Goal: Task Accomplishment & Management: Manage account settings

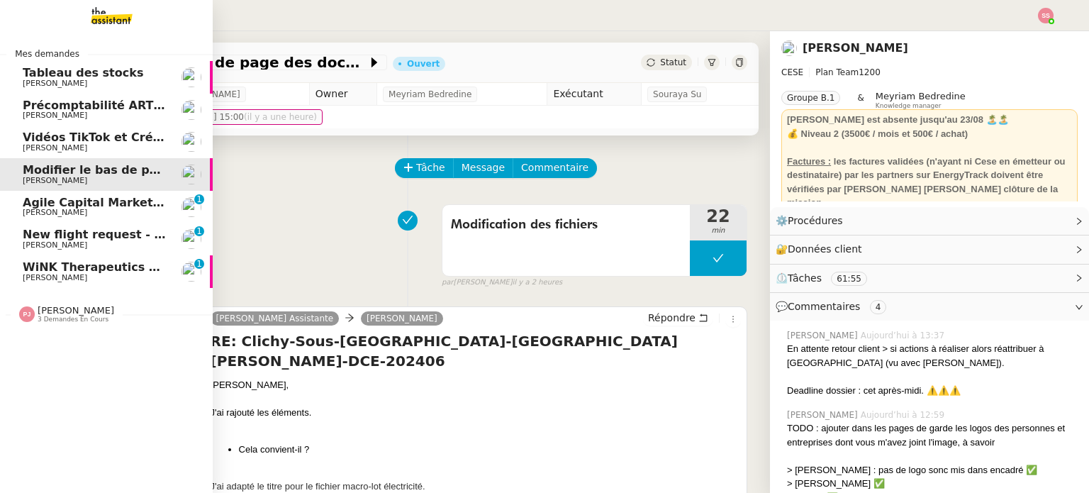
click at [69, 218] on link "Agile Capital Markets & Vivalyx [PERSON_NAME] 0 1 2 3 4 5 6 7 8 9" at bounding box center [106, 207] width 213 height 33
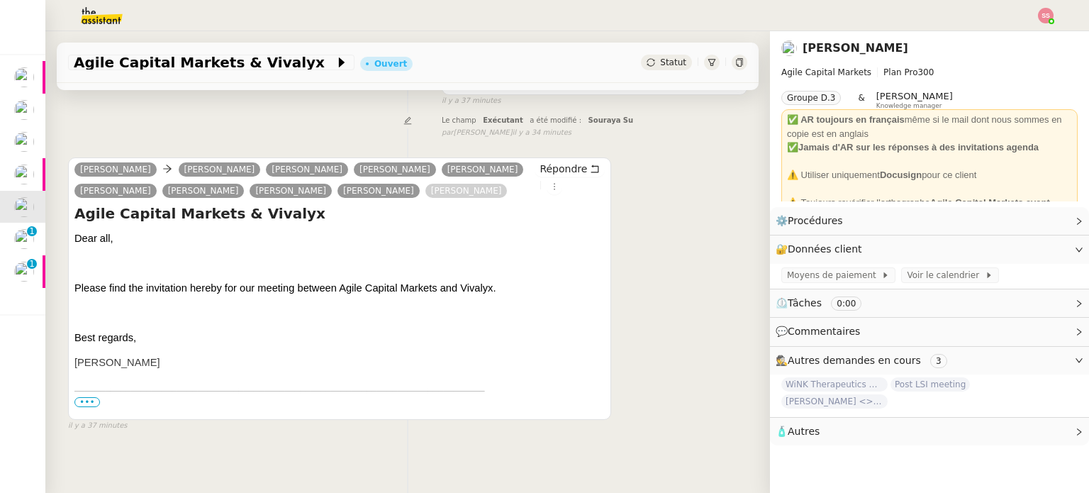
scroll to position [190, 0]
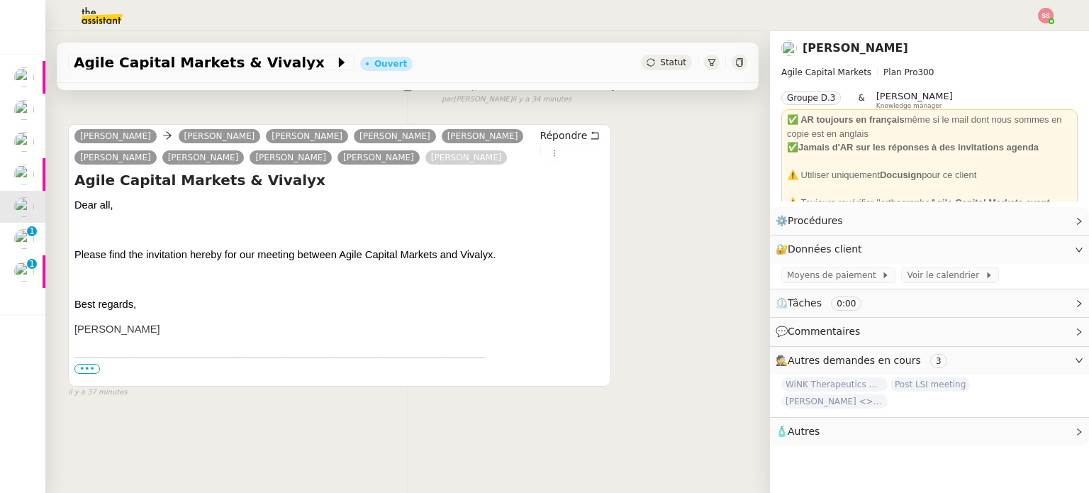
click at [84, 364] on span "•••" at bounding box center [87, 369] width 26 height 10
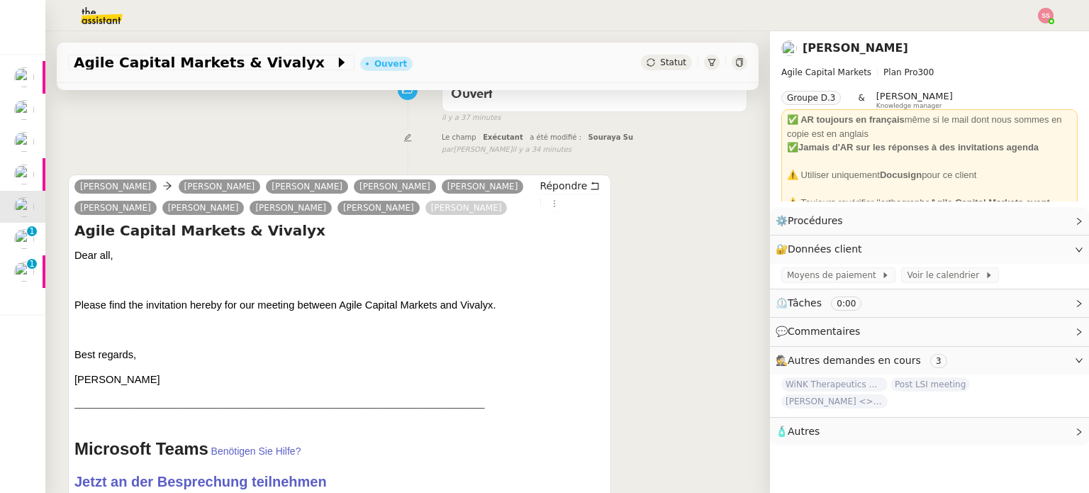
scroll to position [0, 0]
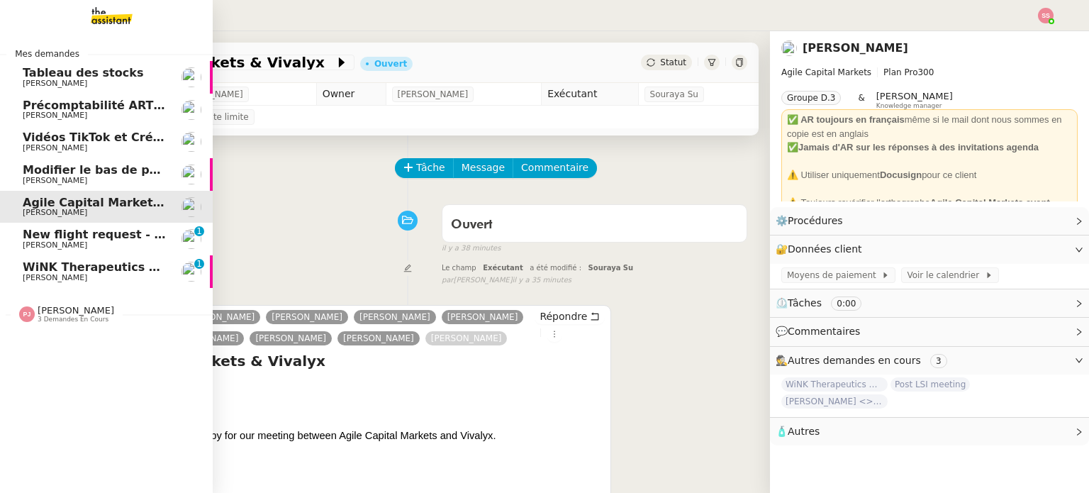
drag, startPoint x: 126, startPoint y: 266, endPoint x: 178, endPoint y: 262, distance: 51.9
click at [126, 266] on span "WiNK Therapeutics <> Agile Capital Markets" at bounding box center [166, 266] width 286 height 13
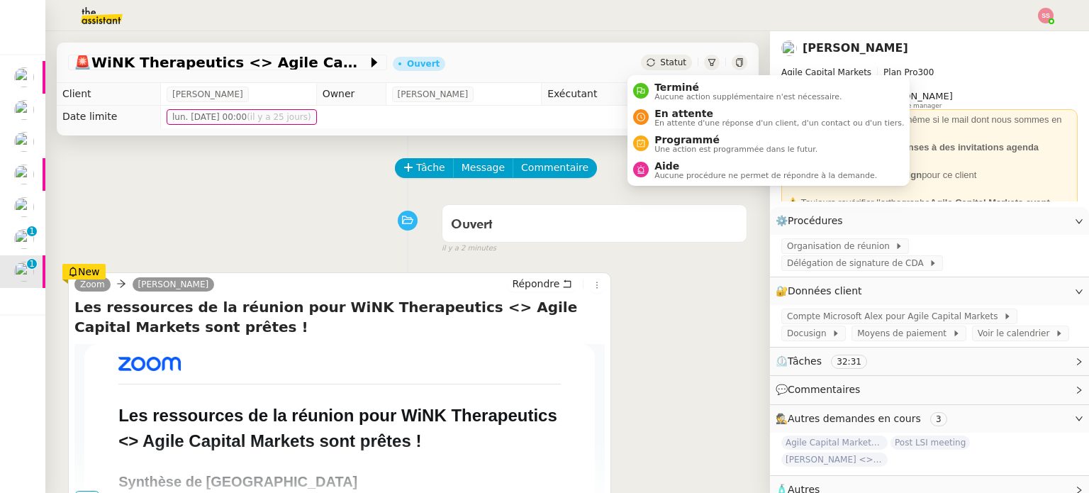
click at [660, 57] on span "Statut" at bounding box center [673, 62] width 26 height 10
click at [674, 85] on span "Terminé" at bounding box center [748, 87] width 187 height 11
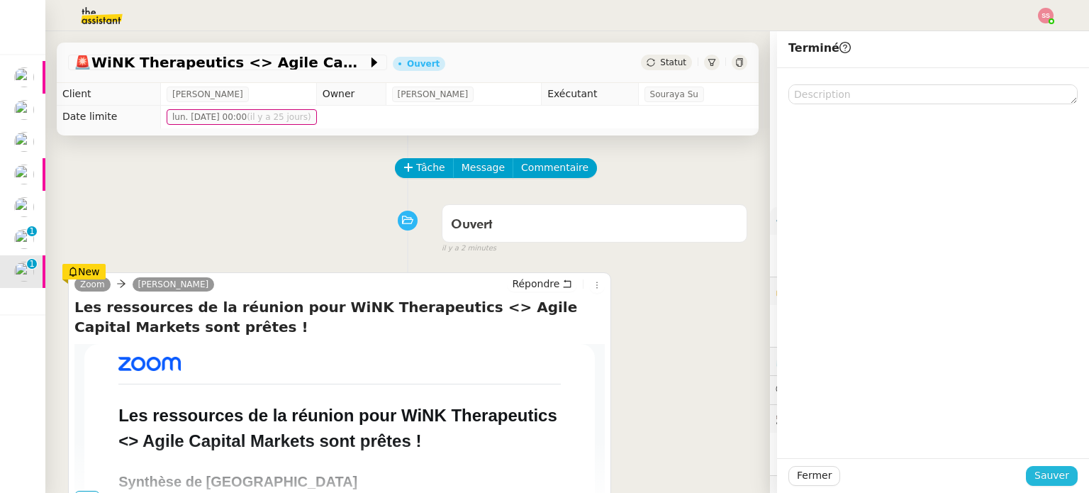
click at [1046, 471] on span "Sauver" at bounding box center [1052, 475] width 35 height 16
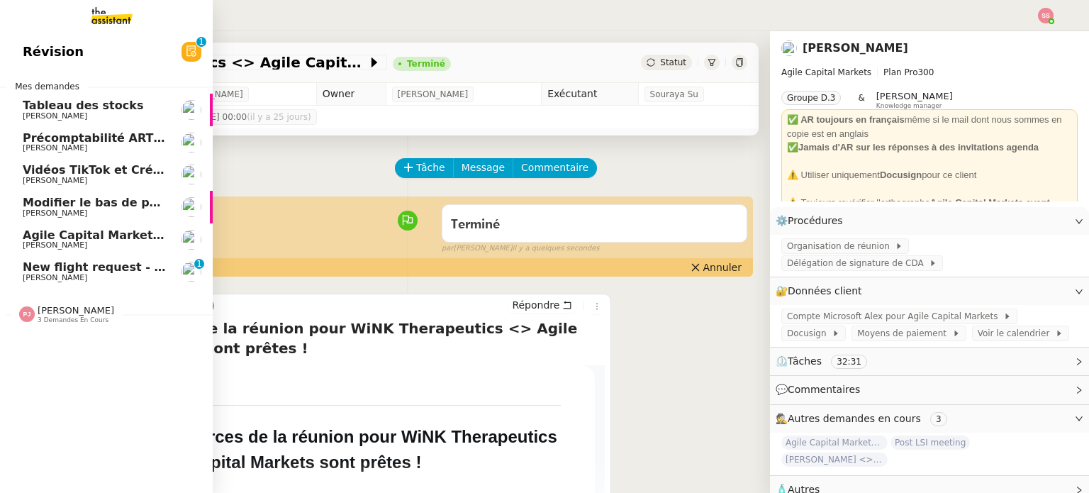
click at [127, 269] on span "New flight request - [PERSON_NAME]" at bounding box center [141, 266] width 237 height 13
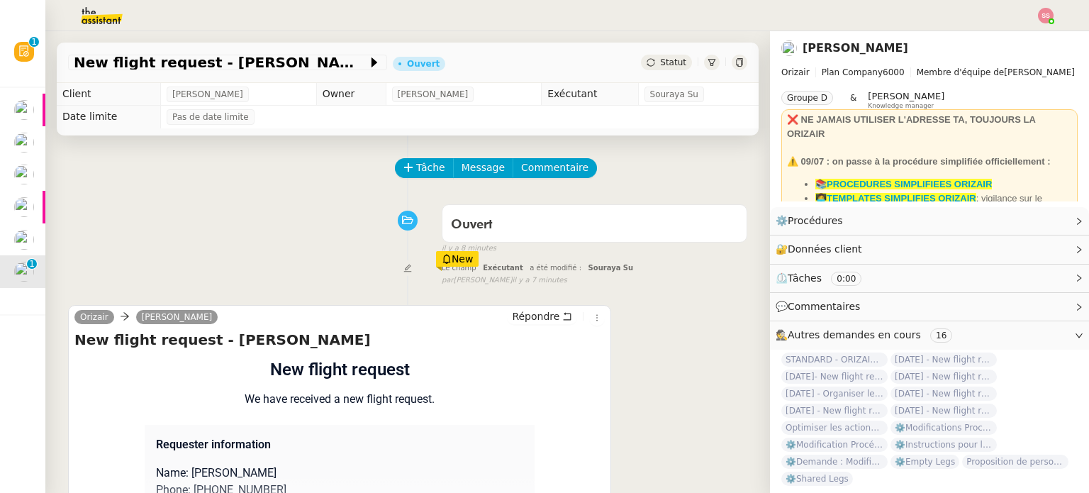
scroll to position [190, 0]
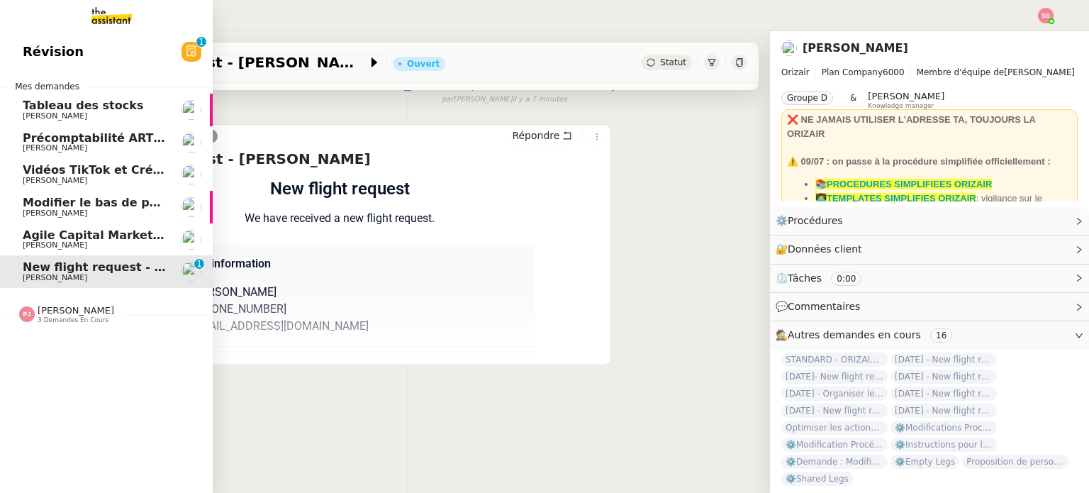
click at [96, 246] on span "[PERSON_NAME]" at bounding box center [94, 245] width 143 height 9
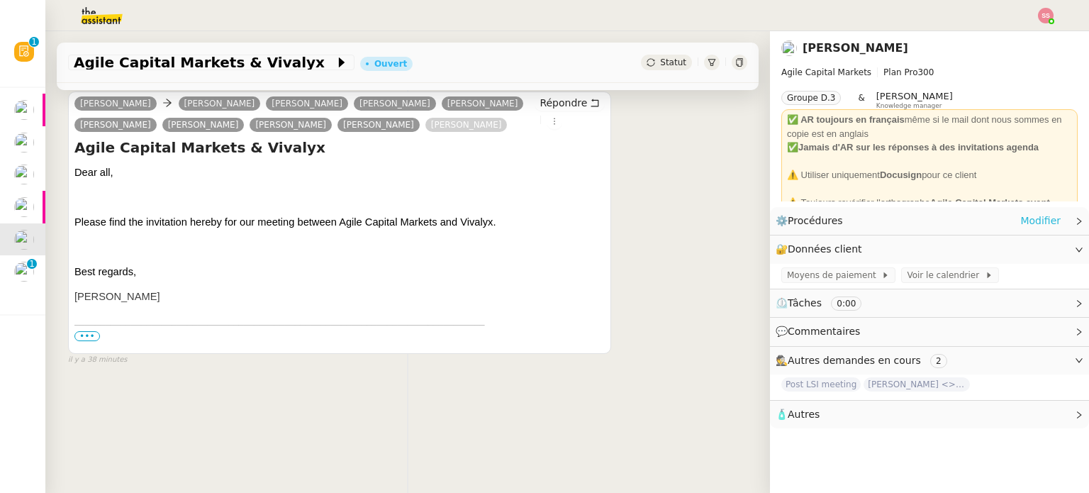
click at [1027, 215] on link "Modifier" at bounding box center [1040, 221] width 40 height 16
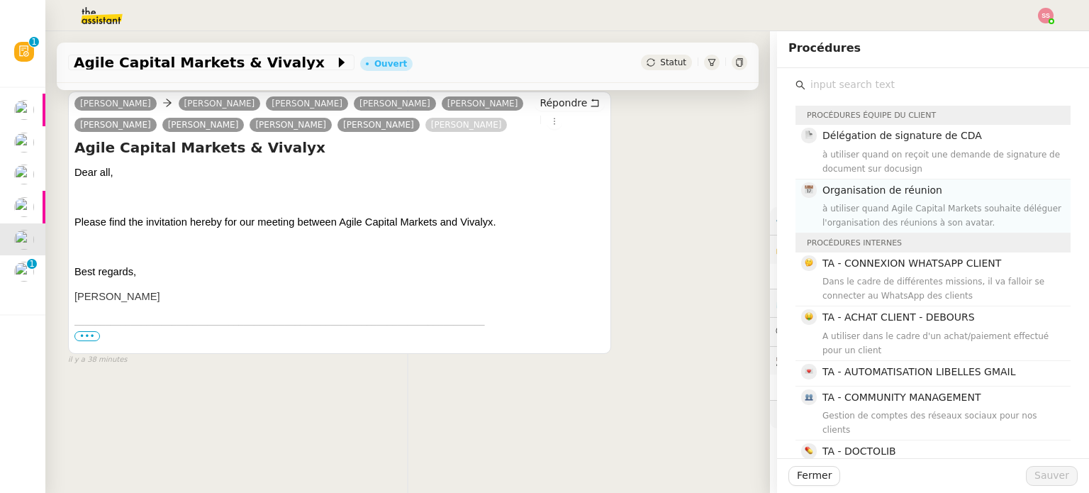
click at [860, 209] on div "à utiliser quand Agile Capital Markets souhaite déléguer l'organisation des réu…" at bounding box center [943, 215] width 240 height 28
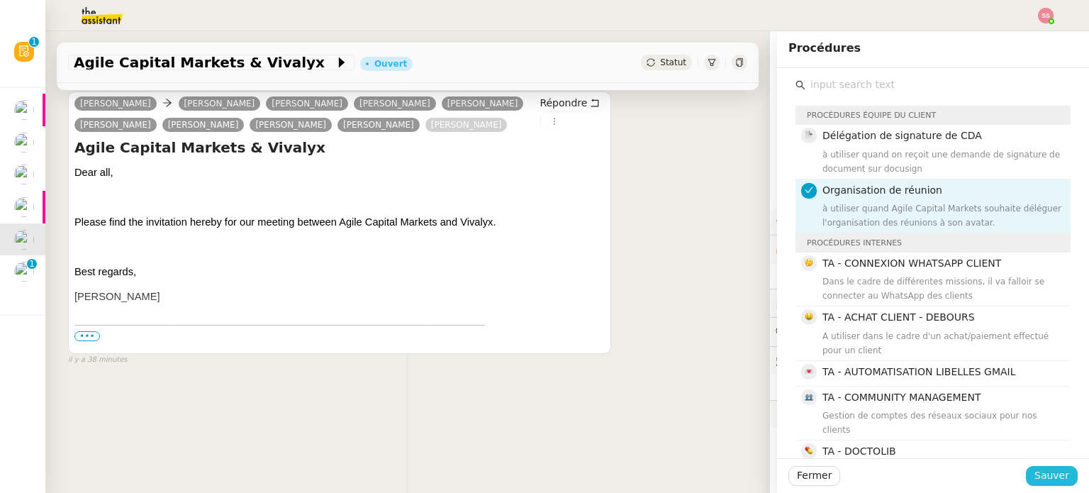
click at [1035, 481] on span "Sauver" at bounding box center [1052, 475] width 35 height 16
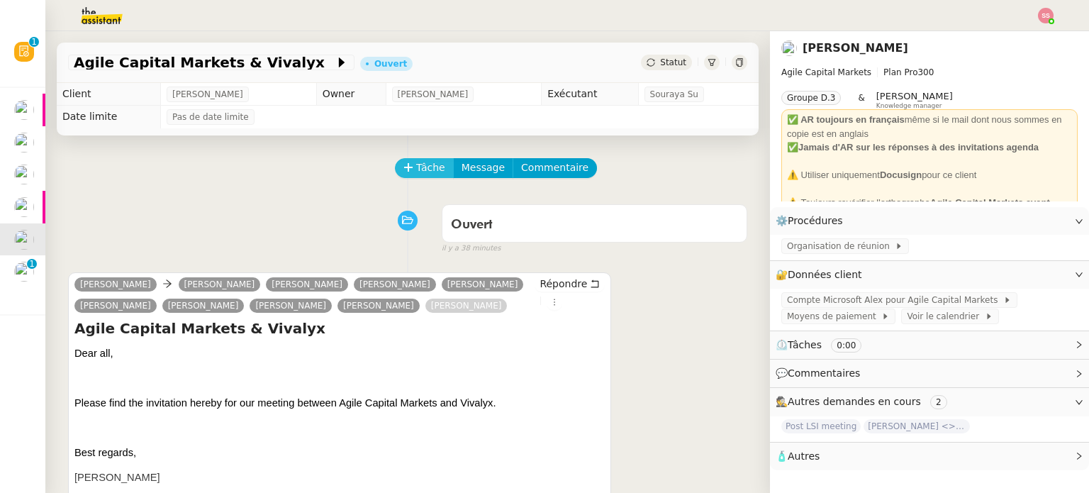
click at [416, 168] on span "Tâche" at bounding box center [430, 168] width 29 height 16
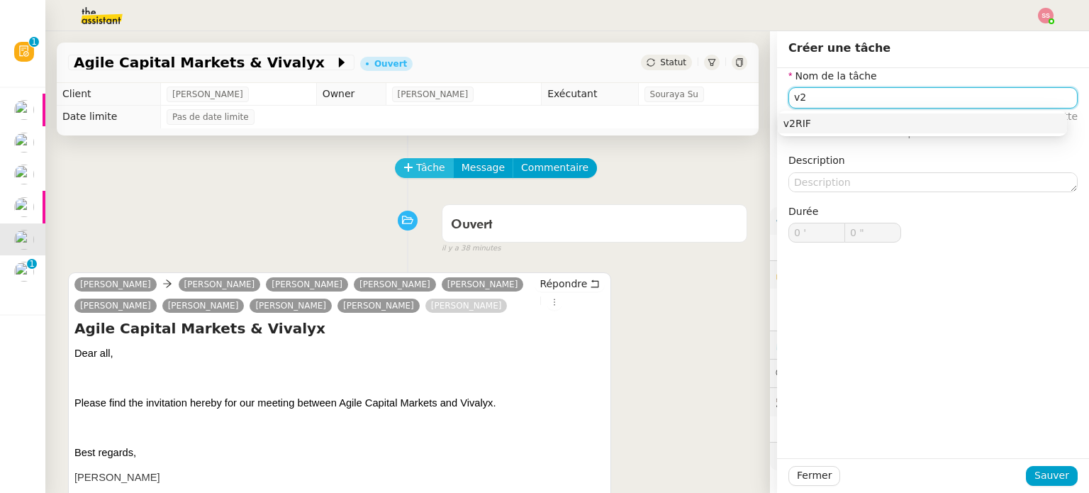
type input "v"
click at [845, 123] on div "Vérification agenda" at bounding box center [923, 123] width 278 height 13
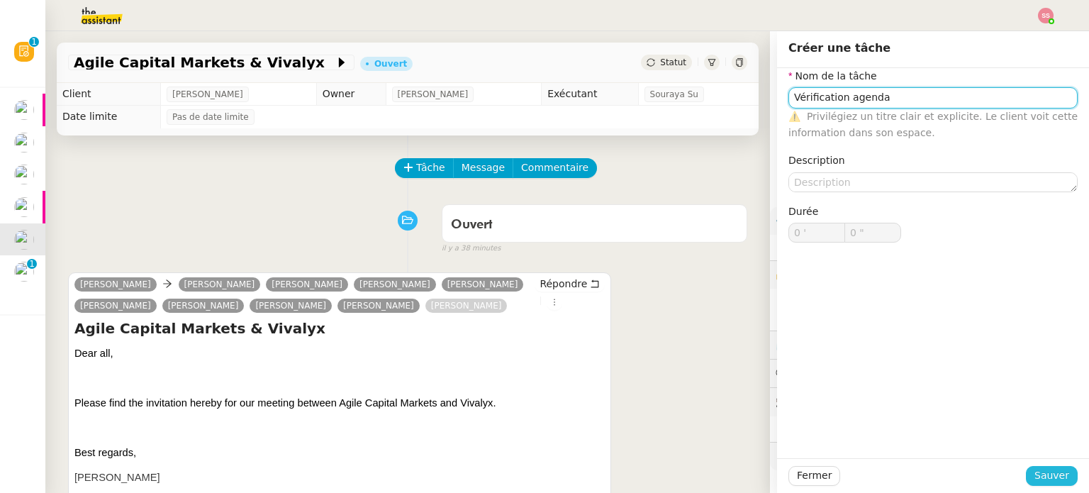
type input "Vérification agenda"
click at [1035, 473] on span "Sauver" at bounding box center [1052, 475] width 35 height 16
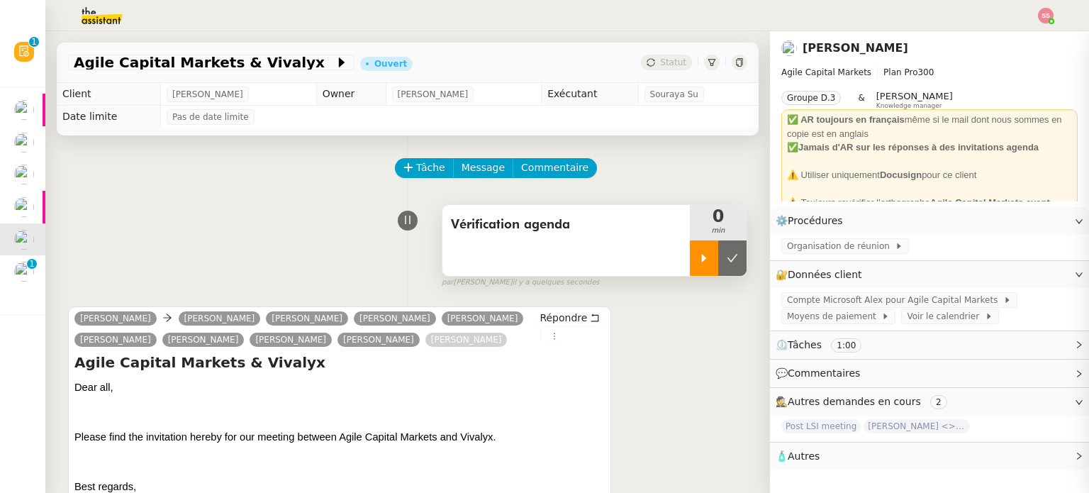
click at [698, 257] on icon at bounding box center [703, 257] width 11 height 11
click at [811, 297] on span "Compte Microsoft Alex pour Agile Capital Markets" at bounding box center [895, 300] width 216 height 14
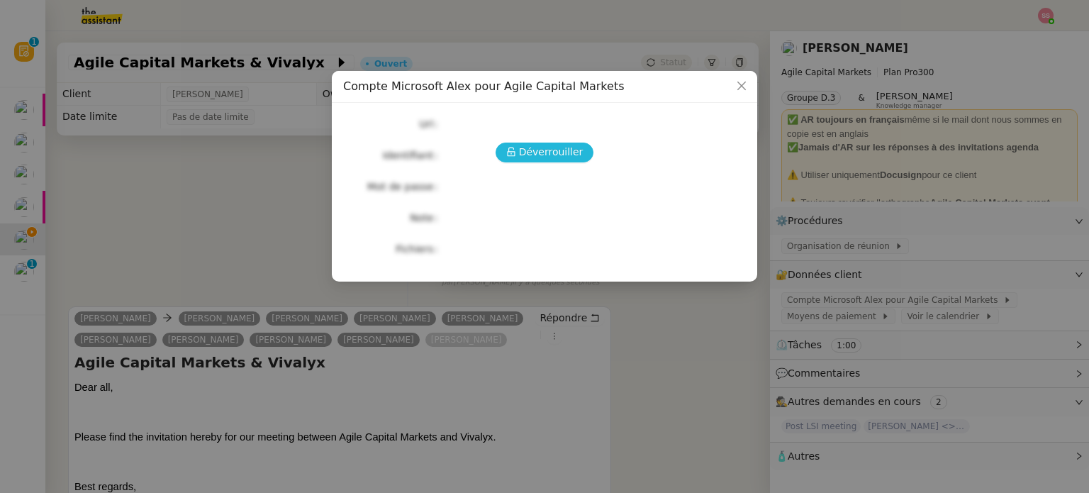
click at [563, 150] on span "Déverrouiller" at bounding box center [551, 152] width 65 height 16
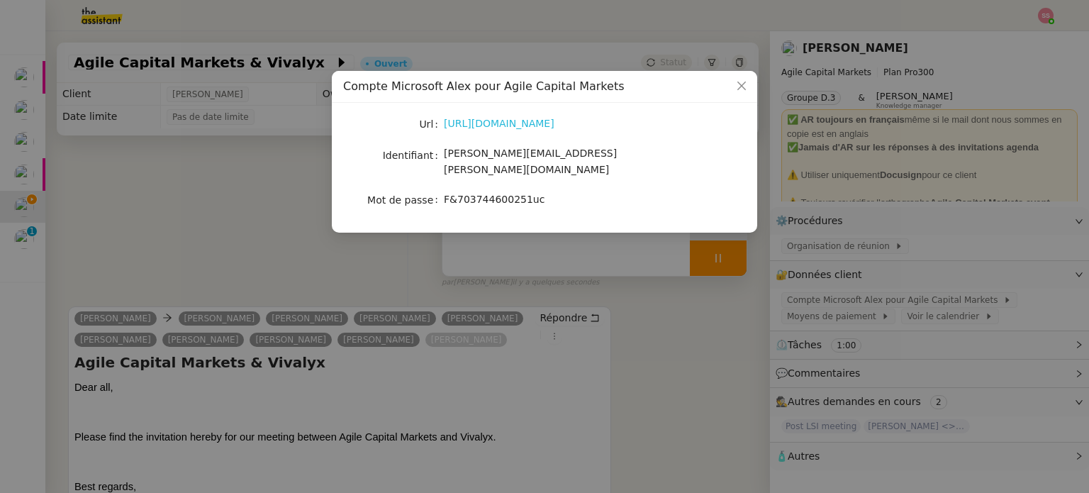
click at [513, 123] on link "[URL][DOMAIN_NAME]" at bounding box center [499, 123] width 111 height 11
click at [741, 99] on span "Close" at bounding box center [741, 86] width 31 height 31
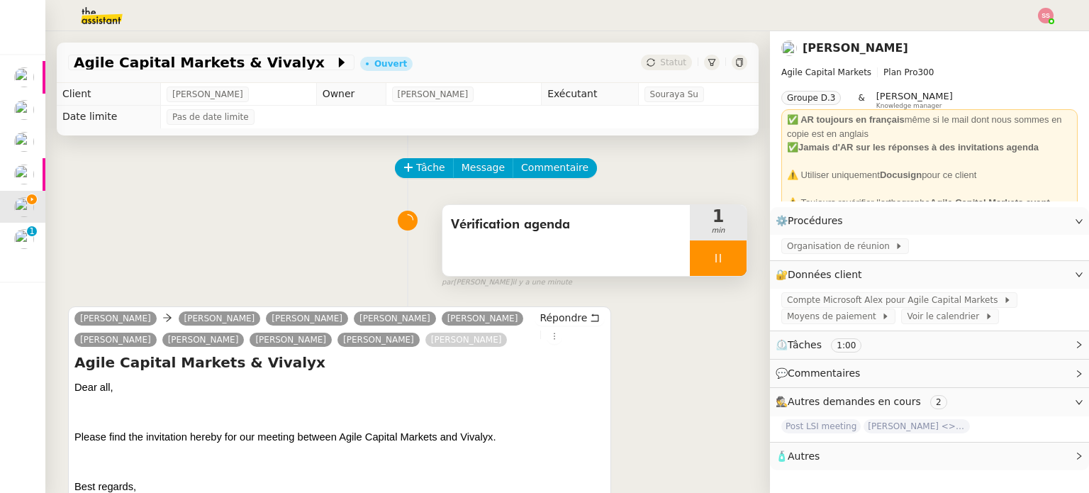
click at [712, 253] on div at bounding box center [718, 257] width 57 height 35
click at [727, 255] on icon at bounding box center [732, 257] width 11 height 11
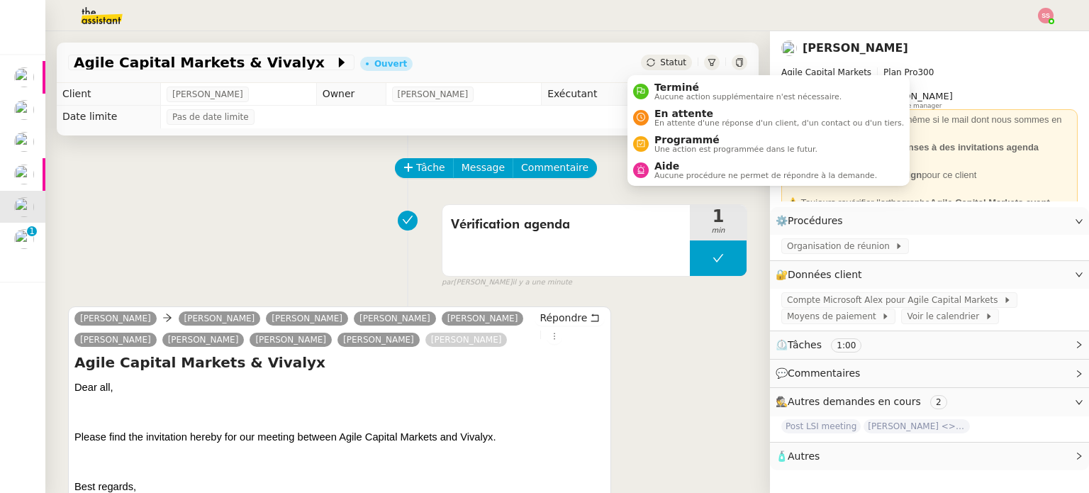
click at [645, 59] on div "Statut" at bounding box center [666, 63] width 51 height 16
click at [660, 84] on span "Terminé" at bounding box center [748, 87] width 187 height 11
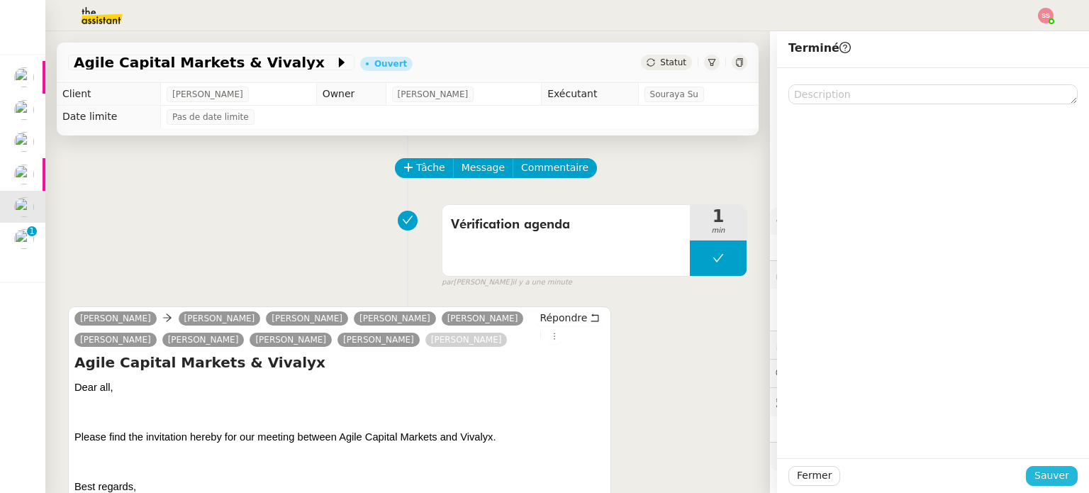
click at [1052, 469] on span "Sauver" at bounding box center [1052, 475] width 35 height 16
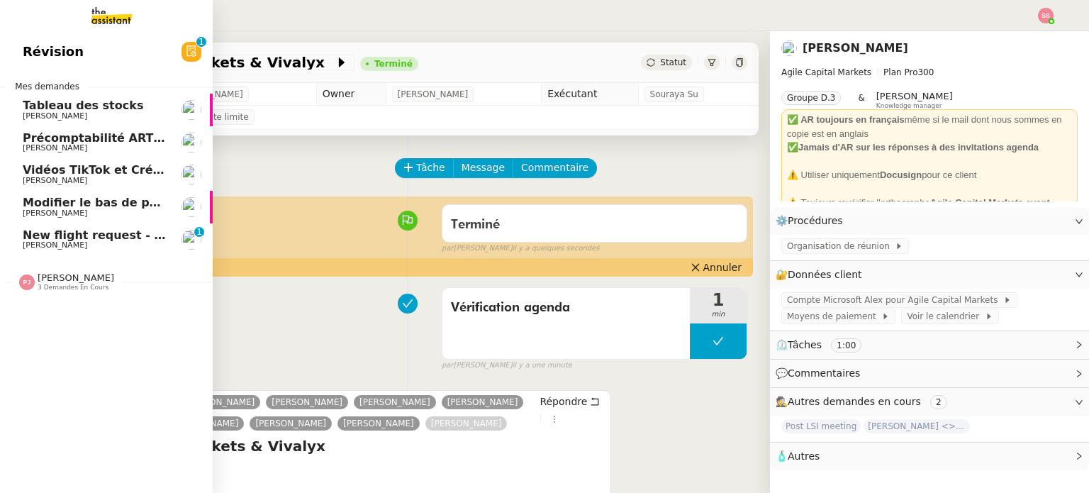
click at [74, 236] on span "New flight request - [PERSON_NAME]" at bounding box center [141, 234] width 237 height 13
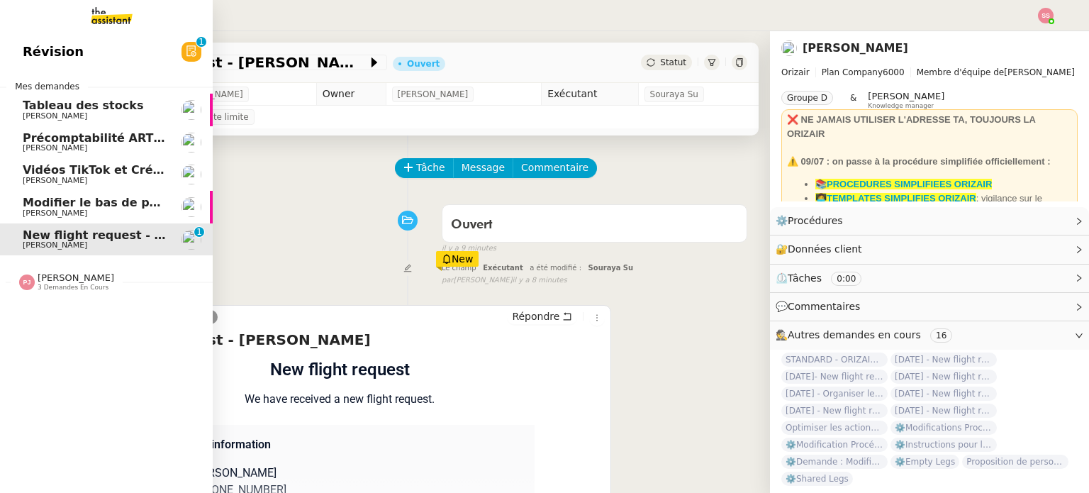
click at [83, 289] on span "3 demandes en cours" at bounding box center [73, 288] width 71 height 8
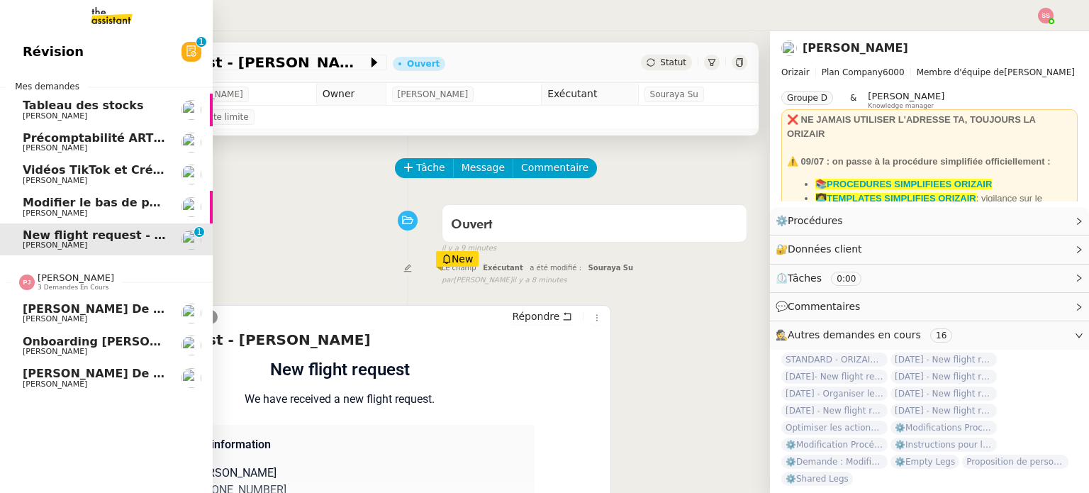
click at [74, 371] on span "[PERSON_NAME] de suivi [PERSON_NAME]" at bounding box center [159, 373] width 272 height 13
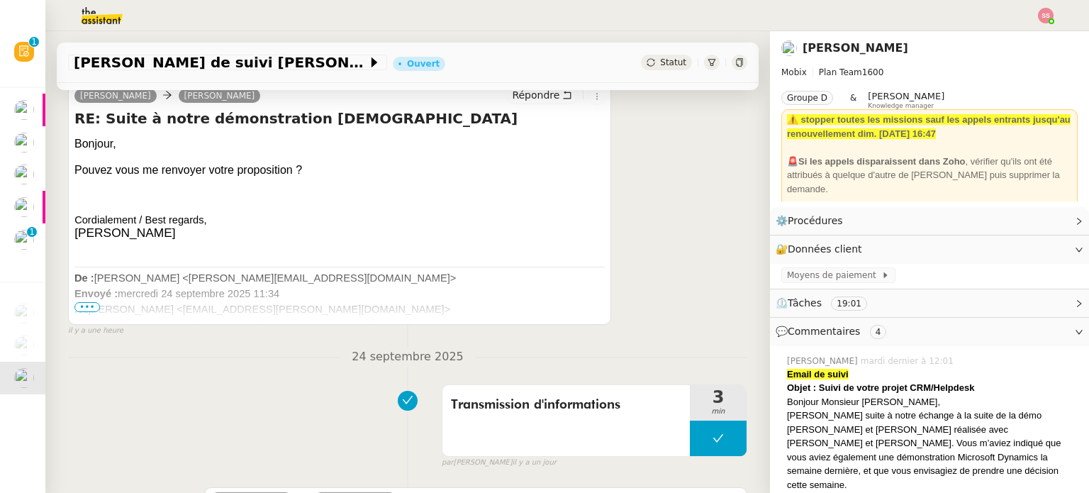
scroll to position [567, 0]
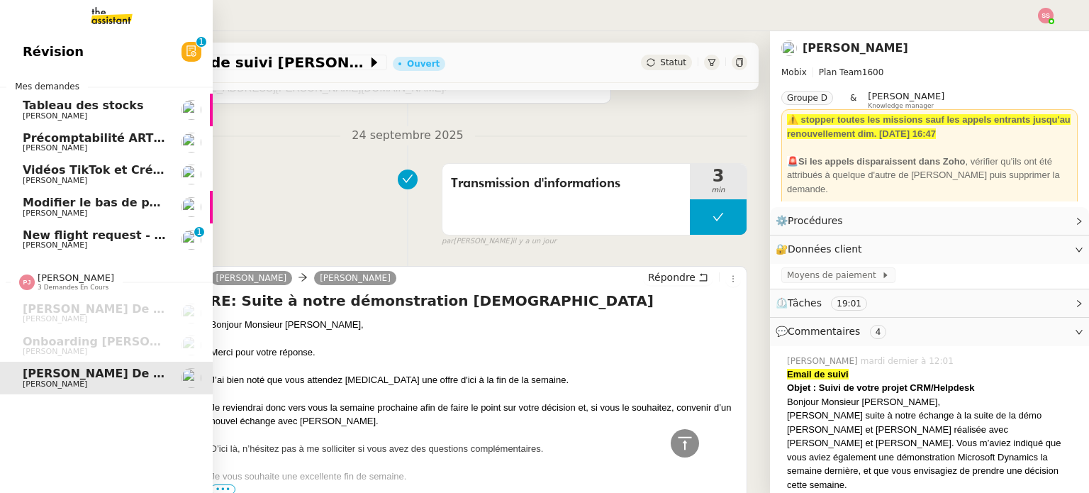
click at [72, 248] on span "[PERSON_NAME]" at bounding box center [94, 245] width 143 height 9
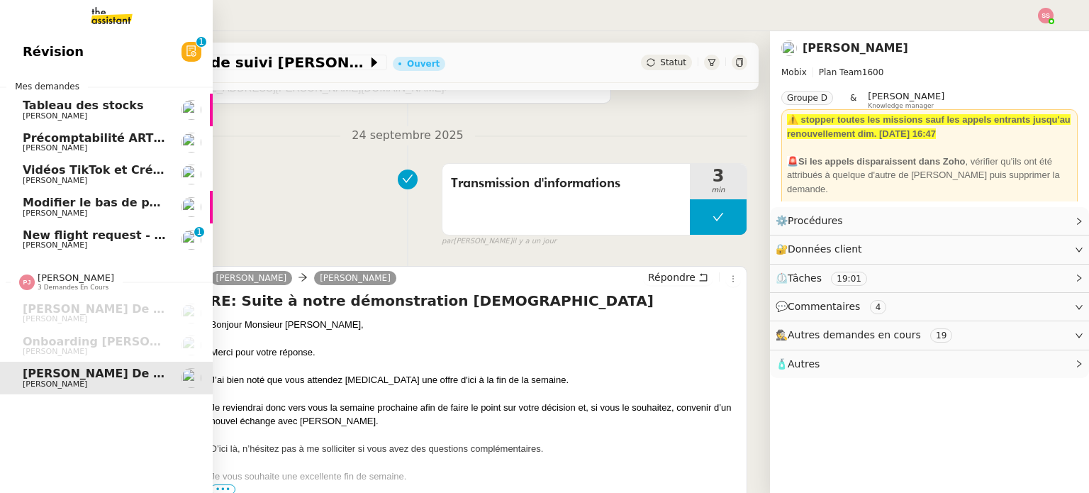
scroll to position [190, 0]
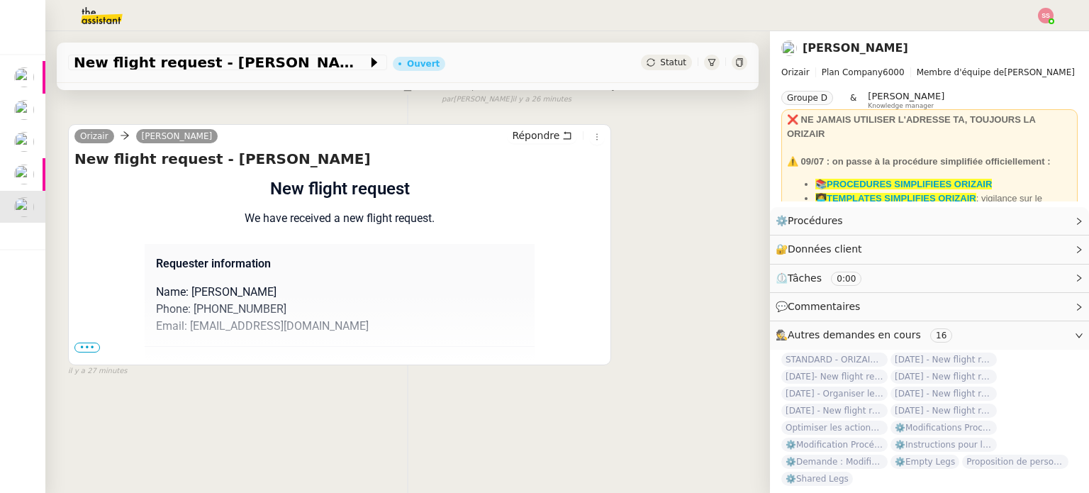
click at [1052, 11] on img at bounding box center [1046, 16] width 16 height 16
click at [1030, 33] on li "Suivi" at bounding box center [1008, 40] width 92 height 20
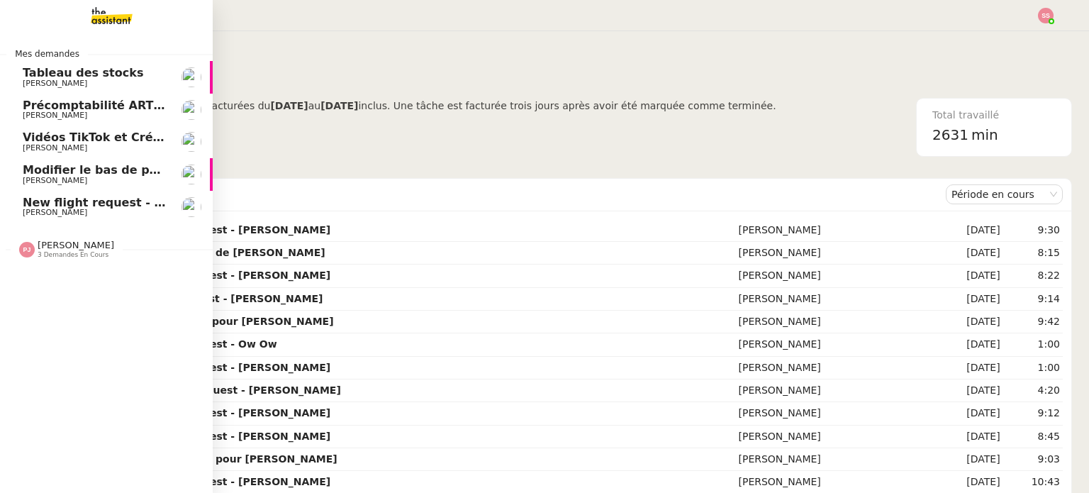
click at [52, 197] on span "New flight request - [PERSON_NAME]" at bounding box center [141, 202] width 237 height 13
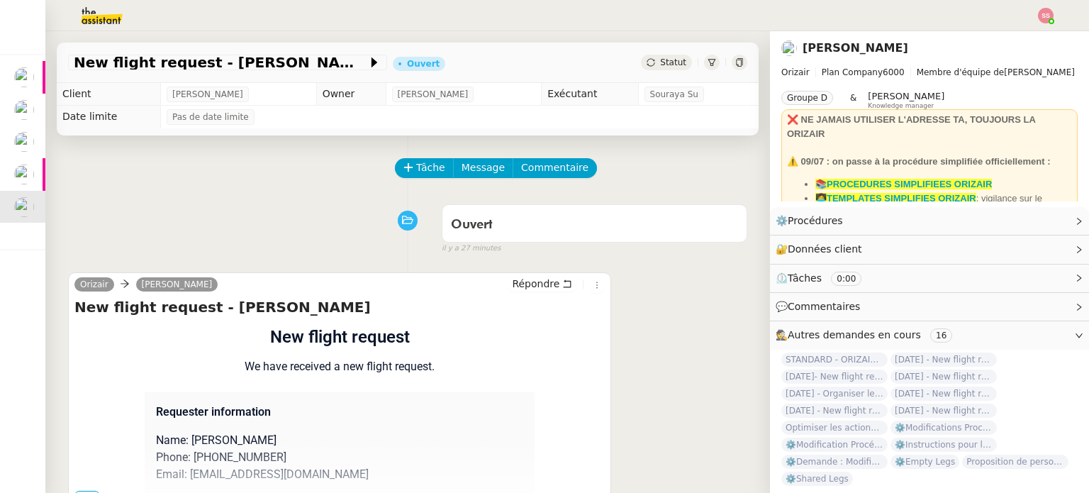
click at [271, 204] on div "Ouvert false il y a 27 minutes" at bounding box center [407, 226] width 679 height 57
click at [421, 172] on span "Tâche" at bounding box center [430, 168] width 29 height 16
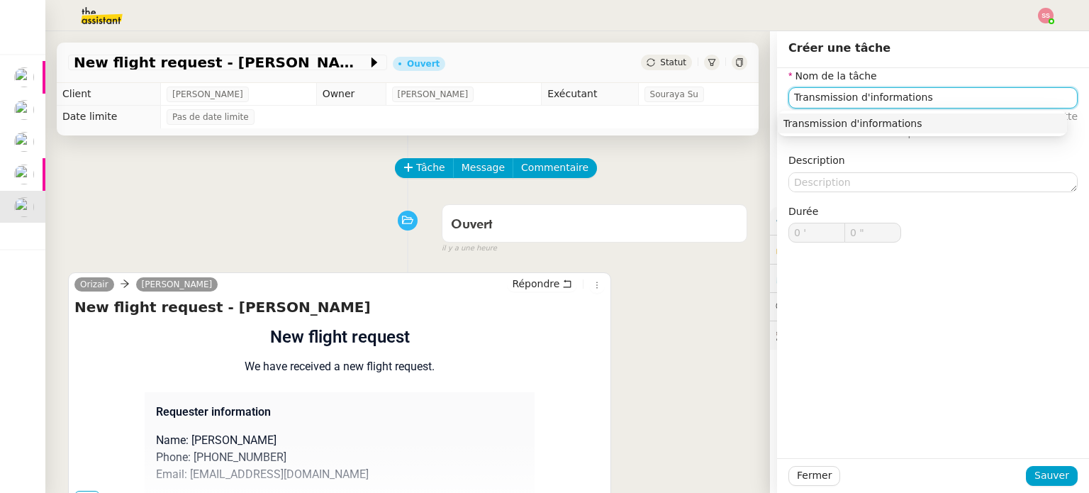
click at [867, 123] on div "Transmission d'informations" at bounding box center [923, 123] width 278 height 13
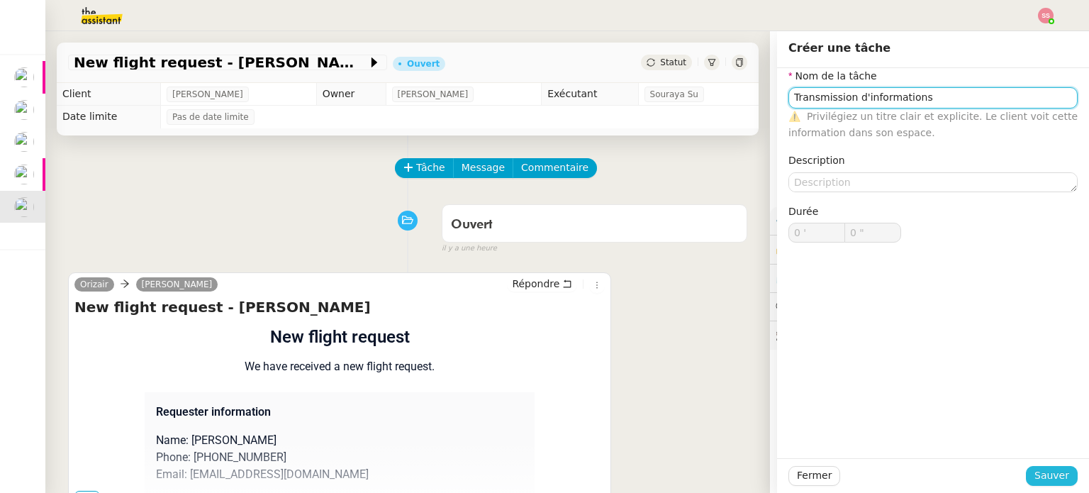
type input "Transmission d'informations"
click at [1028, 479] on button "Sauver" at bounding box center [1052, 476] width 52 height 20
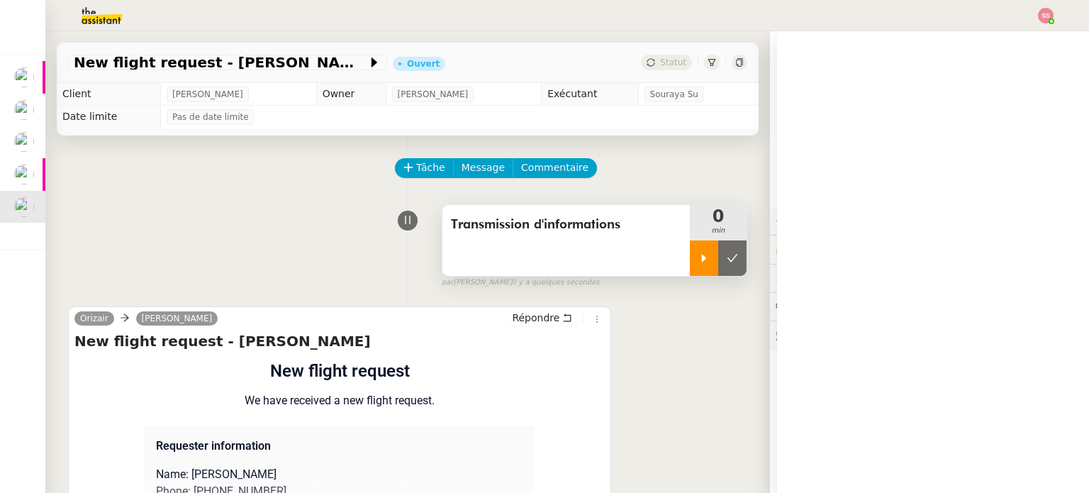
click at [690, 254] on div at bounding box center [704, 257] width 28 height 35
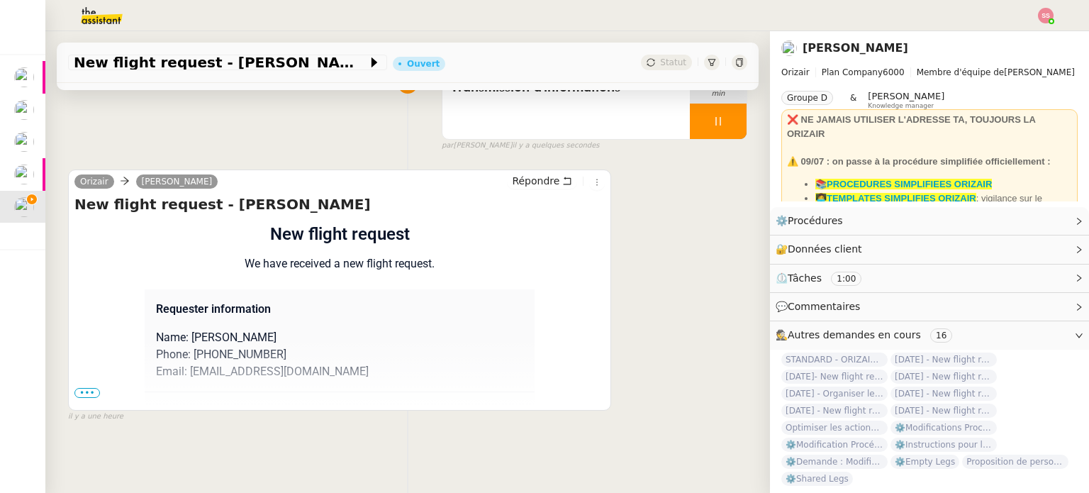
scroll to position [190, 0]
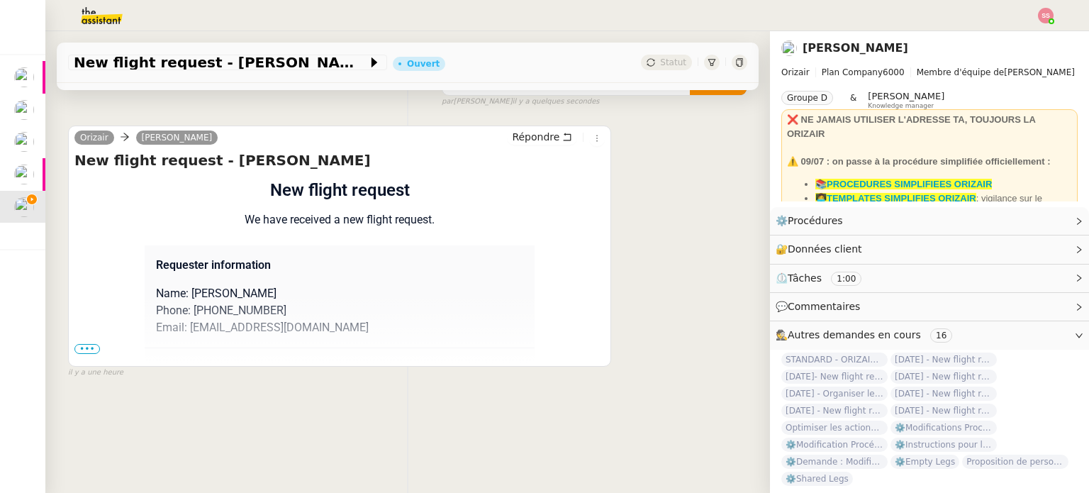
click at [85, 344] on span "•••" at bounding box center [87, 349] width 26 height 10
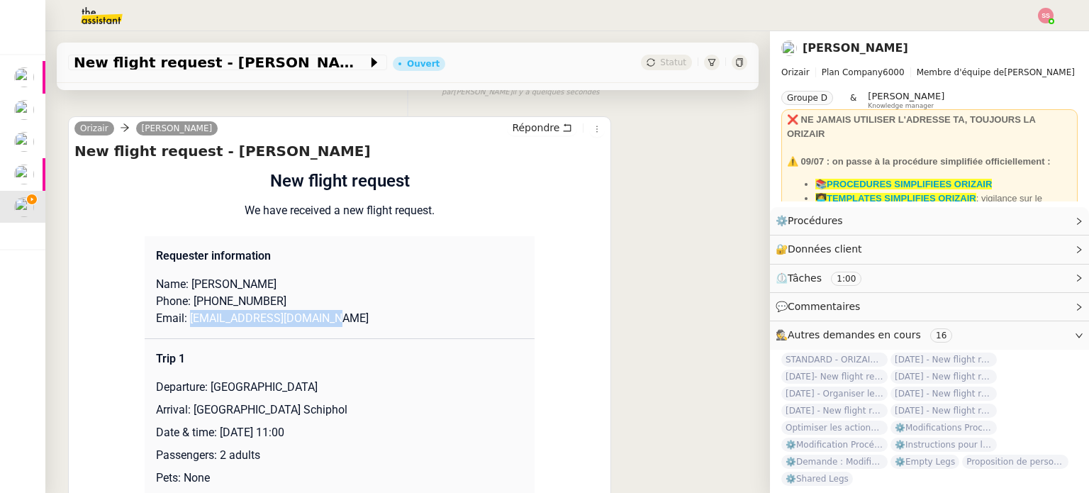
drag, startPoint x: 313, startPoint y: 319, endPoint x: 182, endPoint y: 324, distance: 132.0
click at [182, 324] on p "Email: [EMAIL_ADDRESS][DOMAIN_NAME]" at bounding box center [339, 318] width 367 height 17
copy p "[EMAIL_ADDRESS][DOMAIN_NAME]"
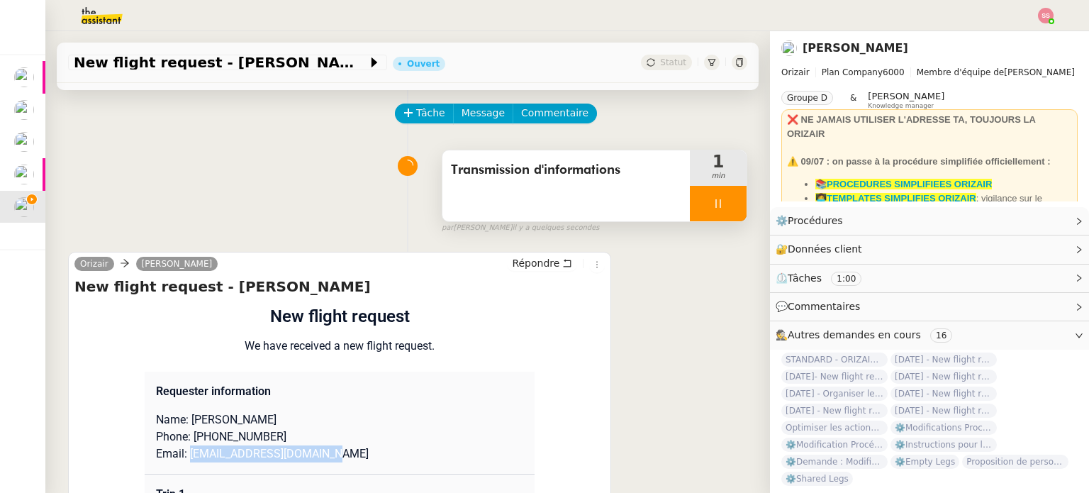
scroll to position [0, 0]
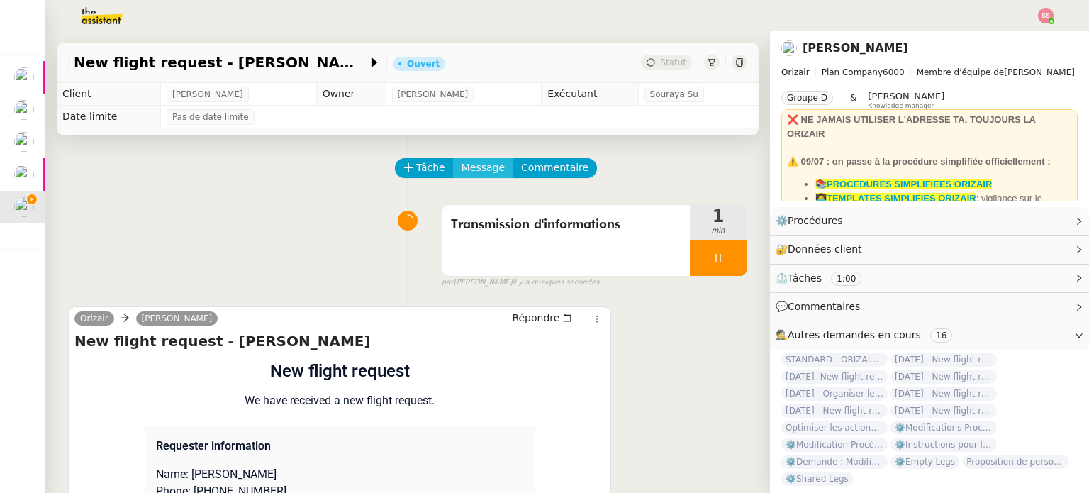
click at [479, 173] on span "Message" at bounding box center [483, 168] width 43 height 16
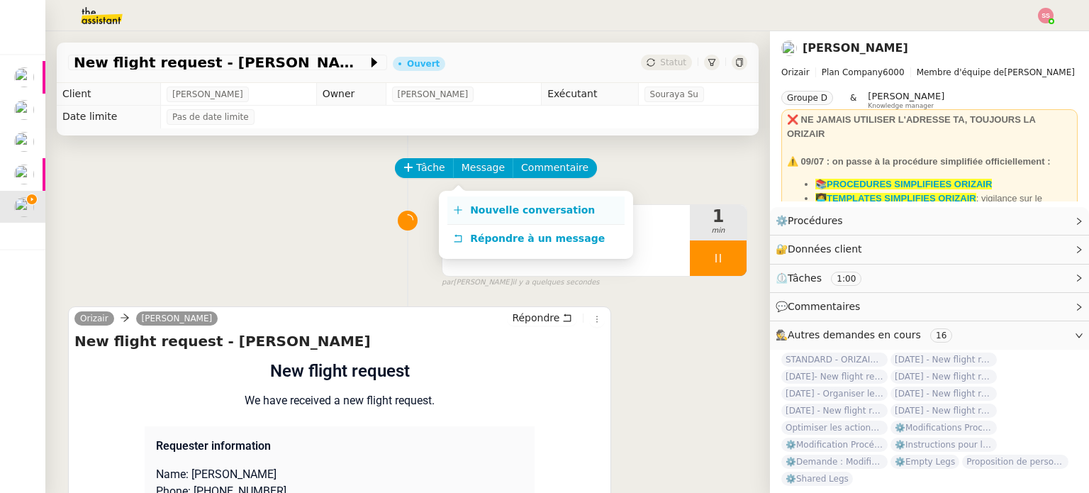
click at [498, 211] on span "Nouvelle conversation" at bounding box center [532, 209] width 125 height 11
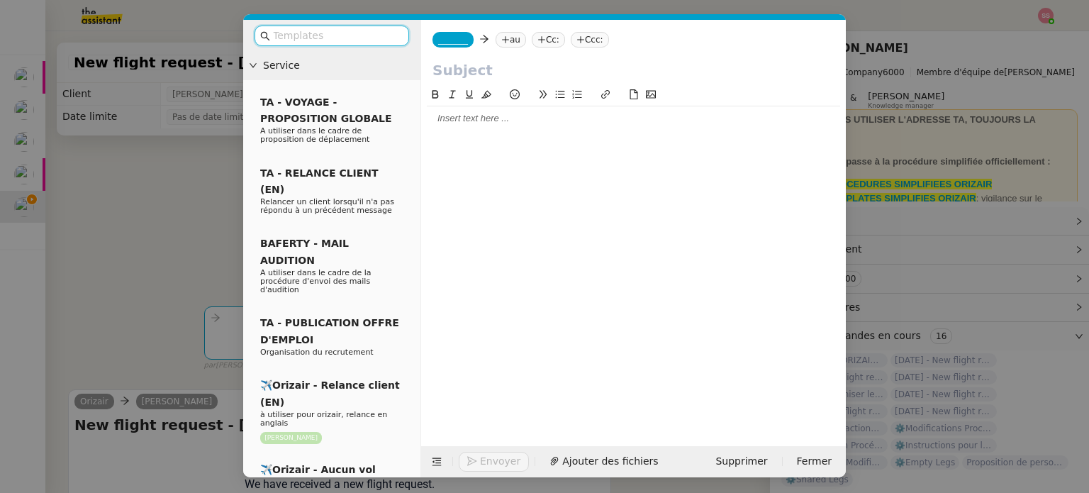
click at [507, 44] on nz-tag "au" at bounding box center [511, 40] width 30 height 16
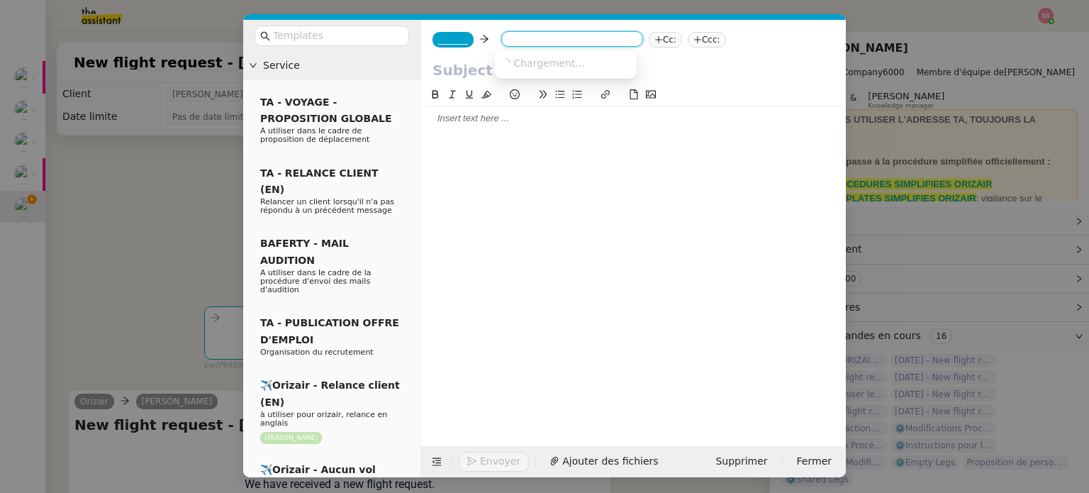
paste input "[EMAIL_ADDRESS][DOMAIN_NAME]"
type input "[EMAIL_ADDRESS][DOMAIN_NAME]"
click at [526, 57] on span "[EMAIL_ADDRESS][DOMAIN_NAME]" at bounding box center [588, 62] width 174 height 11
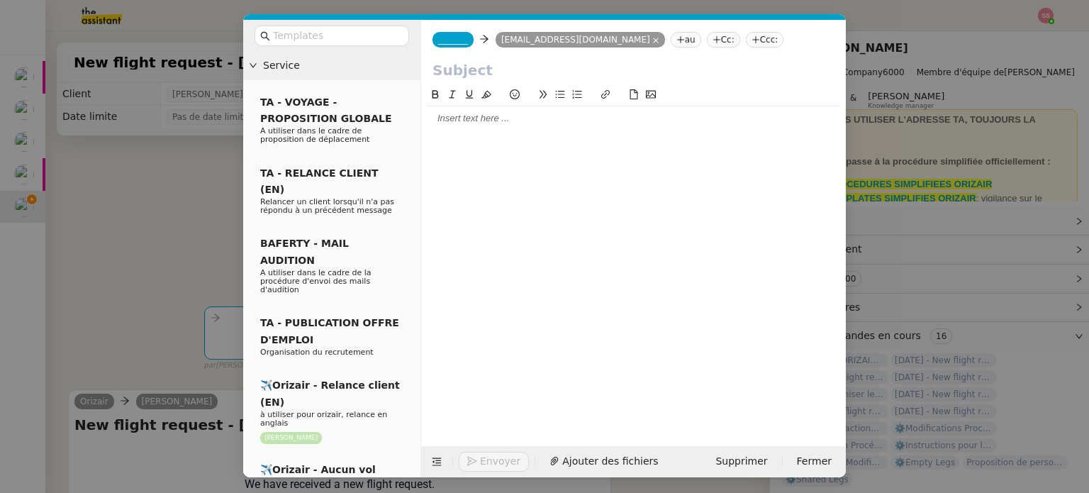
click at [453, 43] on span "_______" at bounding box center [453, 40] width 30 height 10
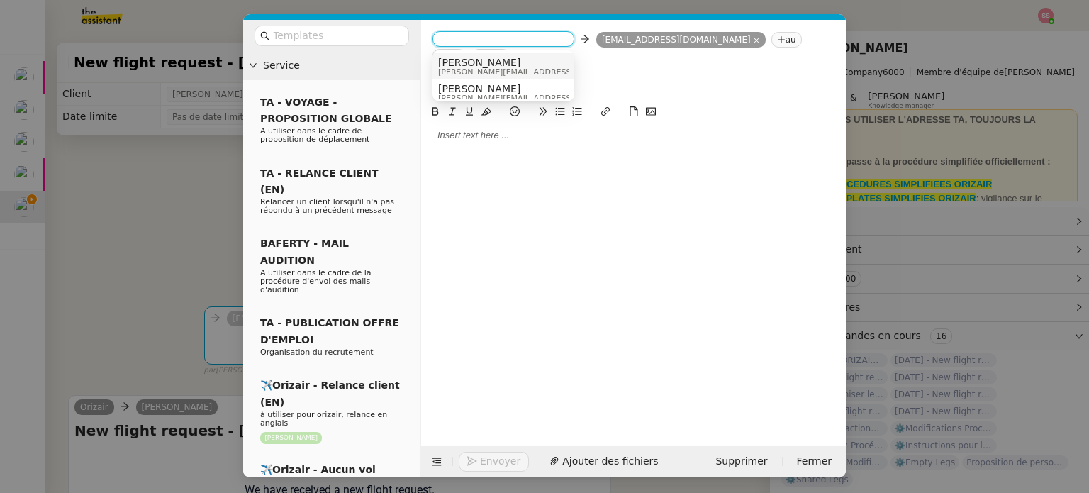
click at [481, 58] on span "[PERSON_NAME]" at bounding box center [538, 62] width 201 height 11
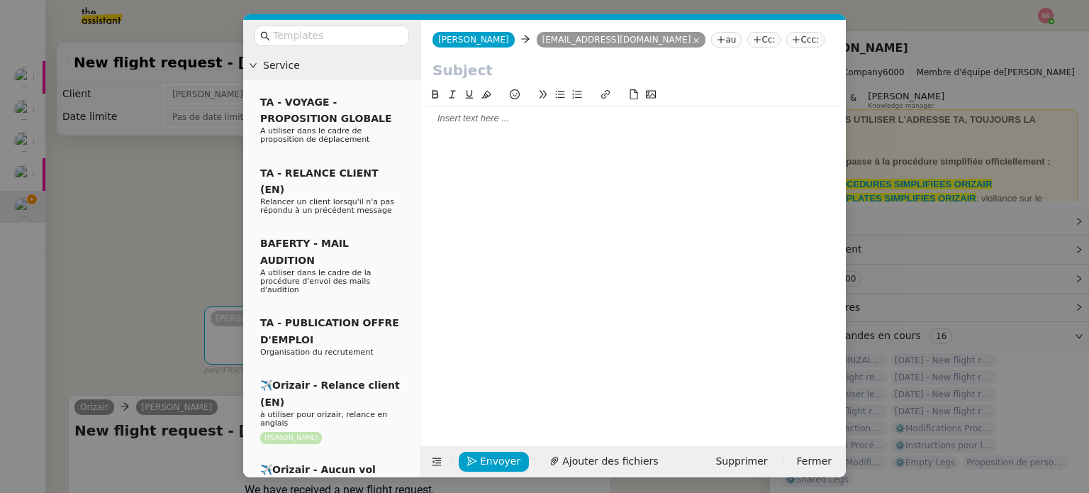
click at [786, 38] on nz-tag "Ccc:" at bounding box center [805, 40] width 38 height 16
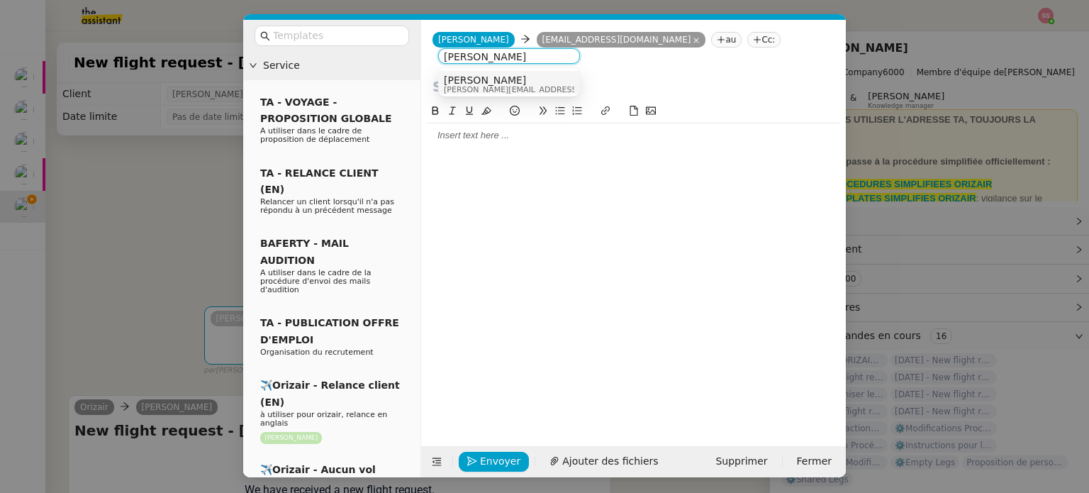
type input "[PERSON_NAME]"
click at [542, 78] on div "[PERSON_NAME] [PERSON_NAME][EMAIL_ADDRESS][DOMAIN_NAME]" at bounding box center [509, 83] width 130 height 19
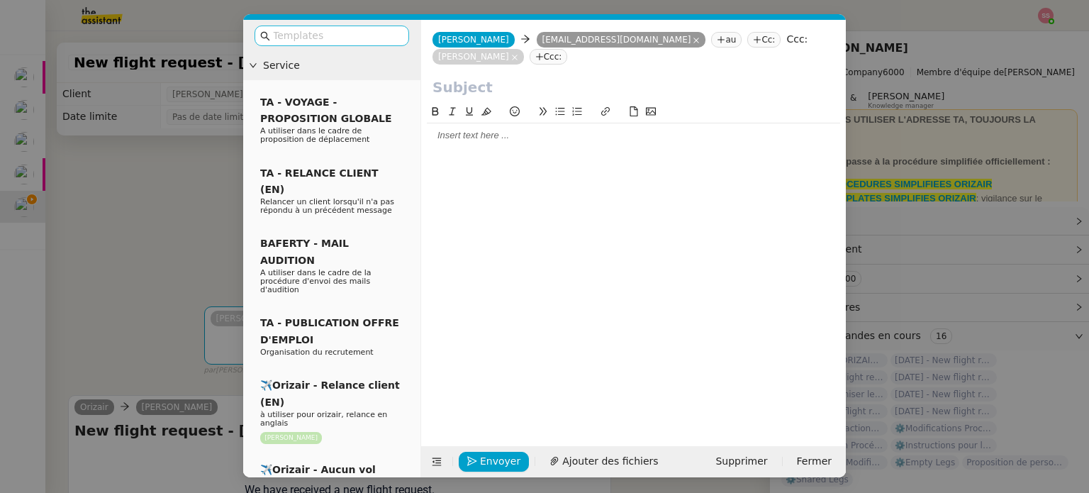
click at [390, 44] on nz-input-group at bounding box center [332, 36] width 155 height 21
click at [370, 33] on input "text" at bounding box center [337, 36] width 128 height 16
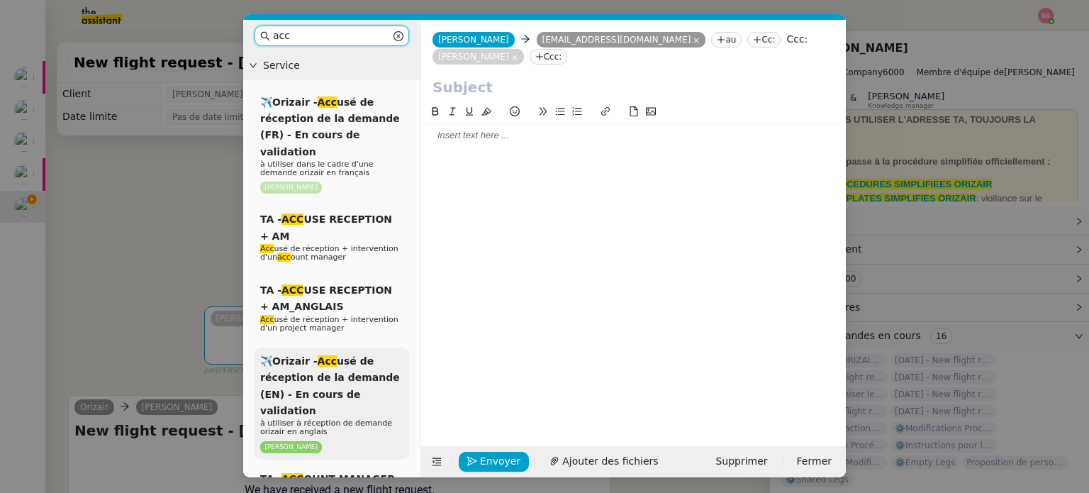
type input "acc"
click at [360, 355] on span "✈️Orizair - Acc usé de réception de la demande (EN) - En cours de validation" at bounding box center [330, 385] width 140 height 61
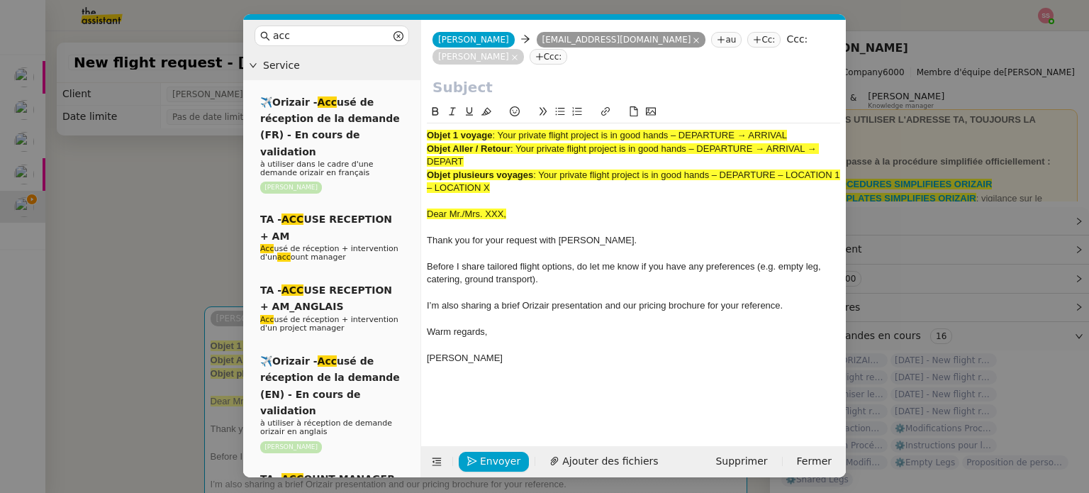
drag, startPoint x: 501, startPoint y: 119, endPoint x: 803, endPoint y: 107, distance: 301.6
click at [803, 123] on div "Objet 1 voyage : Your private flight project is in good hands – DEPARTURE → ARR…" at bounding box center [633, 253] width 413 height 260
click at [560, 77] on input "text" at bounding box center [634, 87] width 402 height 21
paste input "Your private flight project is in good hands – DEPARTURE → ARRIVAL"
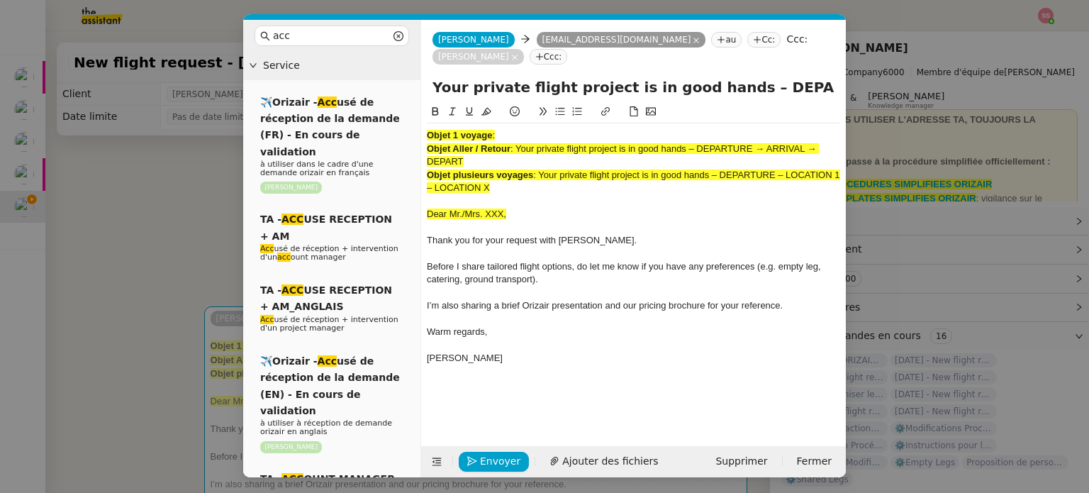
scroll to position [0, 61]
type input "Your private flight project is in good hands – DEPARTURE → ARRIVAL"
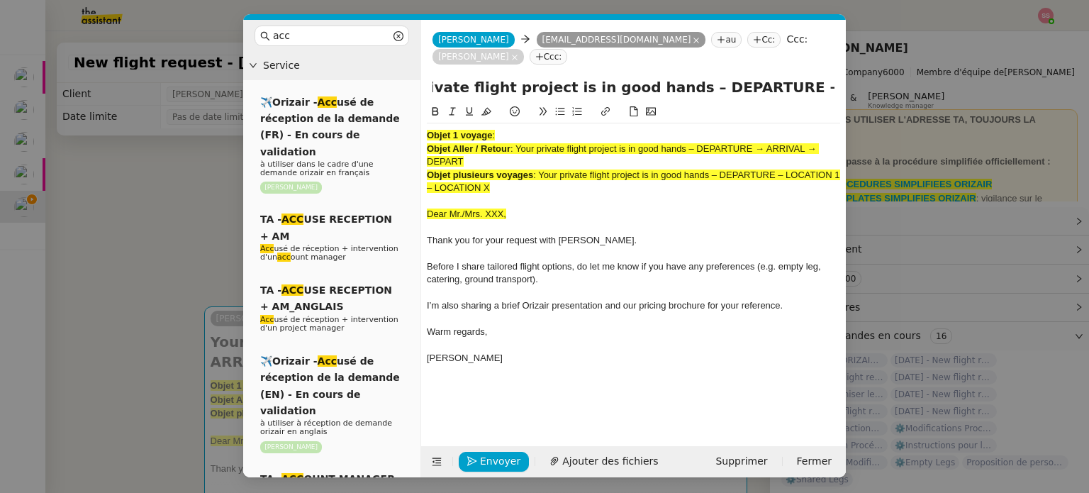
scroll to position [0, 0]
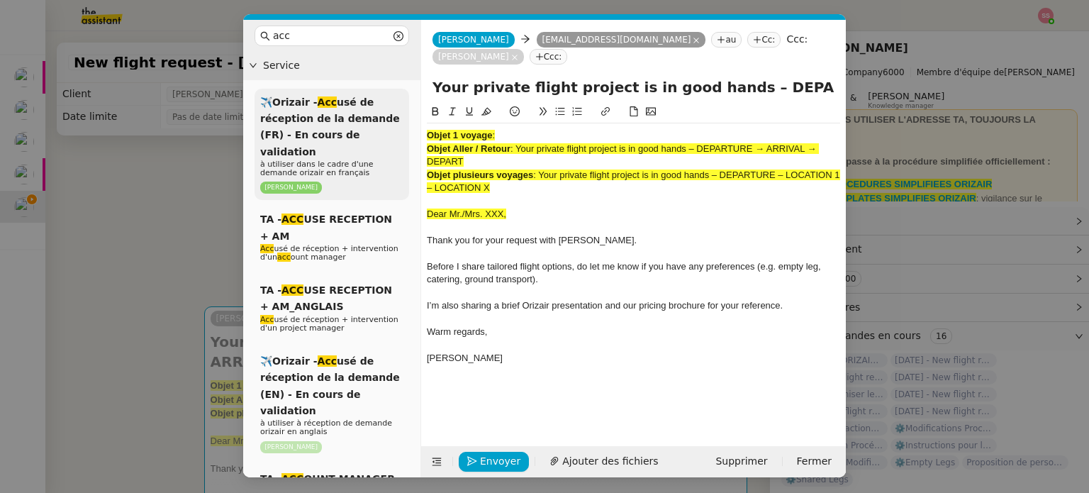
drag, startPoint x: 468, startPoint y: 150, endPoint x: 396, endPoint y: 97, distance: 88.8
click at [396, 97] on nz-layout "acc Service ✈️Orizair - Acc usé de réception de la demande (FR) - En cours de v…" at bounding box center [544, 248] width 603 height 457
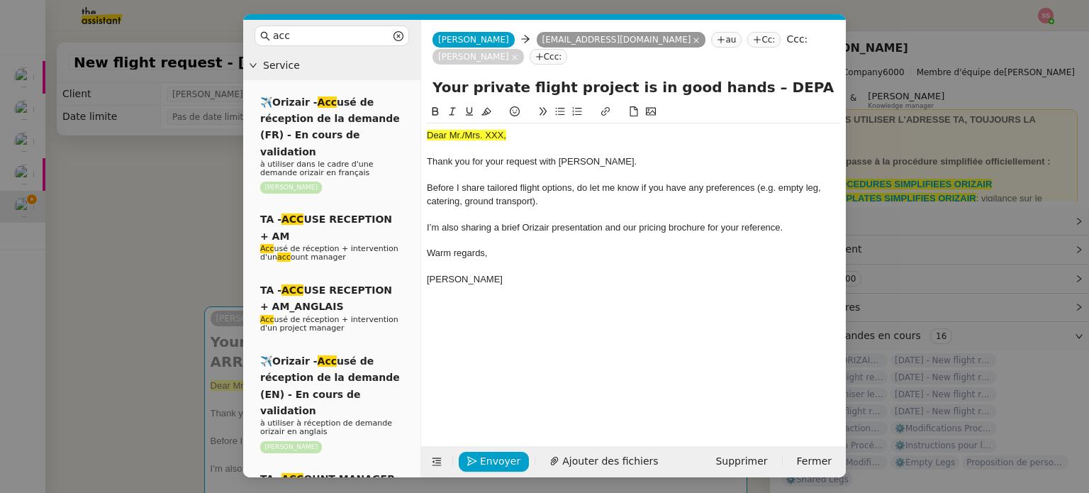
drag, startPoint x: 145, startPoint y: 207, endPoint x: 182, endPoint y: 204, distance: 37.0
click at [145, 208] on nz-modal-container "acc Service ✈️Orizair - Acc usé de réception de la demande (FR) - En cours de v…" at bounding box center [544, 246] width 1089 height 493
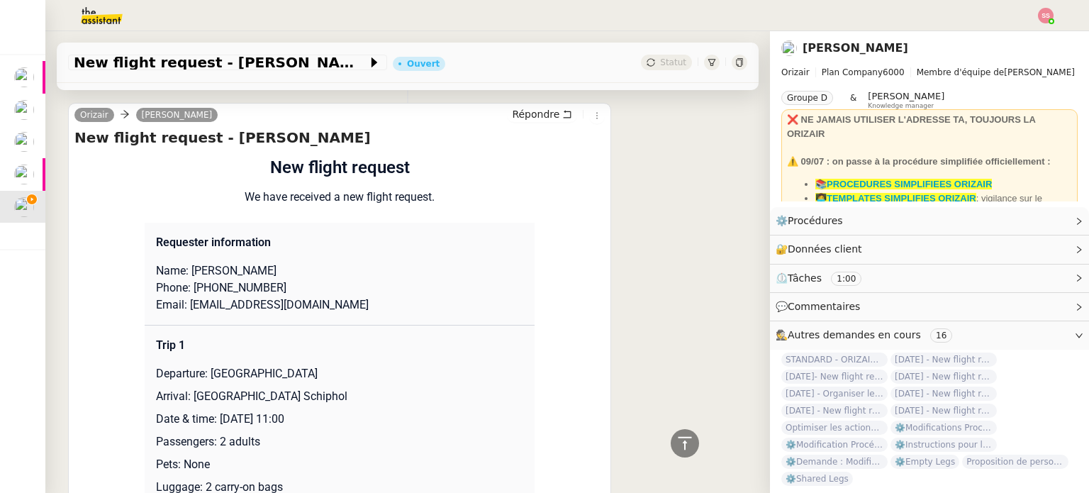
scroll to position [425, 0]
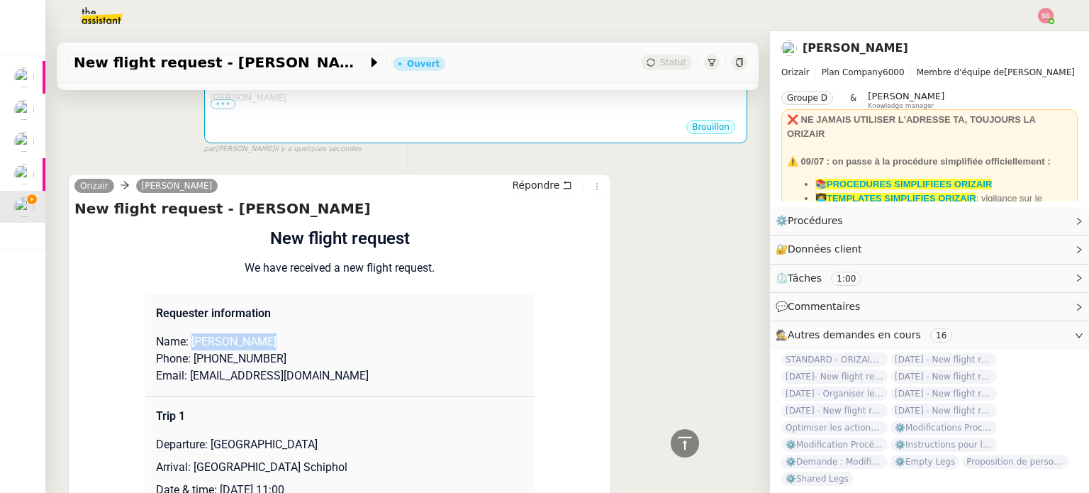
drag, startPoint x: 184, startPoint y: 323, endPoint x: 267, endPoint y: 322, distance: 82.3
click at [267, 333] on p "Name: [PERSON_NAME]" at bounding box center [339, 341] width 367 height 17
click at [321, 308] on td "Requester information Name: [PERSON_NAME] Phone: [PHONE_NUMBER] Email: [EMAIL_A…" at bounding box center [340, 345] width 390 height 103
drag, startPoint x: 261, startPoint y: 323, endPoint x: 212, endPoint y: 320, distance: 49.1
click at [212, 333] on p "Name: [PERSON_NAME]" at bounding box center [339, 341] width 367 height 17
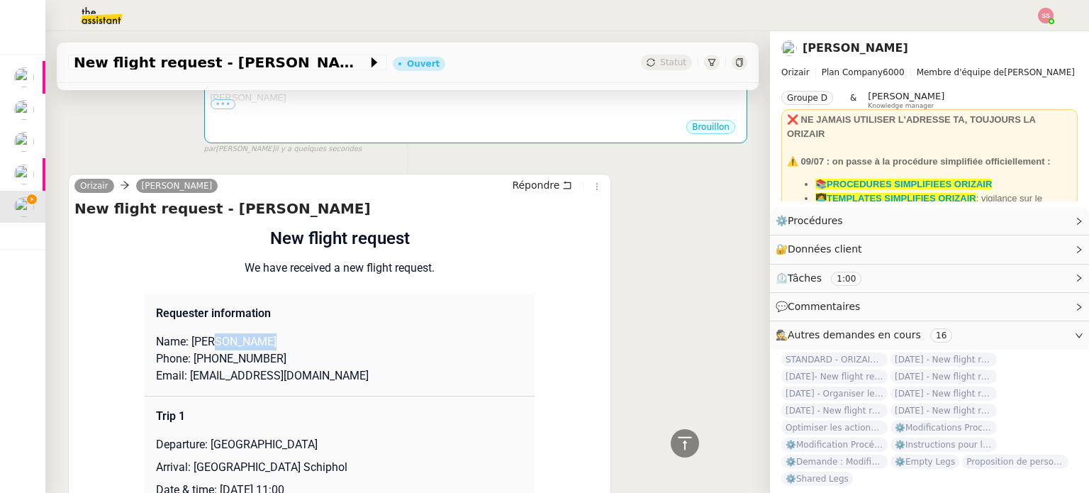
copy p "[PERSON_NAME]"
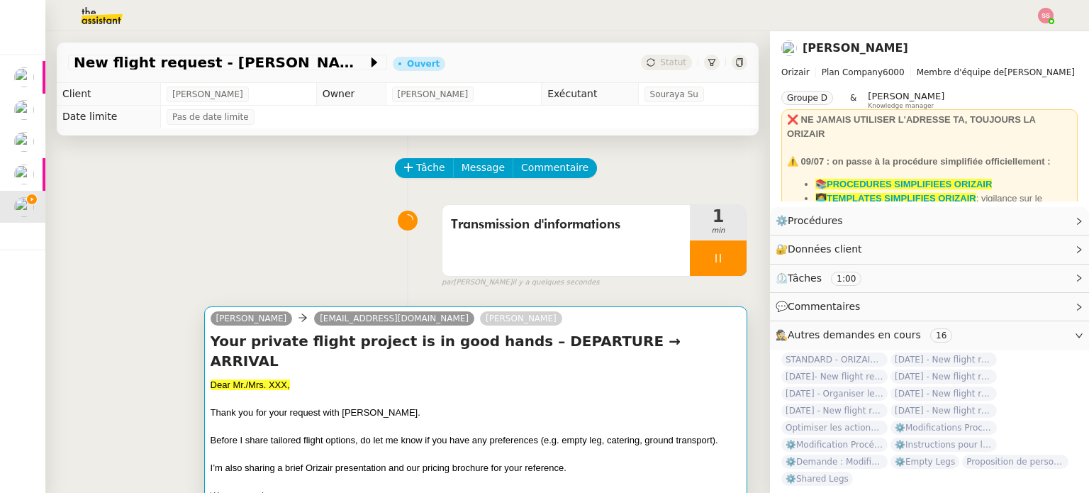
click at [253, 379] on span "Dear Mr./Mrs. XXX," at bounding box center [250, 384] width 79 height 11
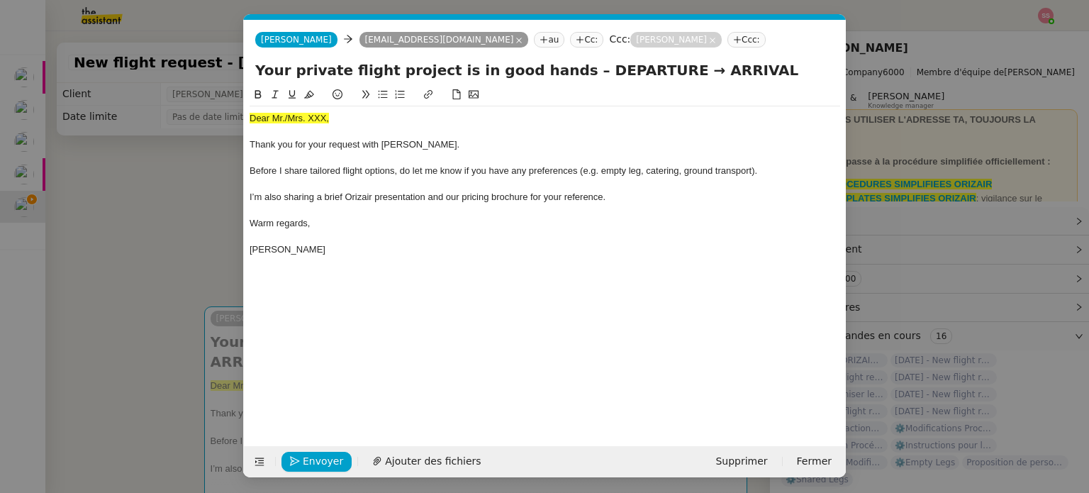
scroll to position [0, 43]
drag, startPoint x: 335, startPoint y: 124, endPoint x: 227, endPoint y: 121, distance: 108.5
click at [227, 121] on nz-modal-container "acc Service ✈️Orizair - Acc usé de réception de la demande (FR) - En cours de v…" at bounding box center [544, 246] width 1089 height 493
click at [312, 99] on icon at bounding box center [309, 94] width 10 height 10
click at [340, 124] on div "Dear Mr./Mrs. XXX," at bounding box center [545, 118] width 591 height 13
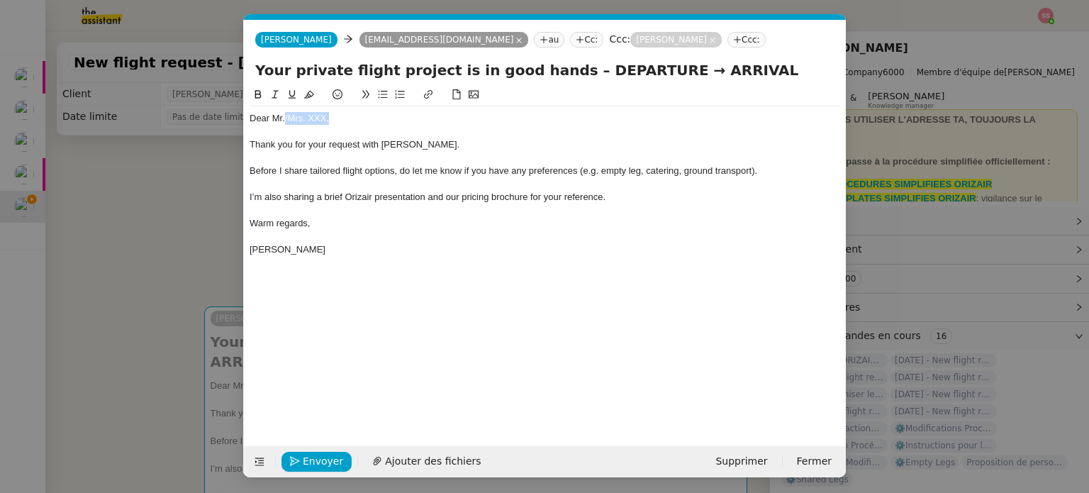
drag, startPoint x: 323, startPoint y: 117, endPoint x: 285, endPoint y: 115, distance: 38.4
click at [285, 115] on div "Dear Mr./Mrs. XXX," at bounding box center [545, 118] width 591 height 13
click at [150, 260] on nz-modal-container "acc Service ✈️Orizair - Acc usé de réception de la demande (FR) - En cours de v…" at bounding box center [544, 246] width 1089 height 493
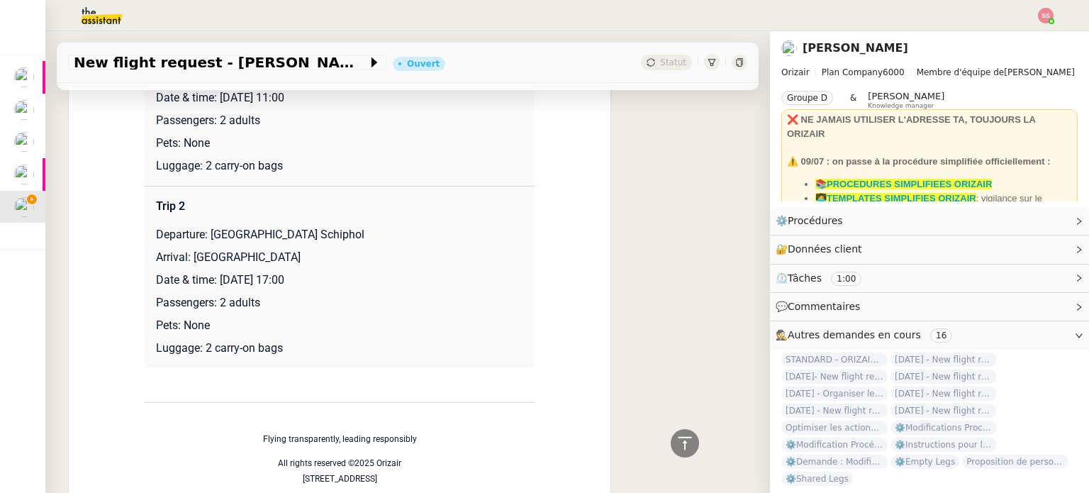
scroll to position [779, 0]
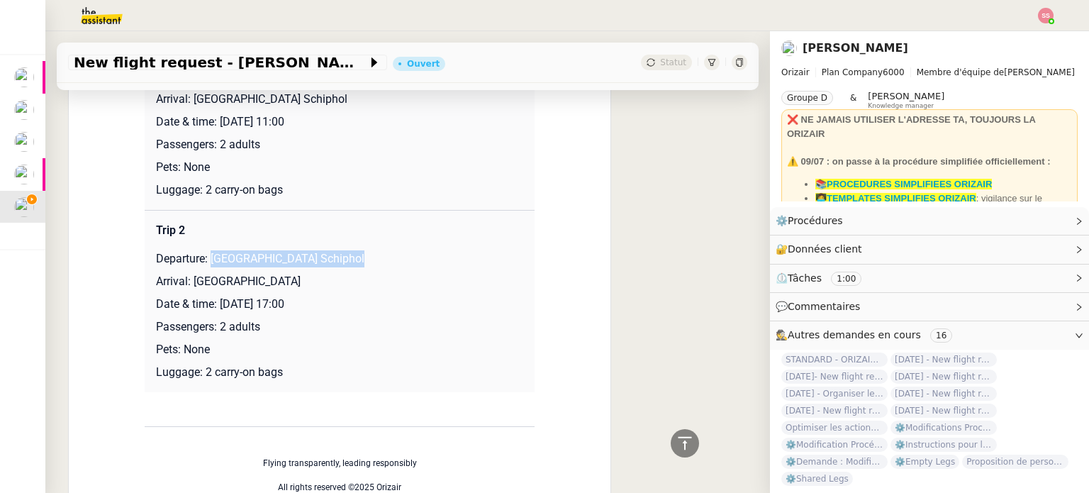
drag, startPoint x: 214, startPoint y: 238, endPoint x: 401, endPoint y: 229, distance: 187.4
click at [401, 229] on td "Trip 2 Departure: [GEOGRAPHIC_DATA] Schiphol Arrival: [GEOGRAPHIC_DATA] Date & …" at bounding box center [340, 302] width 390 height 182
copy p "[GEOGRAPHIC_DATA] Schiphol"
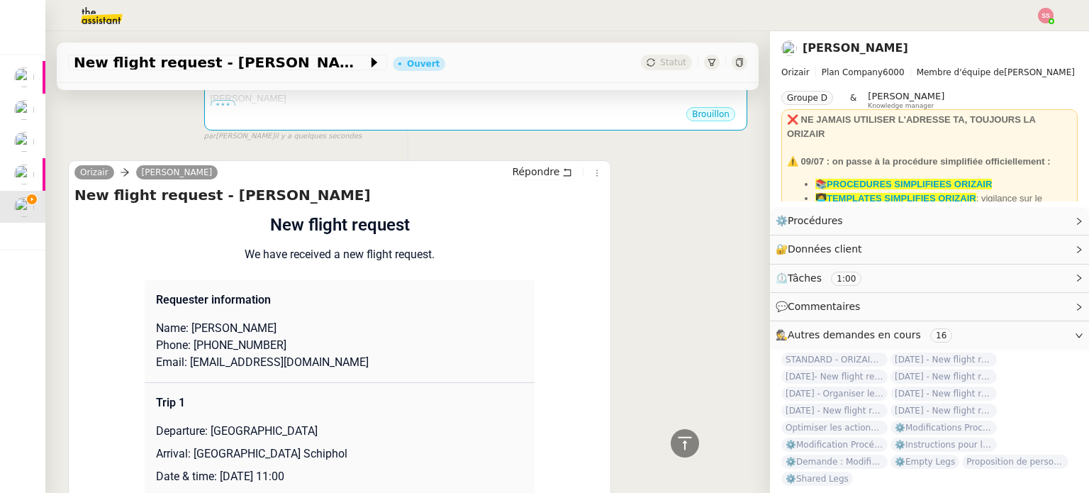
scroll to position [283, 0]
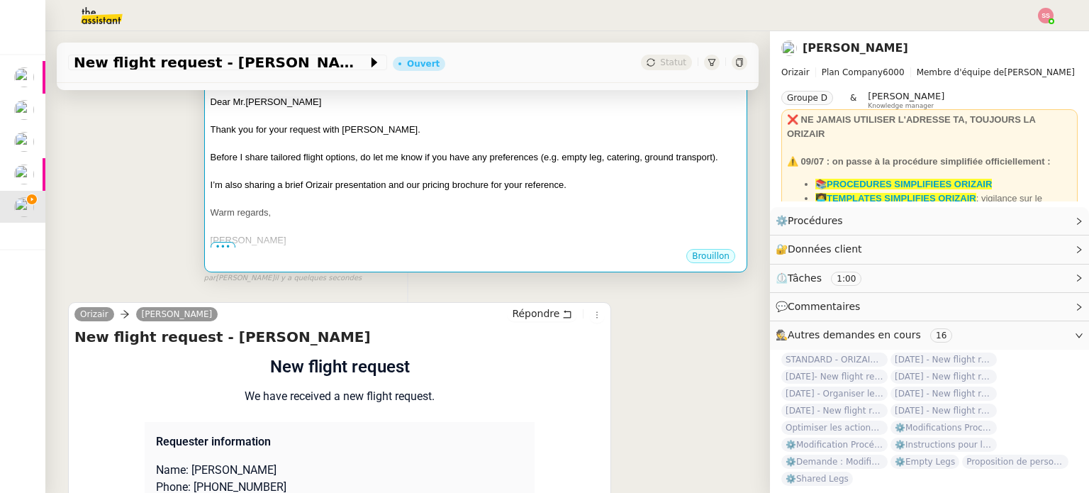
click at [445, 192] on div at bounding box center [476, 199] width 530 height 14
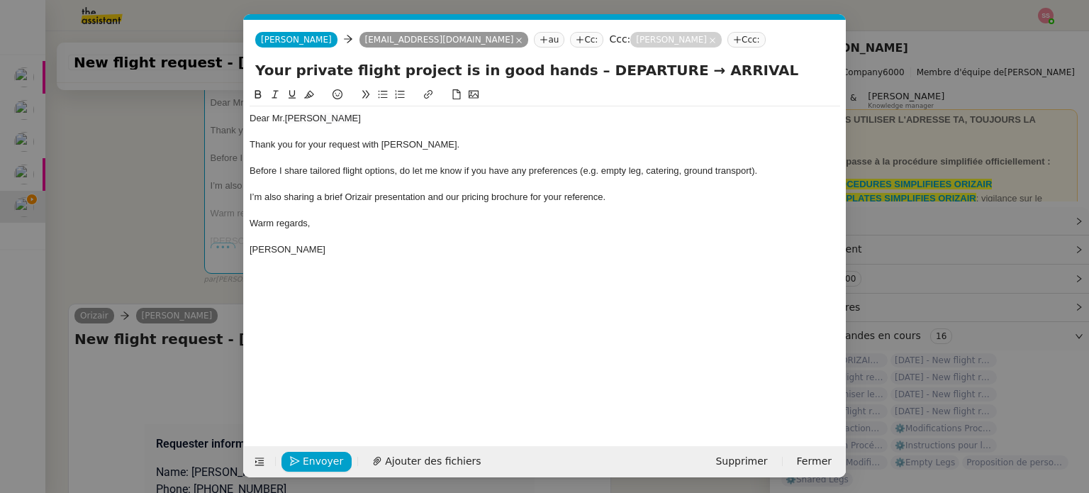
scroll to position [0, 43]
drag, startPoint x: 553, startPoint y: 70, endPoint x: 633, endPoint y: 69, distance: 79.4
click at [633, 69] on input "Your private flight project is in good hands – DEPARTURE → ARRIVAL" at bounding box center [544, 70] width 579 height 21
paste input "[GEOGRAPHIC_DATA] Schiphol"
type input "Your private flight project is in good hands – [GEOGRAPHIC_DATA] Schiphol → ARR…"
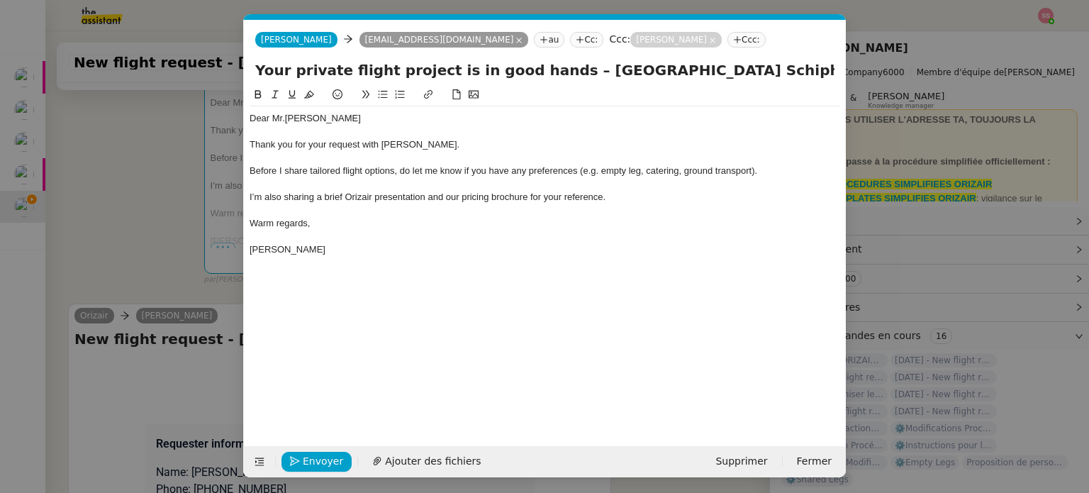
click at [63, 244] on nz-modal-container "acc Service ✈️Orizair - Acc usé de réception de la demande (FR) - En cours de v…" at bounding box center [544, 246] width 1089 height 493
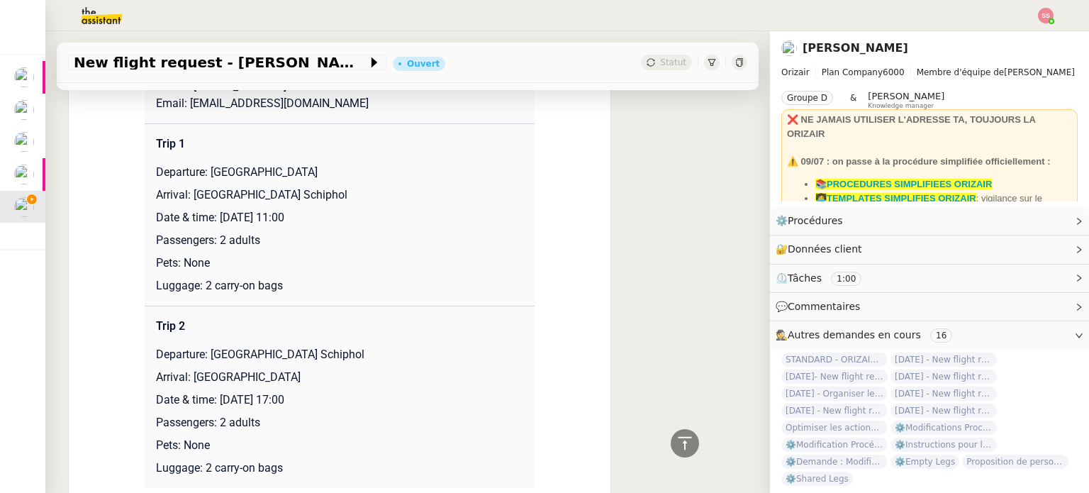
scroll to position [708, 0]
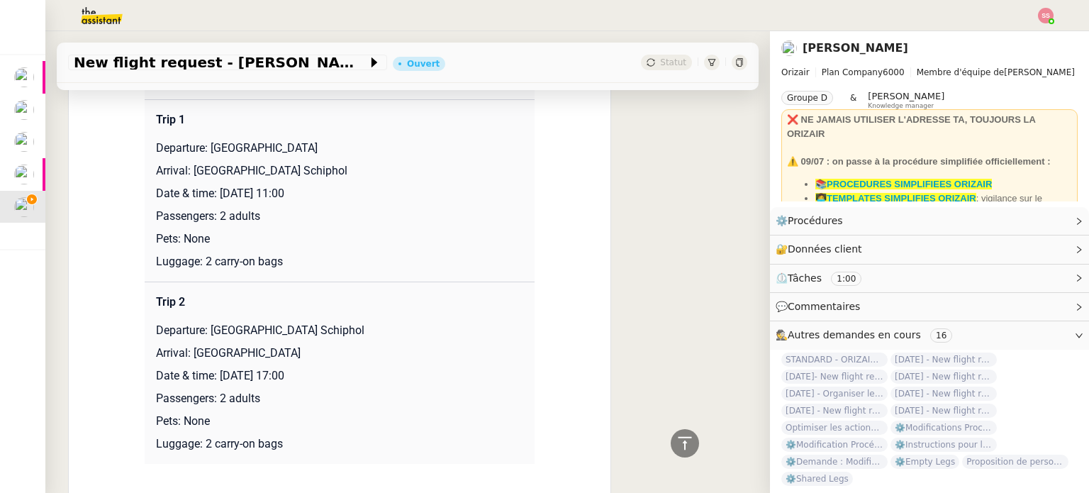
drag, startPoint x: 186, startPoint y: 354, endPoint x: 341, endPoint y: 350, distance: 154.6
click at [341, 350] on p "Arrival: [GEOGRAPHIC_DATA]" at bounding box center [339, 353] width 367 height 17
copy p "[GEOGRAPHIC_DATA]"
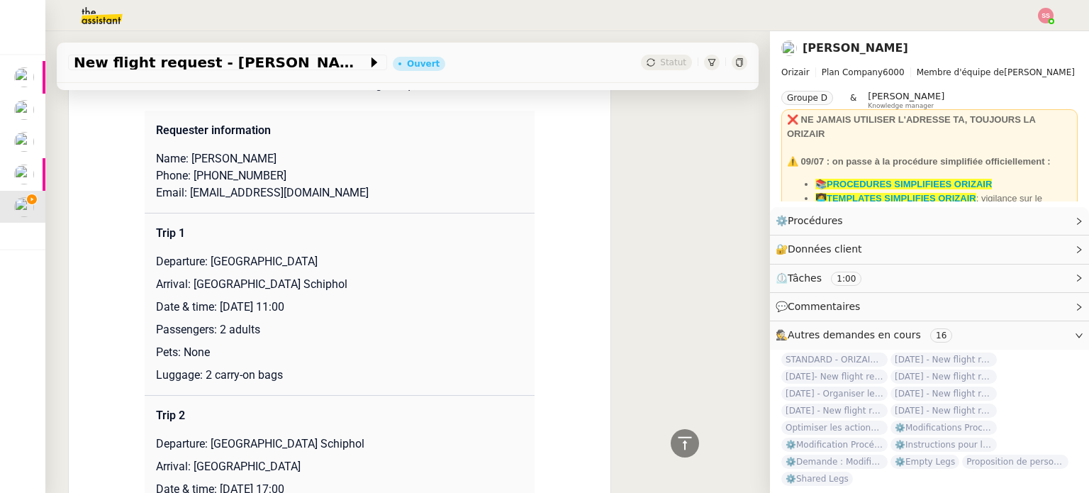
scroll to position [637, 0]
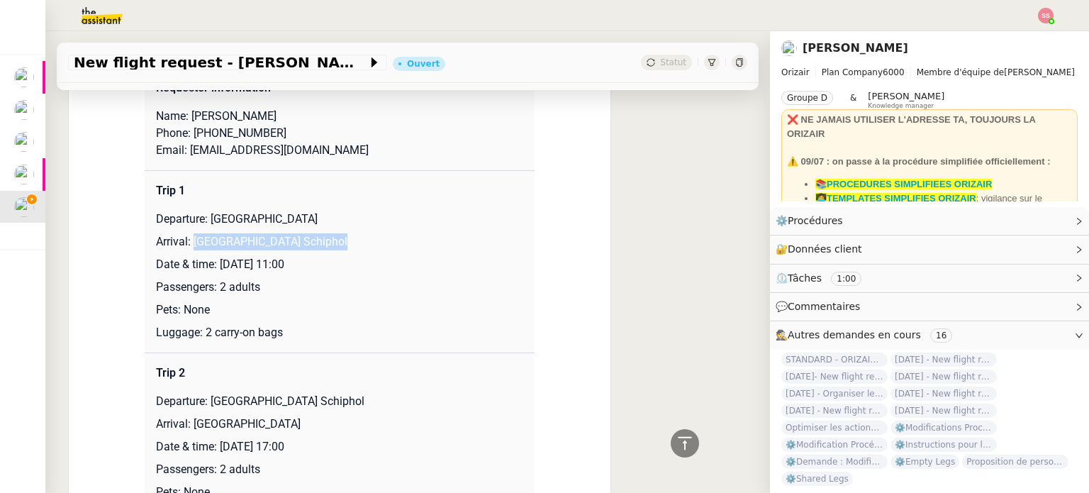
drag, startPoint x: 187, startPoint y: 246, endPoint x: 334, endPoint y: 249, distance: 146.8
click at [334, 249] on p "Arrival: [GEOGRAPHIC_DATA] Schiphol" at bounding box center [339, 241] width 367 height 17
copy p "[GEOGRAPHIC_DATA] Schiphol"
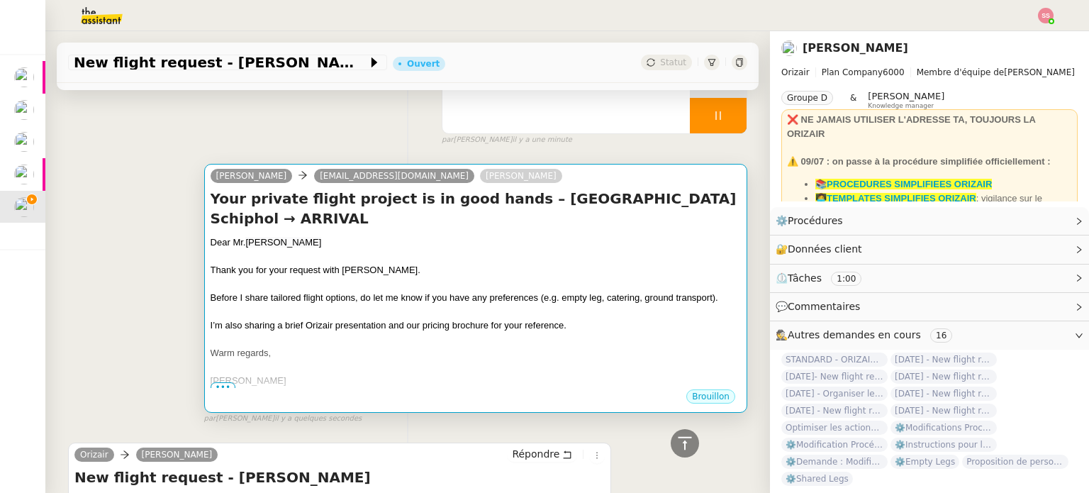
scroll to position [140, 0]
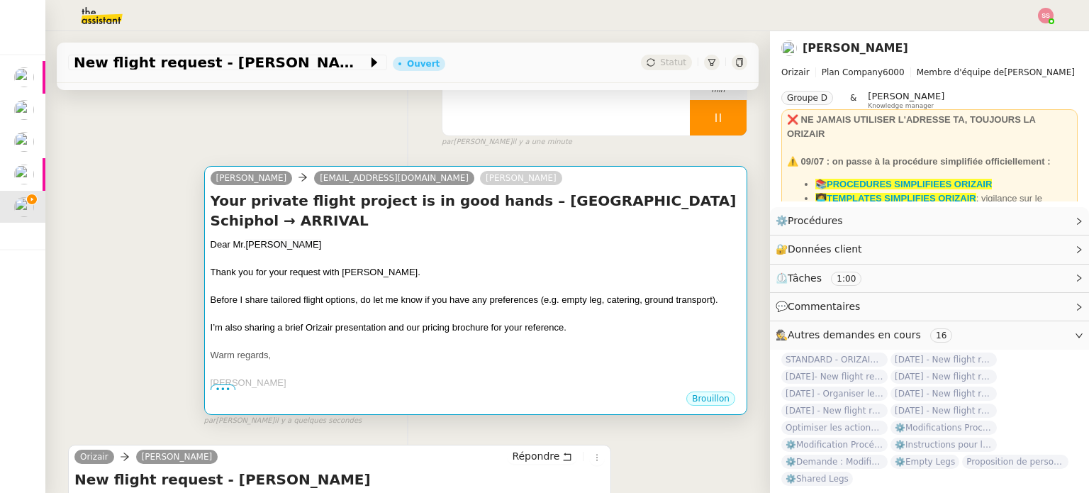
click at [556, 286] on div at bounding box center [476, 286] width 530 height 14
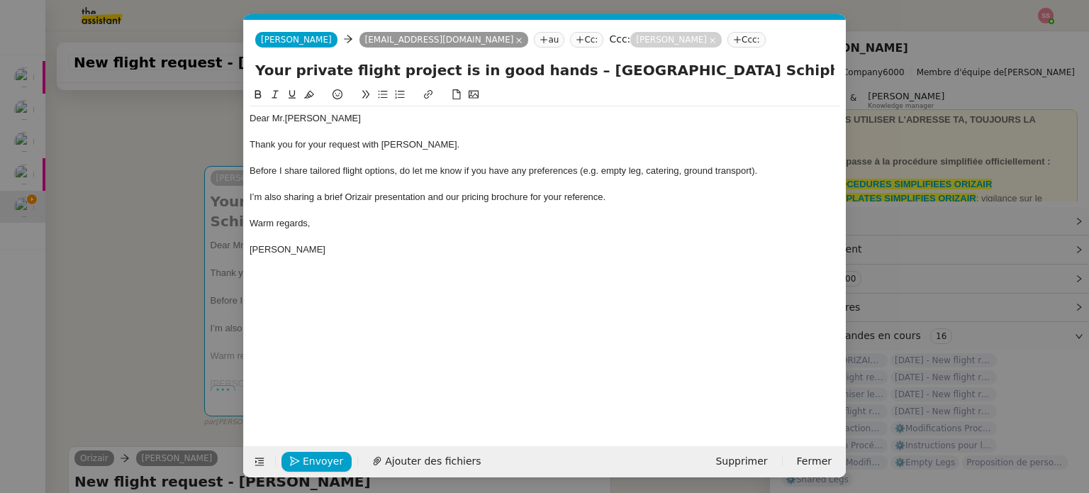
scroll to position [0, 43]
click at [132, 337] on nz-modal-container "acc Service ✈️Orizair - Acc usé de réception de la demande (FR) - En cours de v…" at bounding box center [544, 246] width 1089 height 493
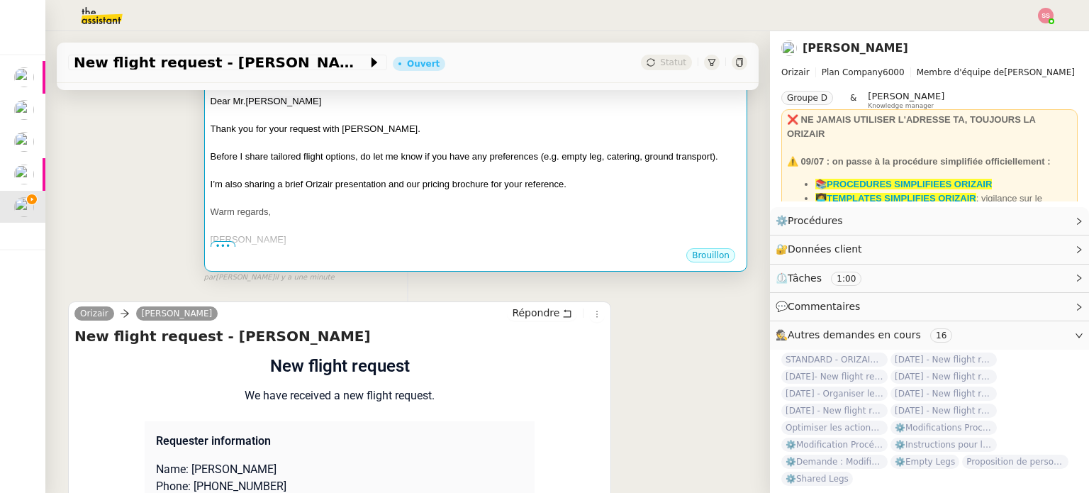
scroll to position [495, 0]
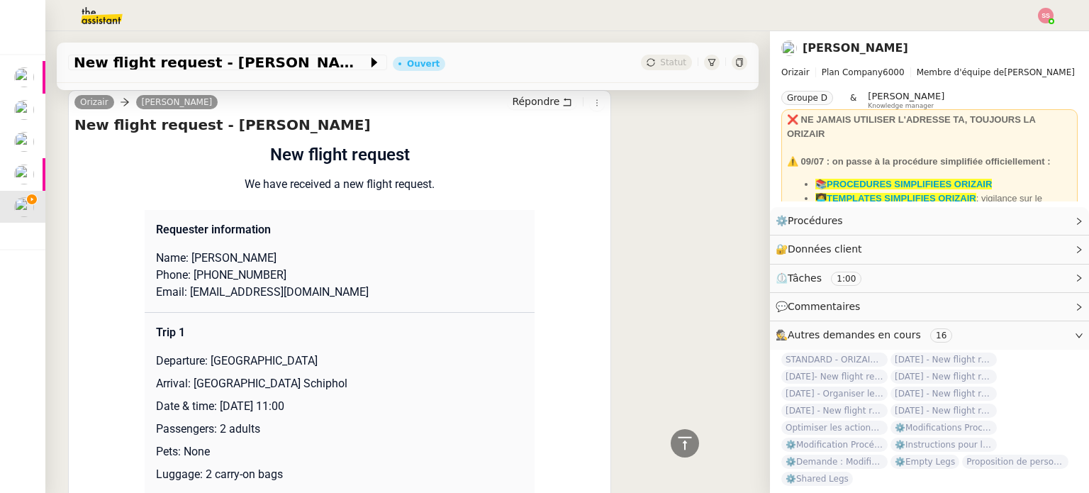
drag, startPoint x: 206, startPoint y: 365, endPoint x: 367, endPoint y: 361, distance: 161.0
click at [367, 361] on p "Departure: [GEOGRAPHIC_DATA]" at bounding box center [339, 360] width 367 height 17
copy p "[GEOGRAPHIC_DATA]"
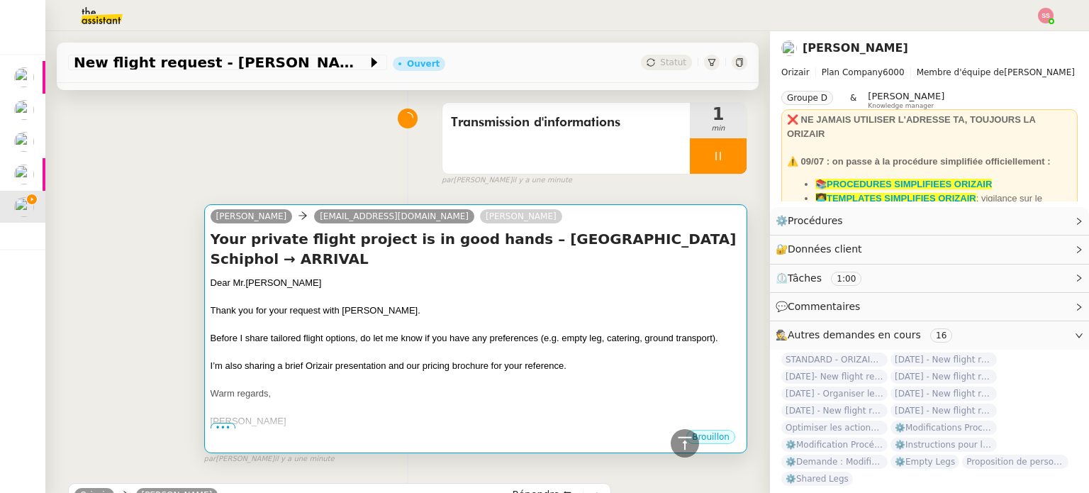
scroll to position [0, 0]
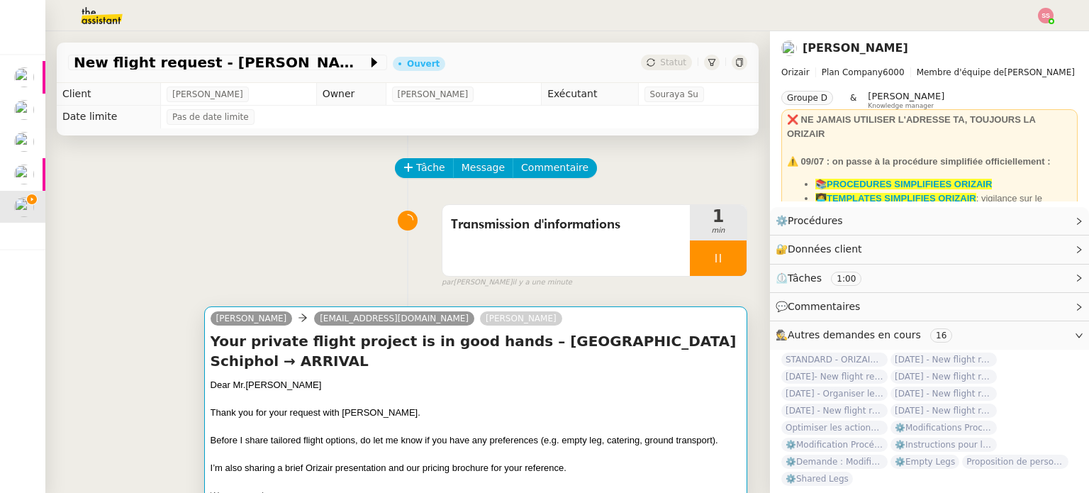
click at [506, 357] on h4 "Your private flight project is in good hands – [GEOGRAPHIC_DATA] Schiphol → ARR…" at bounding box center [476, 351] width 530 height 40
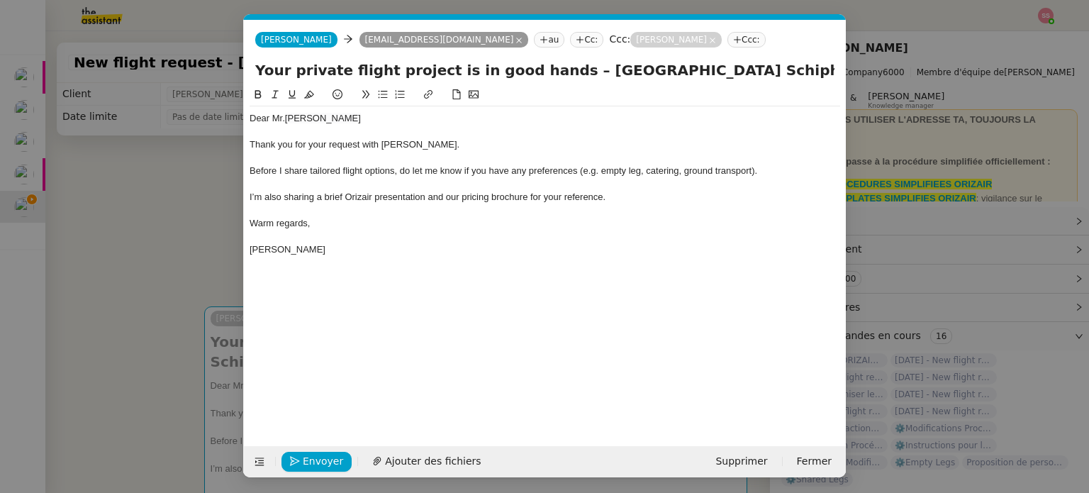
scroll to position [0, 43]
click at [558, 74] on input "Your private flight project is in good hands – [GEOGRAPHIC_DATA] Schiphol → ARR…" at bounding box center [544, 70] width 579 height 21
paste input "[GEOGRAPHIC_DATA]"
drag, startPoint x: 762, startPoint y: 74, endPoint x: 870, endPoint y: 94, distance: 110.3
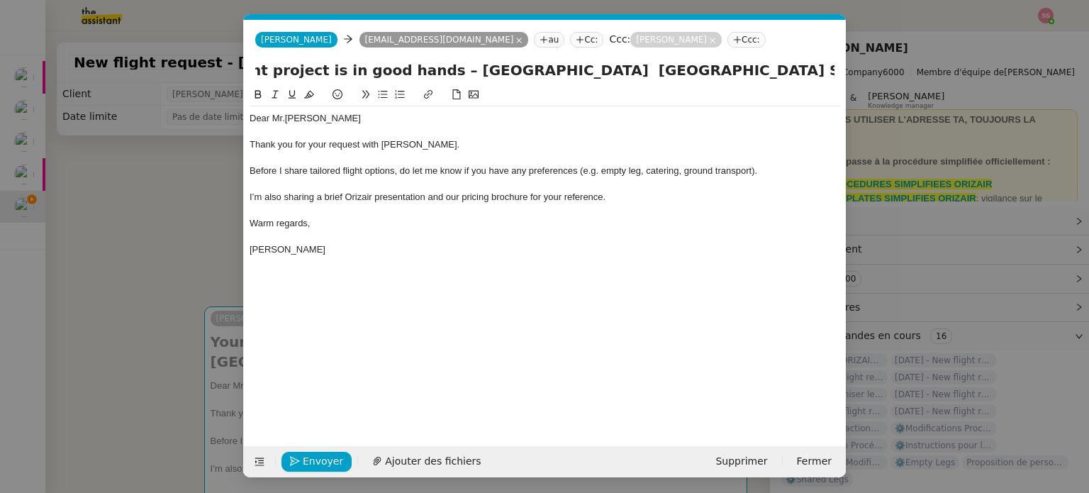
click at [870, 94] on nz-modal-container "acc Service ✈️Orizair - Acc usé de réception de la demande (FR) - En cours de v…" at bounding box center [544, 246] width 1089 height 493
click at [765, 74] on input "Your private flight project is in good hands – [GEOGRAPHIC_DATA] [GEOGRAPHIC_DA…" at bounding box center [544, 70] width 579 height 21
drag, startPoint x: 767, startPoint y: 74, endPoint x: 759, endPoint y: 73, distance: 7.9
click at [759, 73] on input "Your private flight project is in good hands – [GEOGRAPHIC_DATA] [GEOGRAPHIC_DA…" at bounding box center [544, 70] width 579 height 21
drag, startPoint x: 775, startPoint y: 72, endPoint x: 836, endPoint y: 76, distance: 61.1
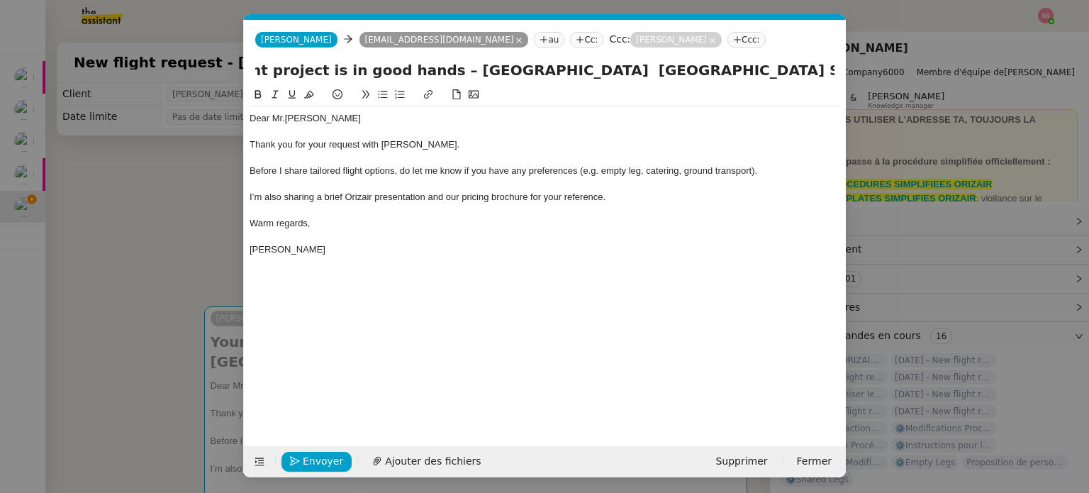
click at [836, 76] on div "Your private flight project is in good hands – [GEOGRAPHIC_DATA] [GEOGRAPHIC_DA…" at bounding box center [545, 73] width 602 height 27
paste input "[GEOGRAPHIC_DATA]"
drag, startPoint x: 700, startPoint y: 72, endPoint x: 692, endPoint y: 72, distance: 7.8
click at [692, 72] on input "Your private flight project is in good hands – [GEOGRAPHIC_DATA] [GEOGRAPHIC_DA…" at bounding box center [544, 70] width 579 height 21
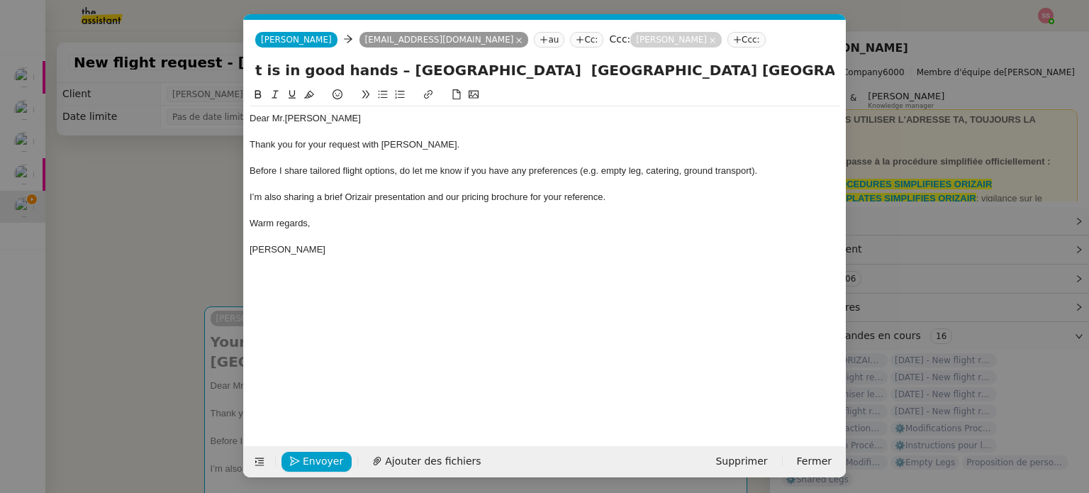
click at [487, 71] on input "Your private flight project is in good hands – [GEOGRAPHIC_DATA] [GEOGRAPHIC_DA…" at bounding box center [544, 70] width 579 height 21
paste input "→"
click at [489, 69] on input "Your private flight project is in good hands – [GEOGRAPHIC_DATA]→ [GEOGRAPHIC_D…" at bounding box center [544, 70] width 579 height 21
click at [506, 71] on input "Your private flight project is in good hands – [GEOGRAPHIC_DATA] → [GEOGRAPHIC_…" at bounding box center [544, 70] width 579 height 21
type input "Your private flight project is in good hands – [GEOGRAPHIC_DATA] → [GEOGRAPHIC_…"
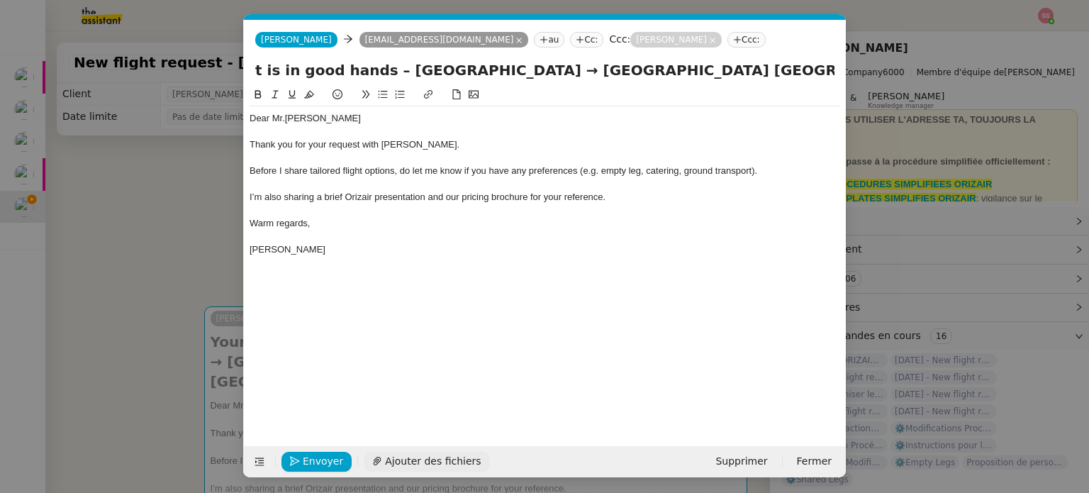
click at [413, 457] on span "Ajouter des fichiers" at bounding box center [433, 461] width 96 height 16
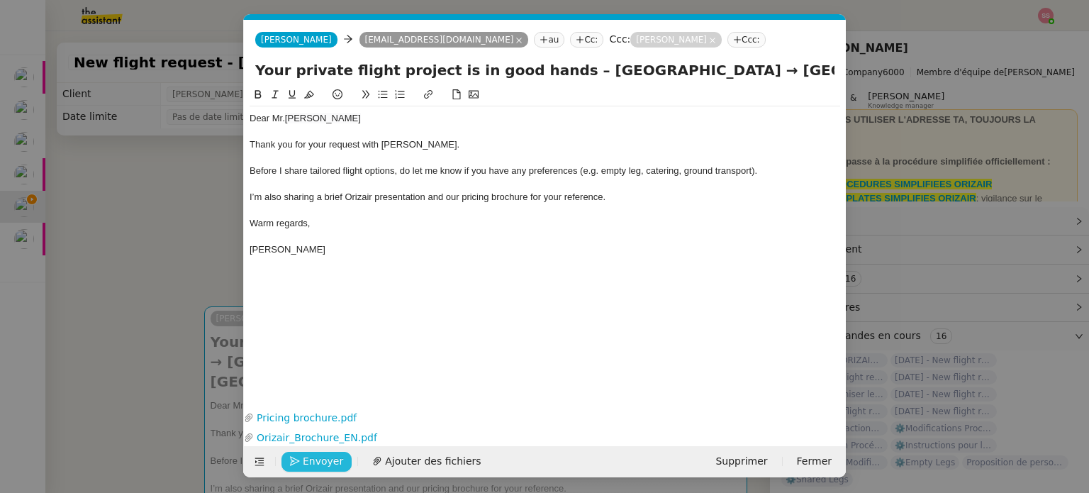
click at [323, 462] on span "Envoyer" at bounding box center [323, 461] width 40 height 16
click at [323, 462] on span "Confirmer l'envoi" at bounding box center [345, 461] width 85 height 16
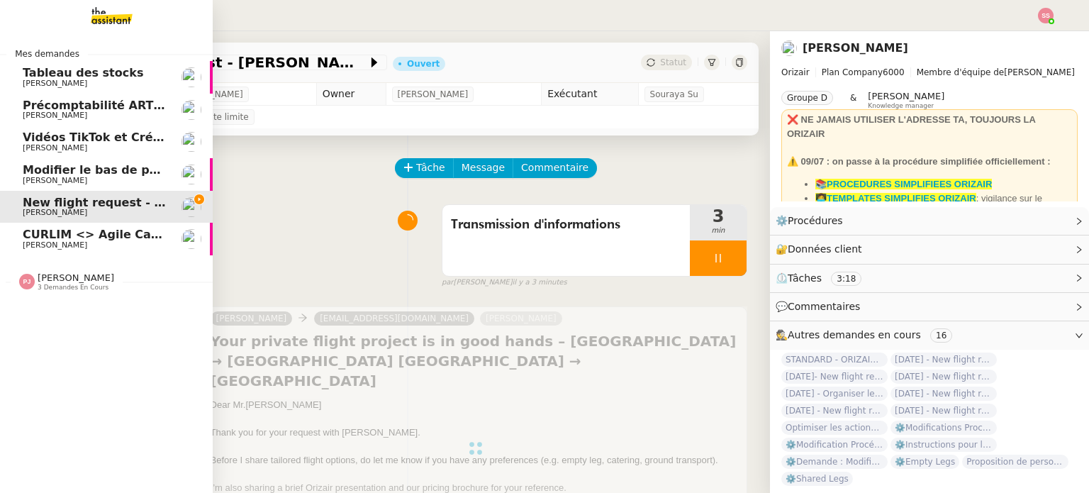
click at [51, 247] on span "[PERSON_NAME]" at bounding box center [55, 244] width 65 height 9
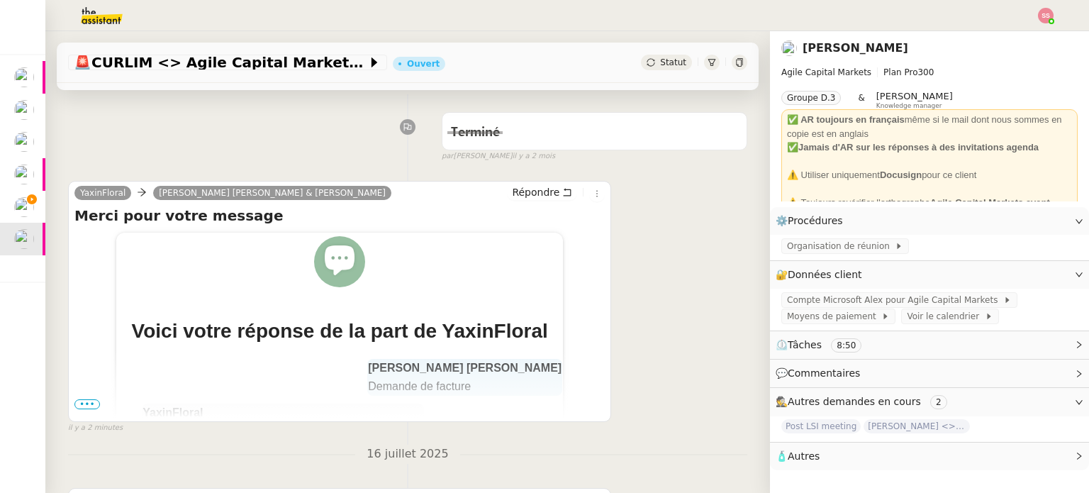
scroll to position [213, 0]
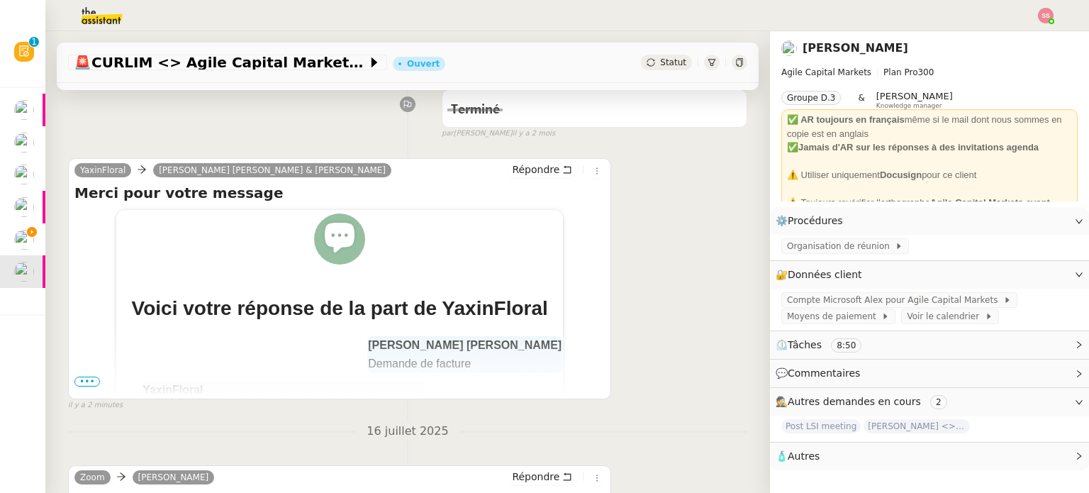
click at [84, 386] on span "•••" at bounding box center [87, 382] width 26 height 10
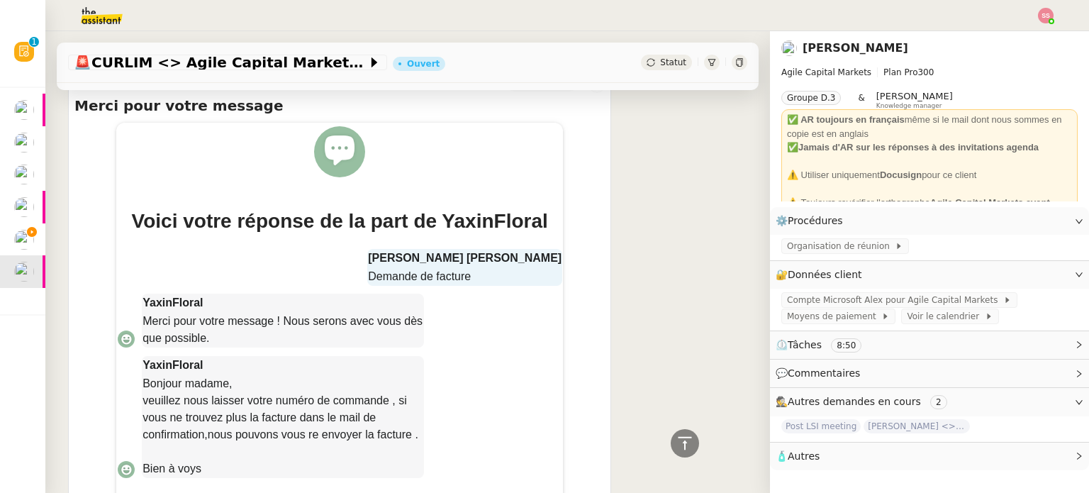
scroll to position [142, 0]
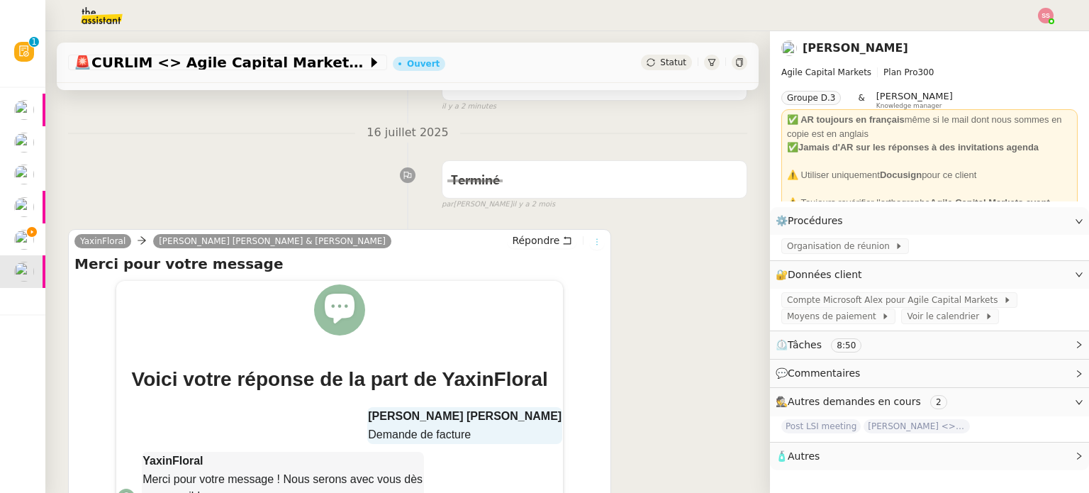
click at [589, 241] on icon at bounding box center [597, 242] width 16 height 9
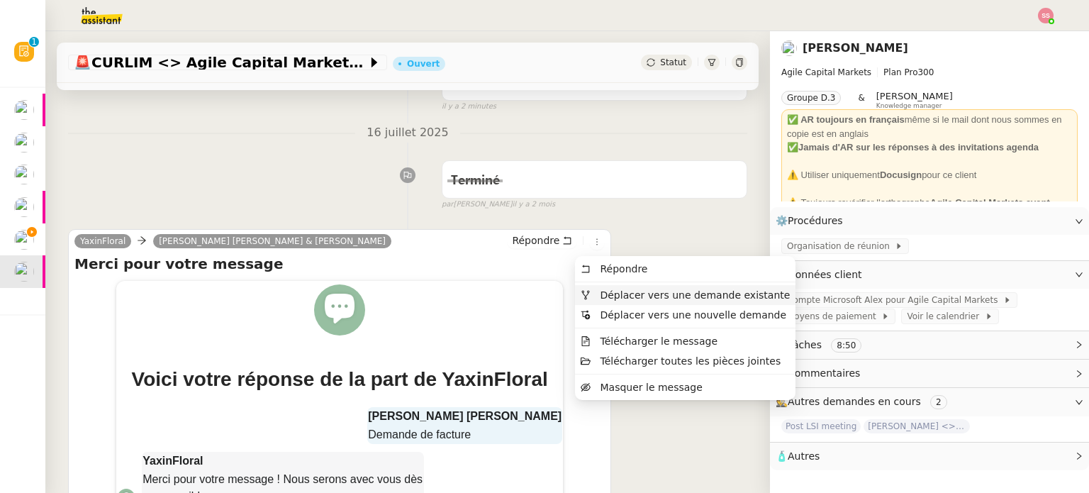
click at [600, 297] on span "Déplacer vers une demande existante" at bounding box center [695, 294] width 190 height 11
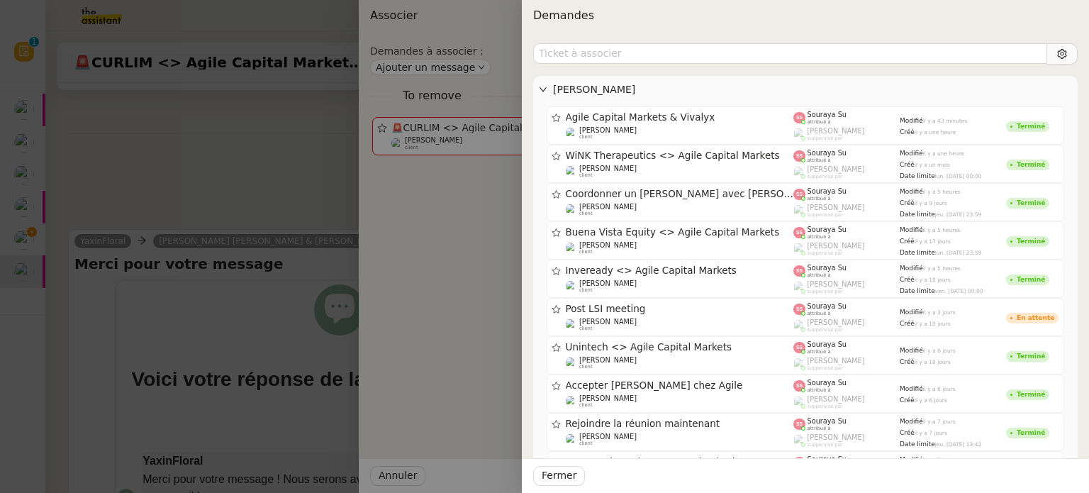
click at [235, 177] on div at bounding box center [544, 246] width 1089 height 493
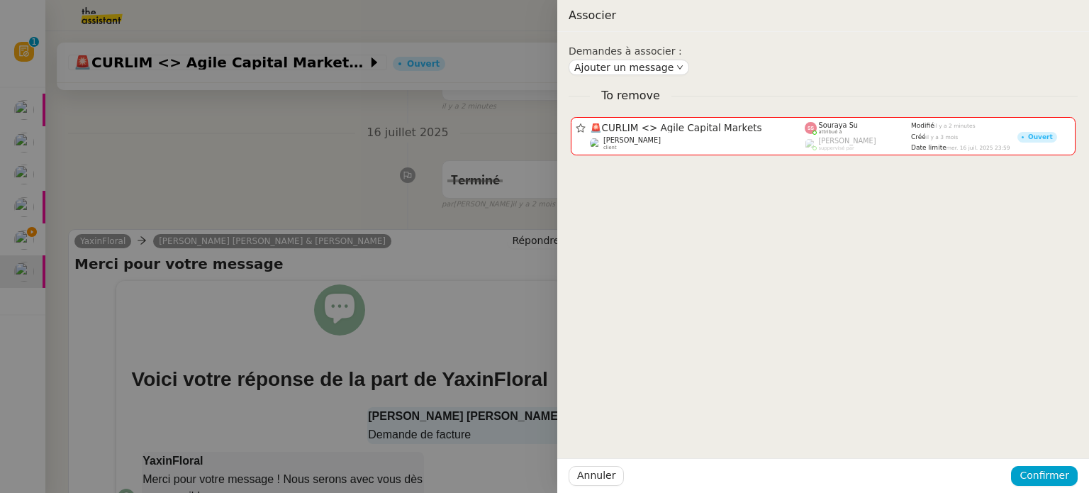
click at [392, 147] on div at bounding box center [544, 246] width 1089 height 493
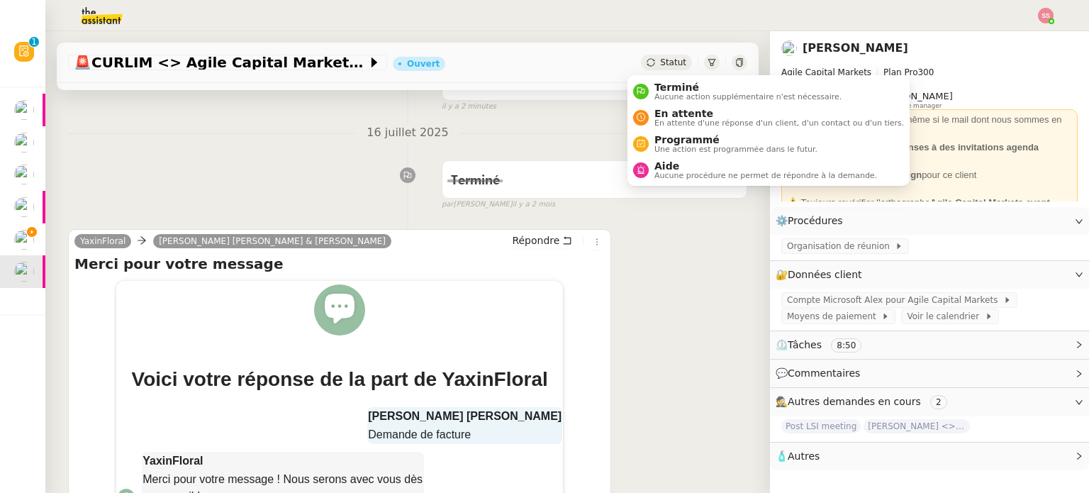
click at [660, 60] on span "Statut" at bounding box center [673, 62] width 26 height 10
click at [664, 174] on span "Aucune procédure ne permet de répondre à la demande." at bounding box center [766, 176] width 223 height 8
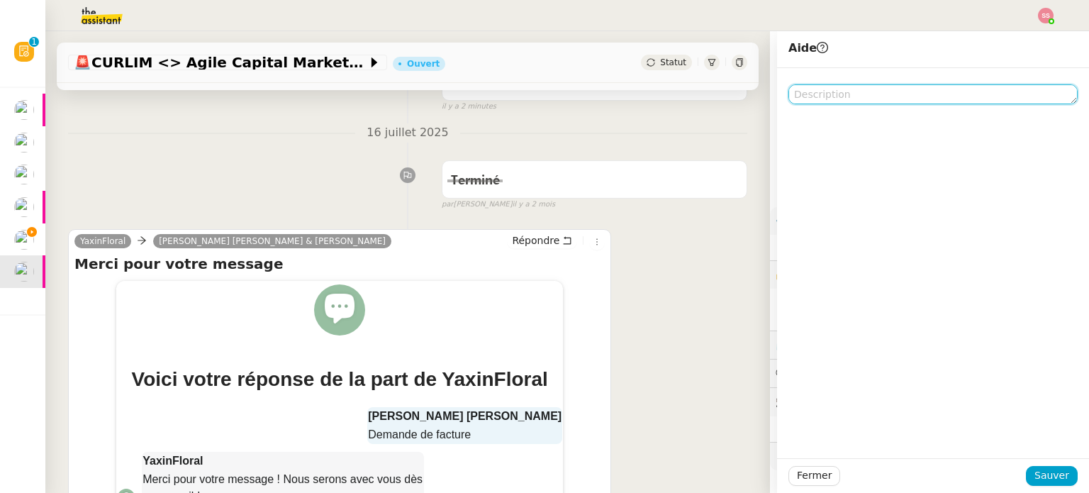
click at [819, 99] on textarea at bounding box center [933, 94] width 289 height 20
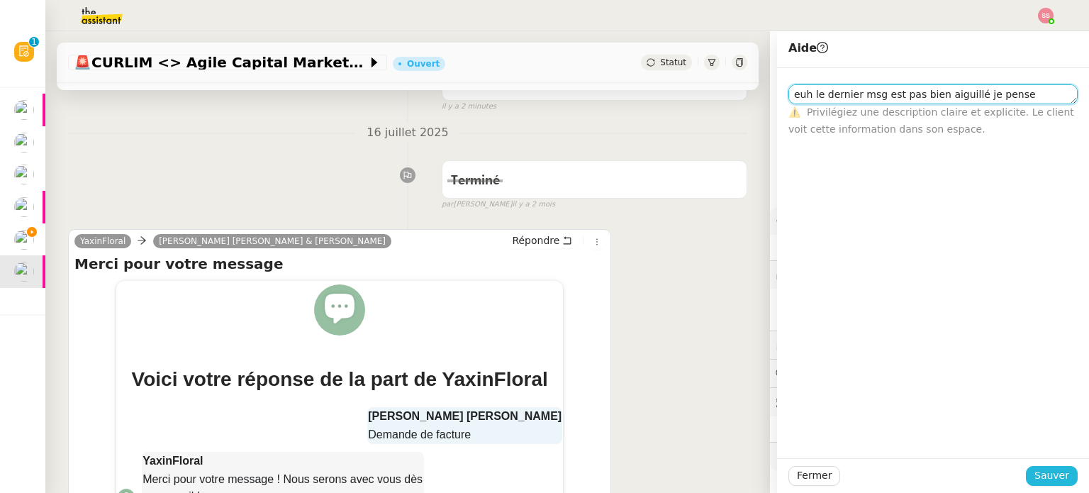
type textarea "euh le dernier msg est pas bien aiguillé je pense"
click at [1037, 477] on span "Sauver" at bounding box center [1052, 475] width 35 height 16
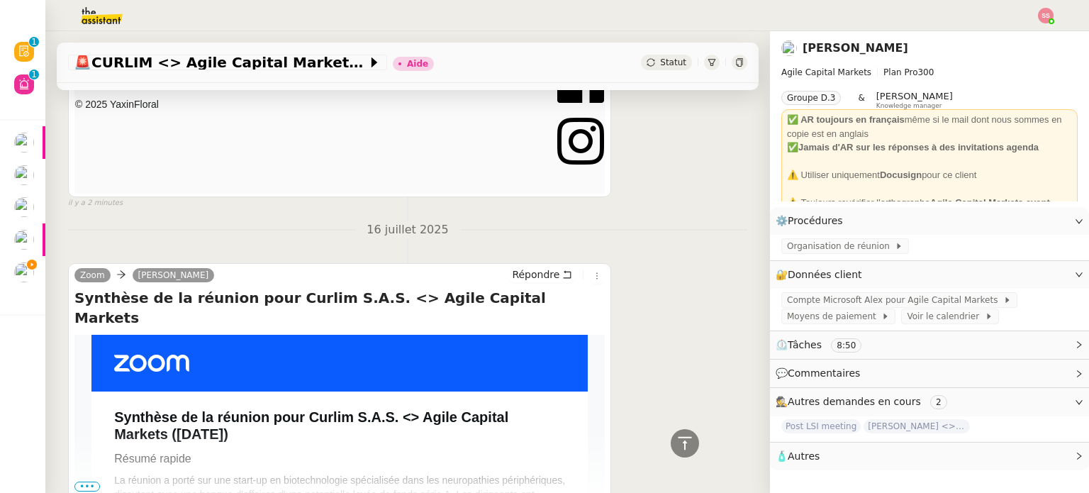
scroll to position [922, 0]
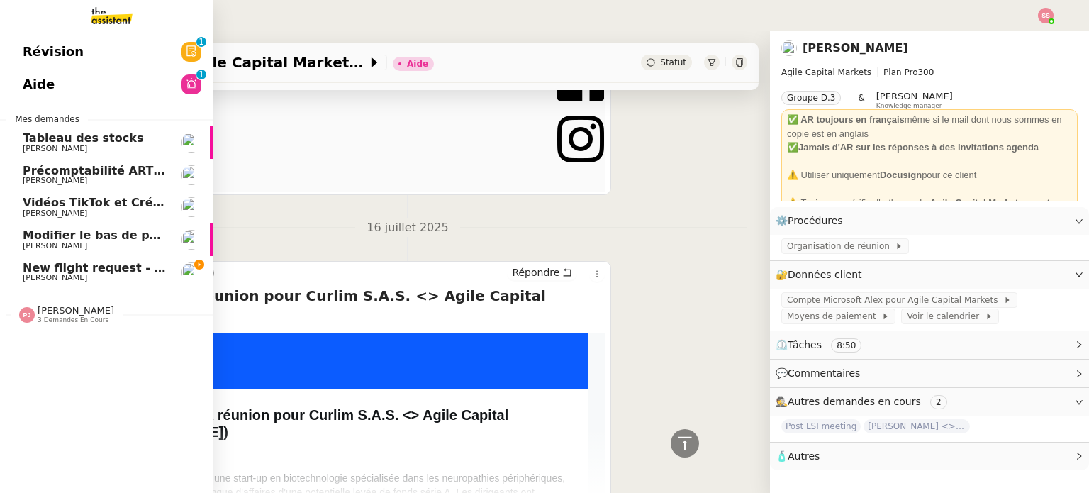
click at [65, 277] on span "[PERSON_NAME]" at bounding box center [94, 278] width 143 height 9
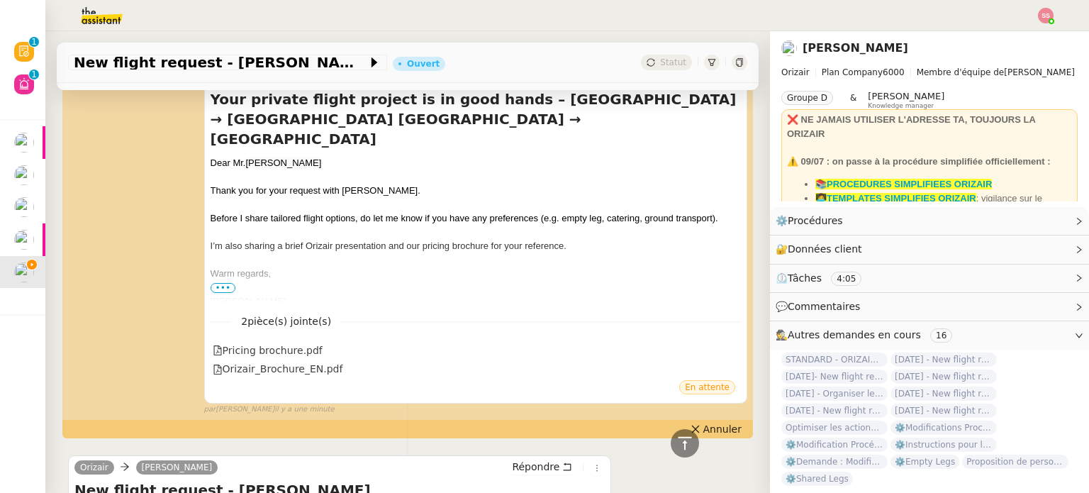
scroll to position [96, 0]
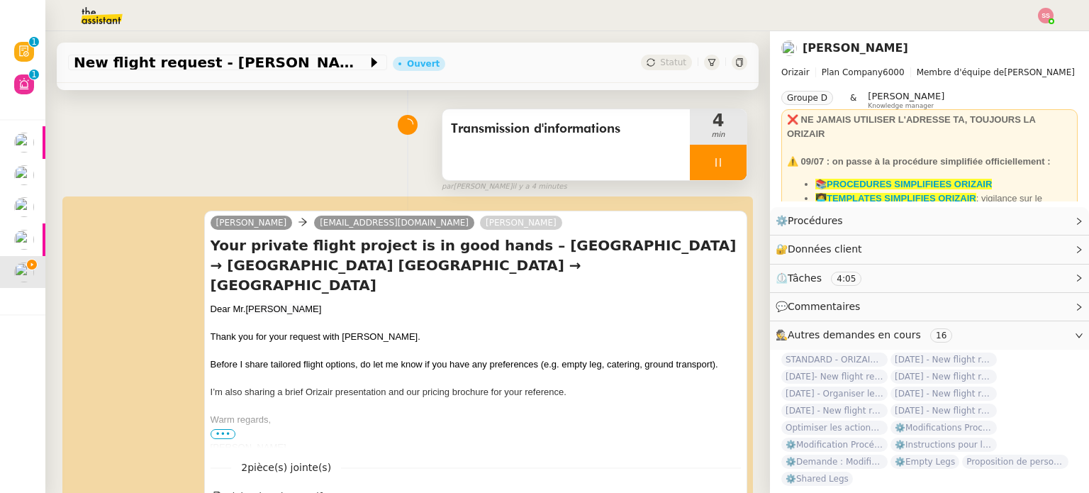
click at [723, 157] on div at bounding box center [718, 162] width 57 height 35
click at [723, 158] on button at bounding box center [732, 162] width 28 height 35
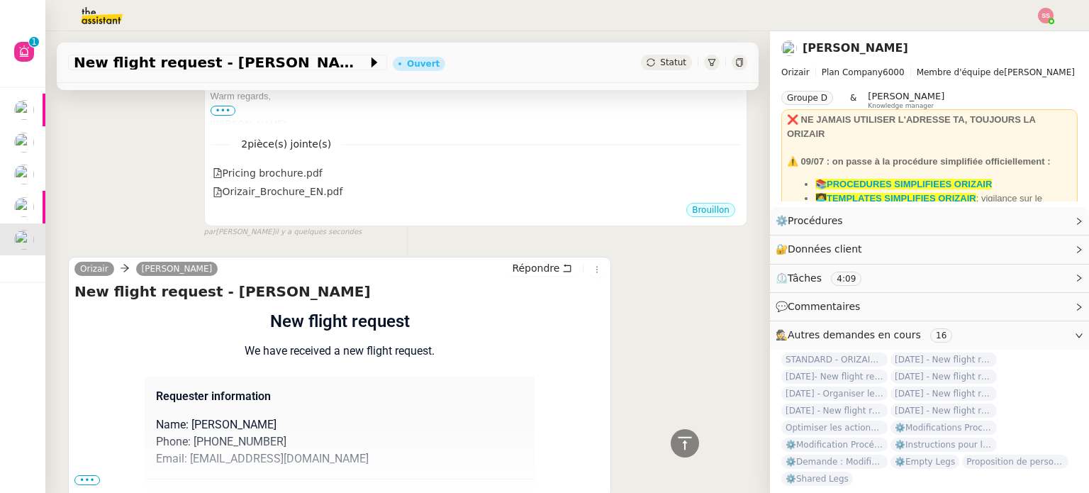
scroll to position [500, 0]
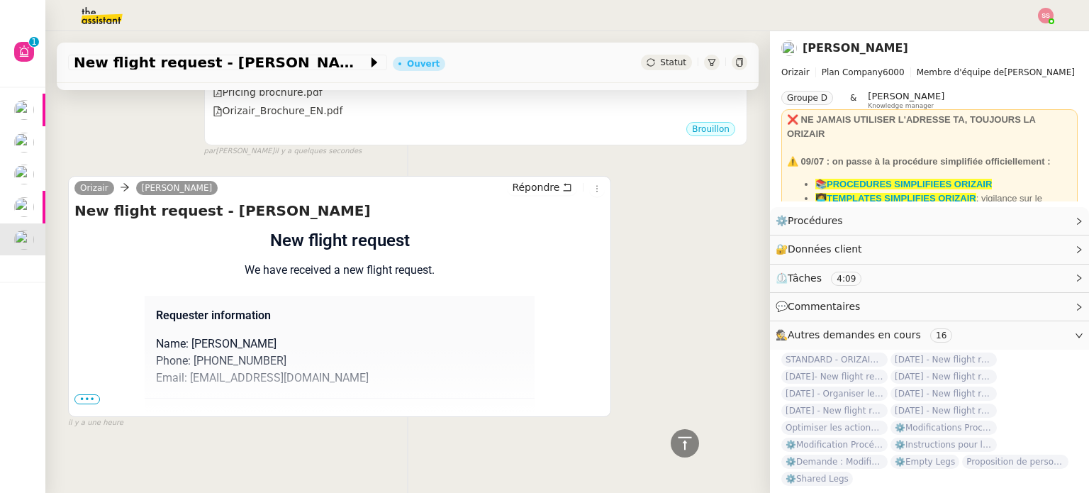
drag, startPoint x: 79, startPoint y: 391, endPoint x: 103, endPoint y: 379, distance: 26.3
click at [79, 394] on span "•••" at bounding box center [87, 399] width 26 height 10
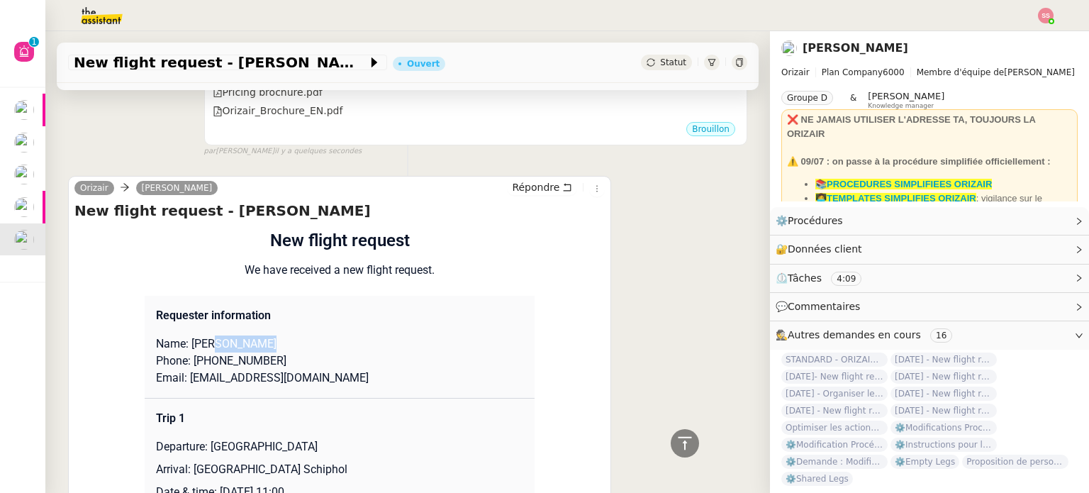
drag, startPoint x: 211, startPoint y: 333, endPoint x: 260, endPoint y: 334, distance: 48.9
click at [260, 335] on p "Name: [PERSON_NAME]" at bounding box center [339, 343] width 367 height 17
copy p "[PERSON_NAME]"
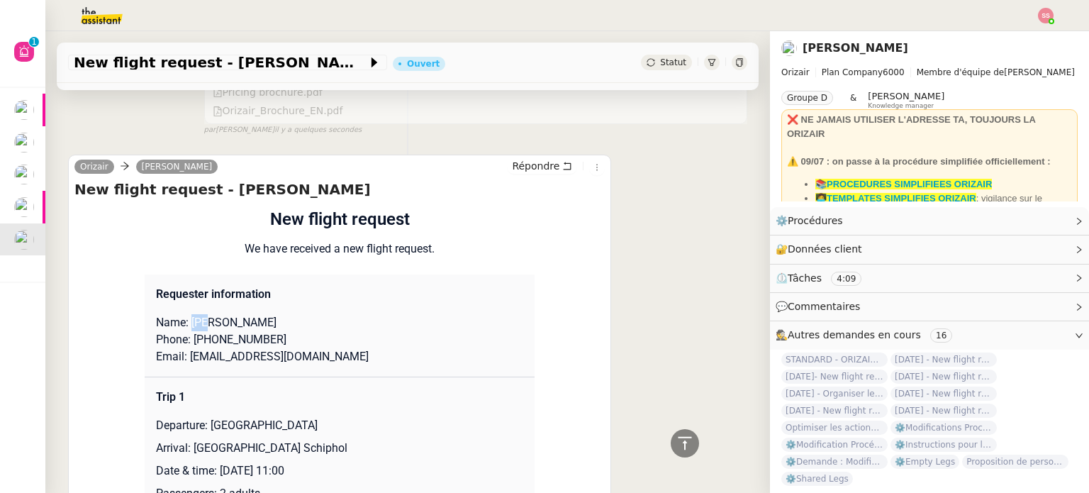
drag, startPoint x: 209, startPoint y: 311, endPoint x: 186, endPoint y: 308, distance: 23.0
click at [186, 314] on p "Name: [PERSON_NAME]" at bounding box center [339, 322] width 367 height 17
copy p "Dom"
drag, startPoint x: 306, startPoint y: 348, endPoint x: 184, endPoint y: 345, distance: 122.0
click at [184, 348] on p "Email: [EMAIL_ADDRESS][DOMAIN_NAME]" at bounding box center [339, 356] width 367 height 17
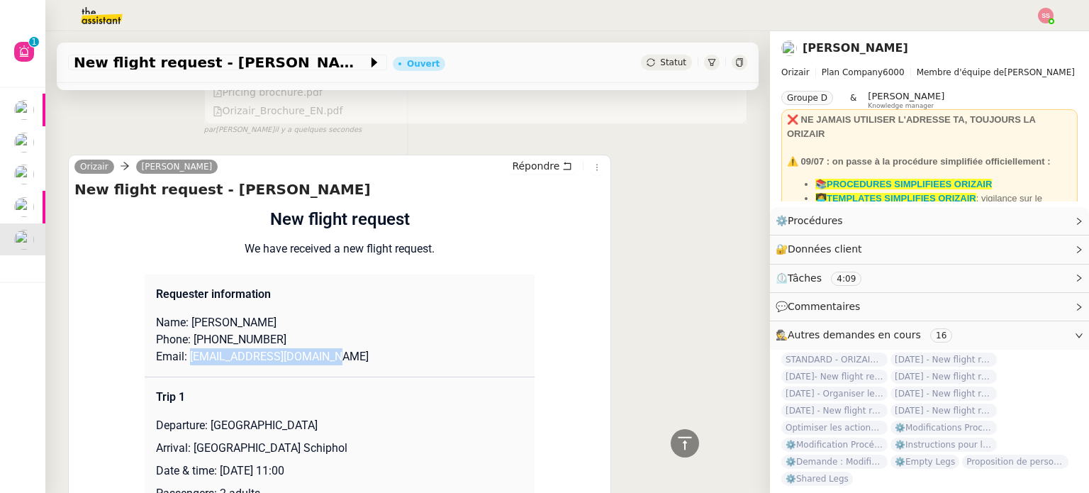
copy p "[EMAIL_ADDRESS][DOMAIN_NAME]"
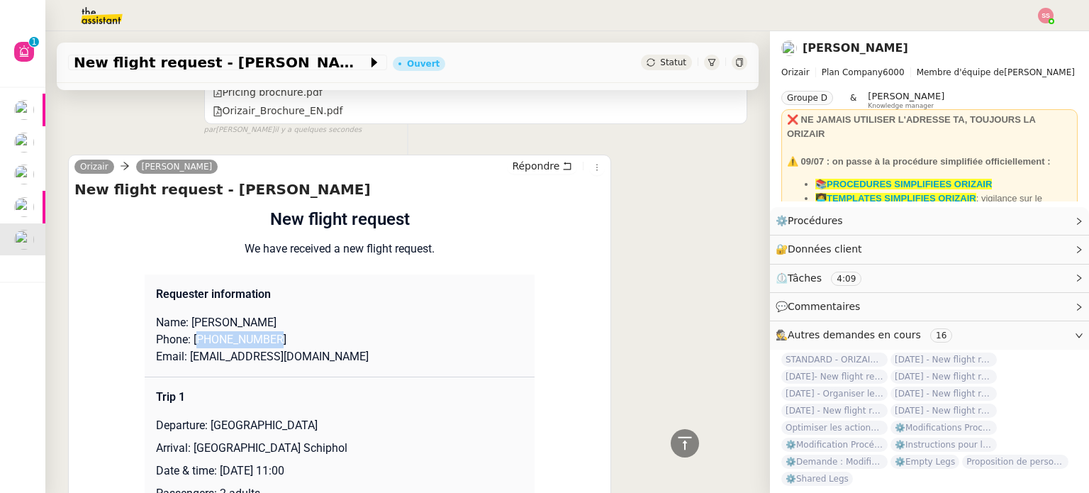
drag, startPoint x: 272, startPoint y: 345, endPoint x: 195, endPoint y: 337, distance: 77.1
click at [195, 337] on p "Phone: [PHONE_NUMBER]" at bounding box center [339, 339] width 367 height 17
copy p "447568072557"
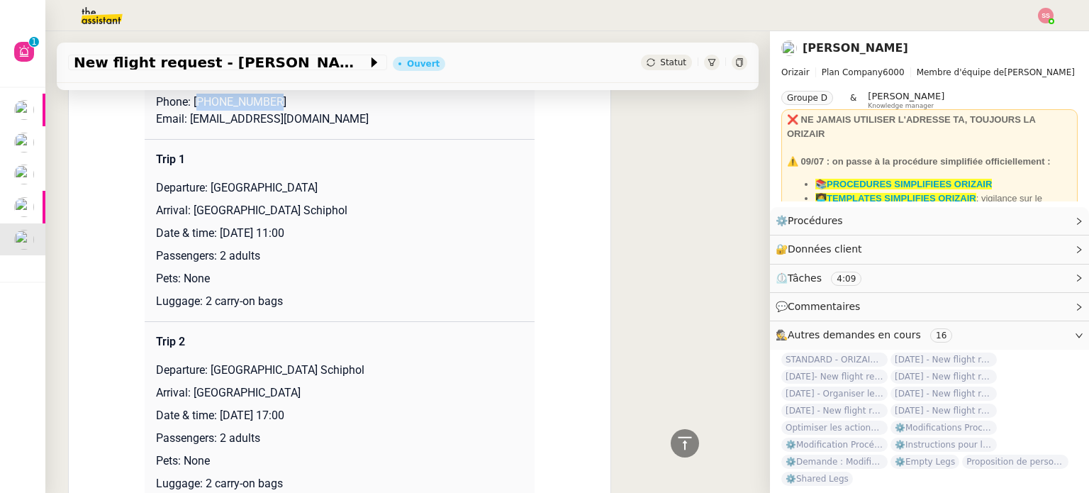
scroll to position [713, 0]
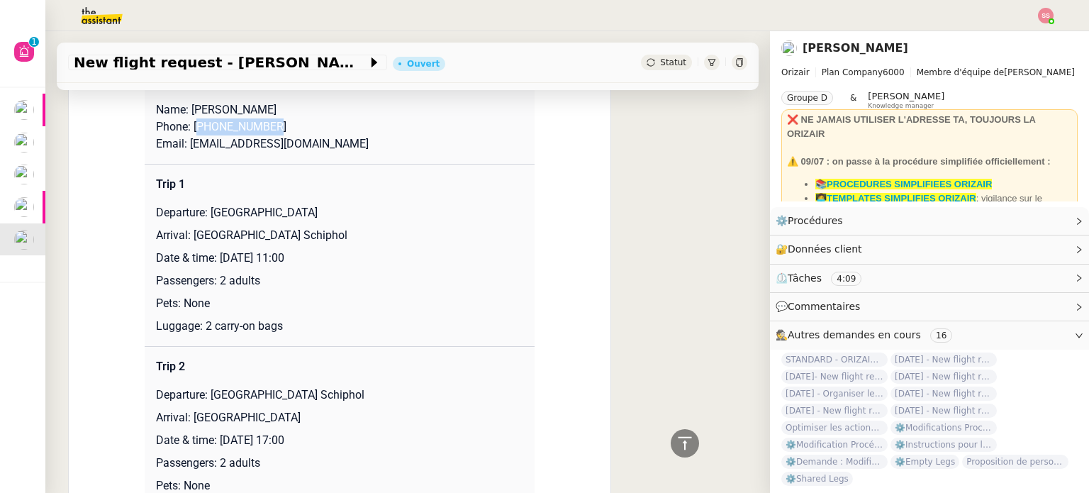
drag, startPoint x: 206, startPoint y: 219, endPoint x: 320, endPoint y: 209, distance: 113.9
click at [320, 209] on p "Departure: [GEOGRAPHIC_DATA]" at bounding box center [339, 212] width 367 height 17
drag, startPoint x: 186, startPoint y: 239, endPoint x: 368, endPoint y: 238, distance: 181.5
click at [368, 238] on p "Arrival: [GEOGRAPHIC_DATA] Schiphol" at bounding box center [339, 235] width 367 height 17
drag, startPoint x: 206, startPoint y: 286, endPoint x: 251, endPoint y: 281, distance: 45.7
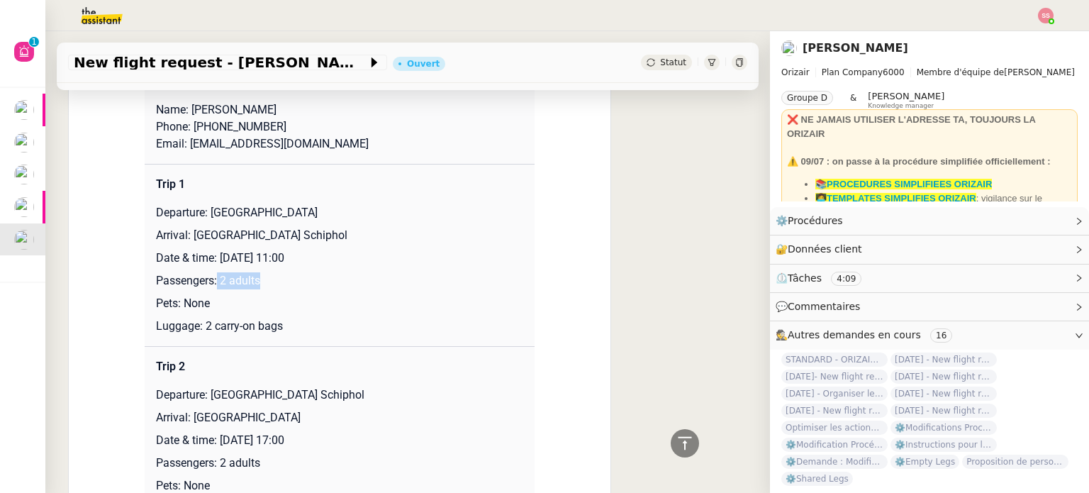
click at [251, 281] on p "Passengers: 2 adults" at bounding box center [339, 280] width 367 height 17
drag, startPoint x: 278, startPoint y: 324, endPoint x: 198, endPoint y: 323, distance: 80.1
click at [198, 323] on p "Luggage: 2 carry-on bags" at bounding box center [339, 326] width 367 height 17
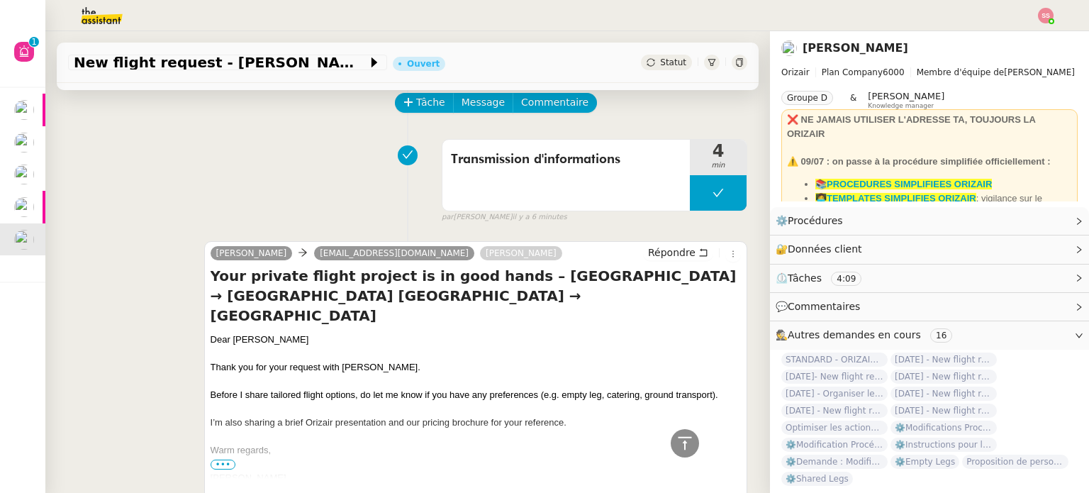
scroll to position [0, 0]
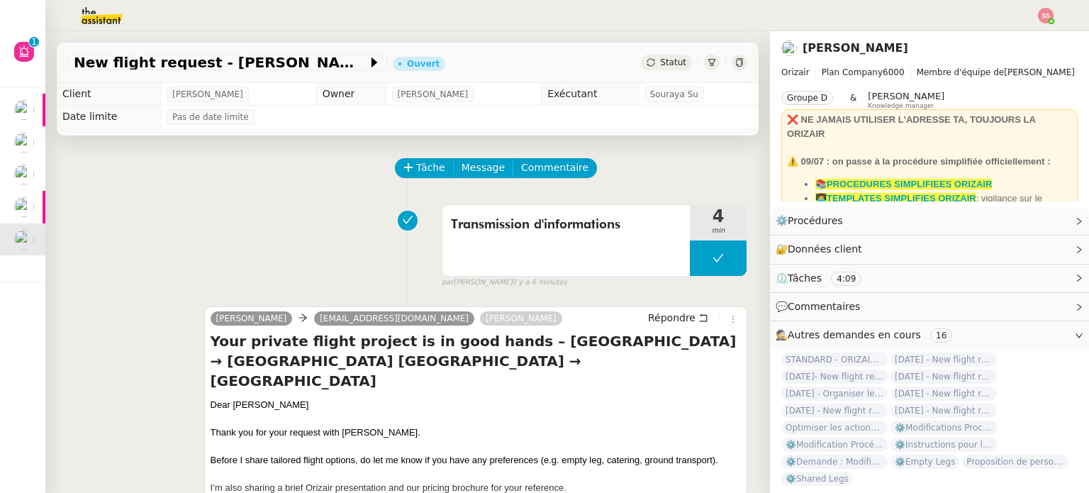
click at [660, 57] on span "Statut" at bounding box center [673, 62] width 26 height 10
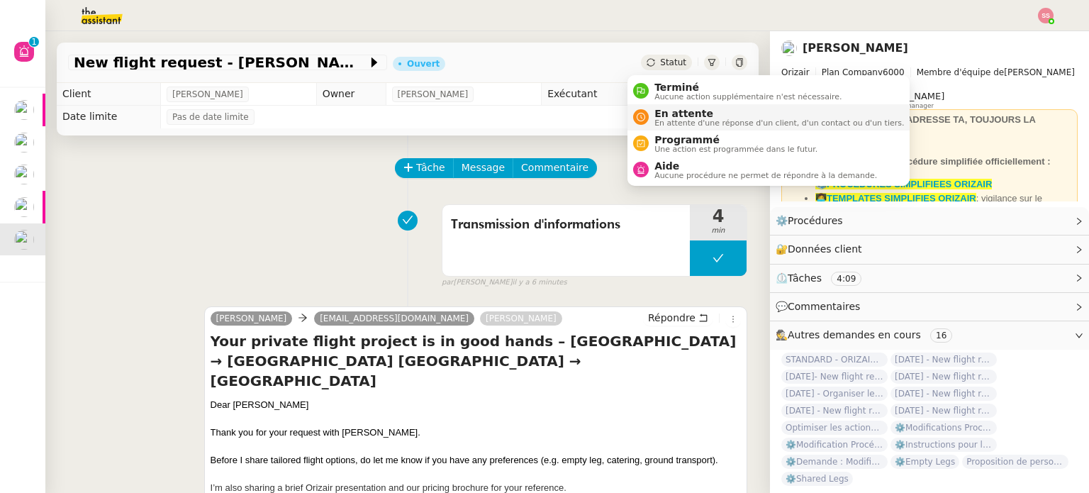
click at [669, 121] on span "En attente d'une réponse d'un client, d'un contact ou d'un tiers." at bounding box center [780, 123] width 250 height 8
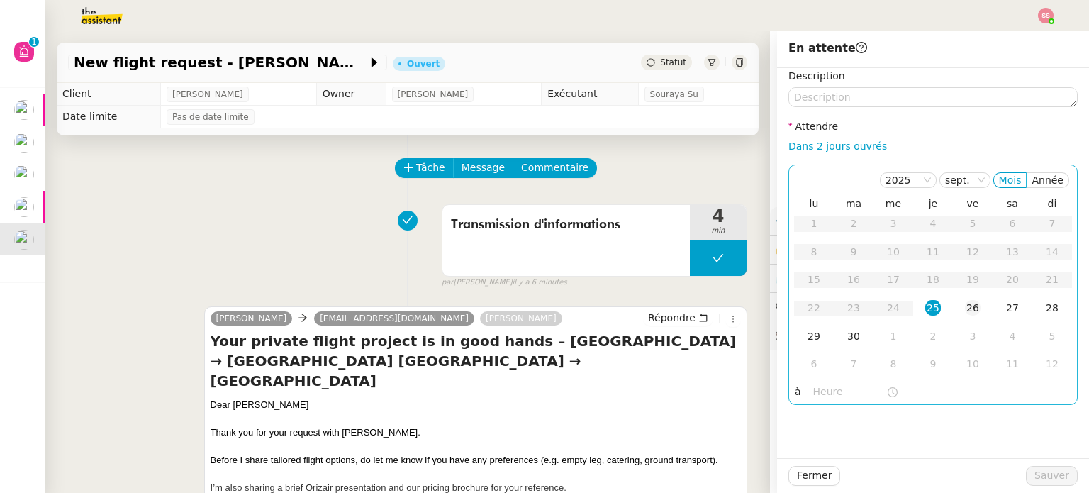
click at [969, 311] on div "26" at bounding box center [973, 308] width 16 height 16
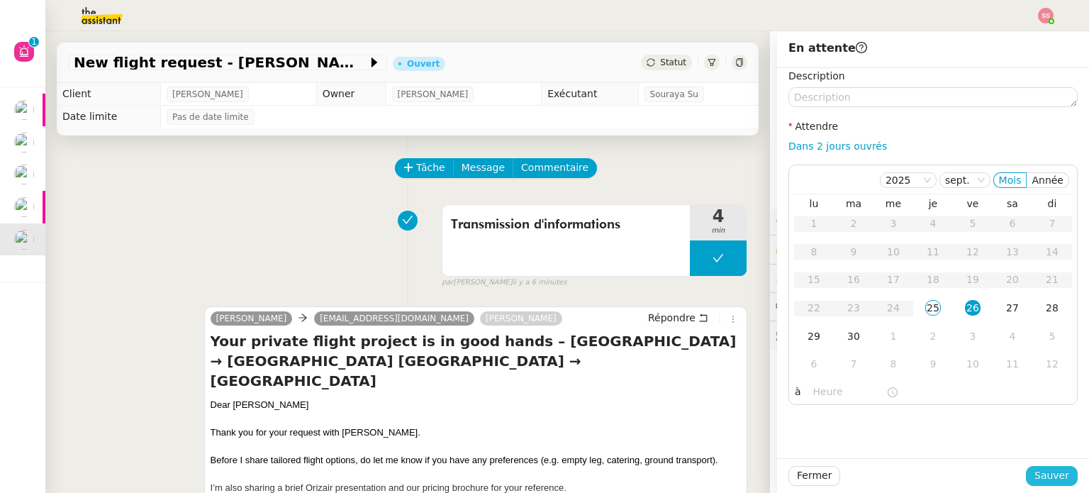
click at [1047, 470] on span "Sauver" at bounding box center [1052, 475] width 35 height 16
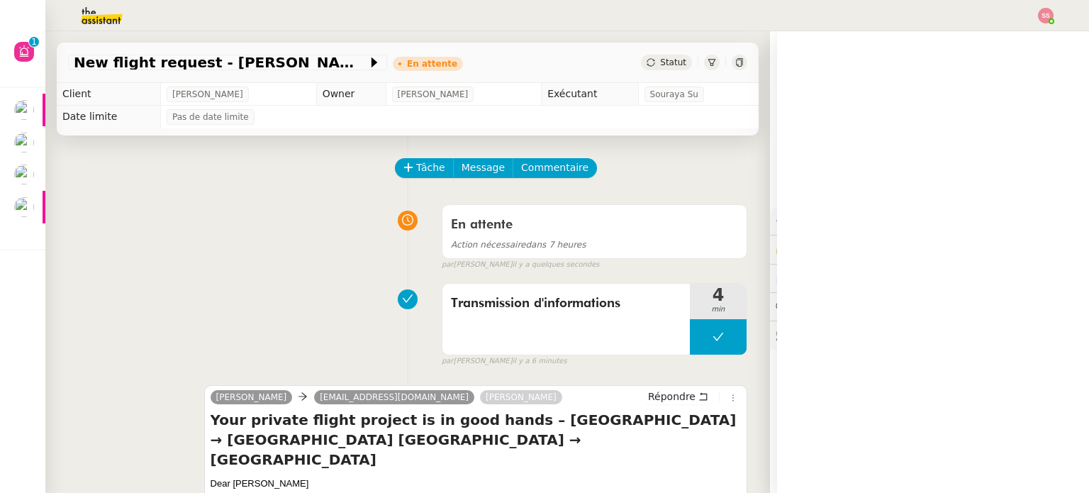
click at [1042, 15] on img at bounding box center [1046, 16] width 16 height 16
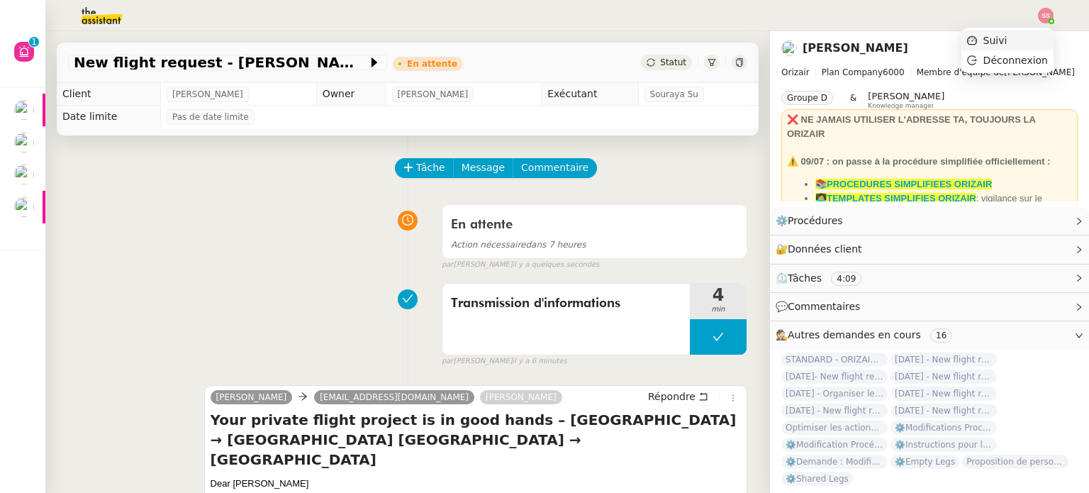
click at [1027, 36] on li "Suivi" at bounding box center [1008, 40] width 92 height 20
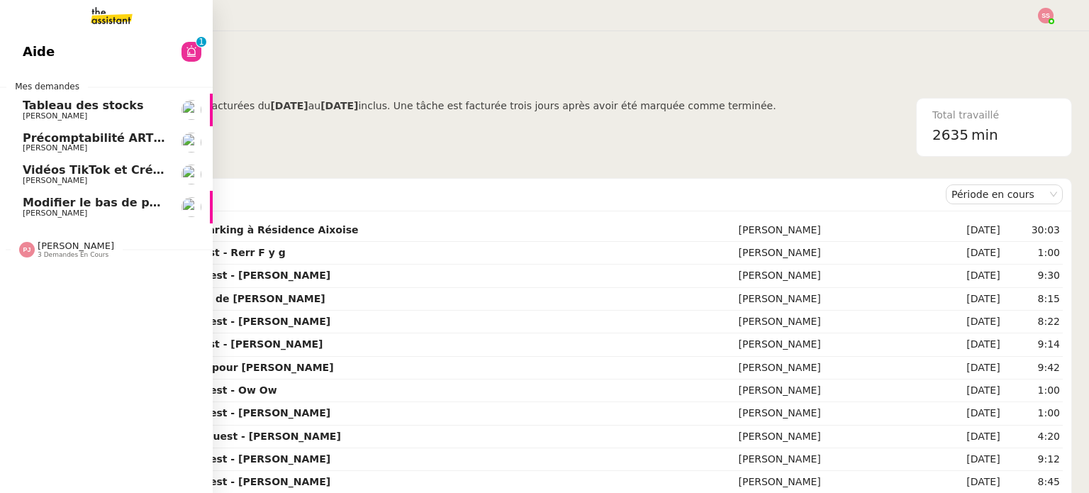
click at [102, 181] on span "[PERSON_NAME]" at bounding box center [94, 181] width 143 height 9
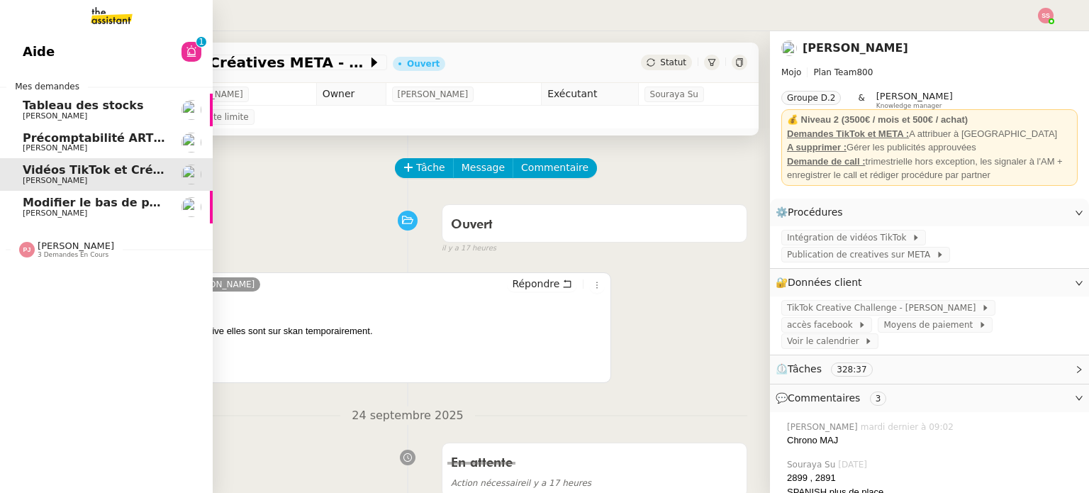
click at [113, 143] on span "Précomptabilité ARTRADE - septembre 2025" at bounding box center [164, 137] width 282 height 13
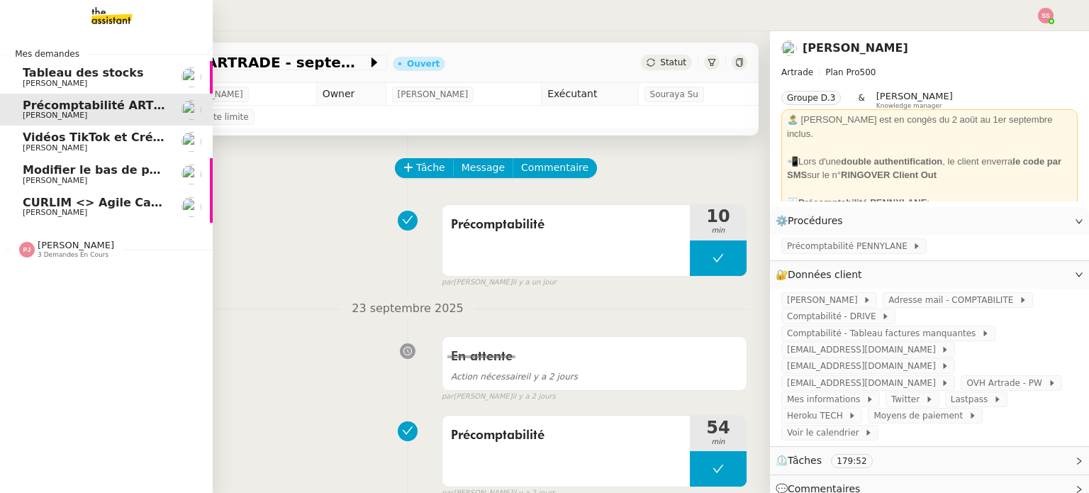
click at [82, 192] on link "CURLIM <> Agile Capital Markets [PERSON_NAME]" at bounding box center [106, 207] width 213 height 33
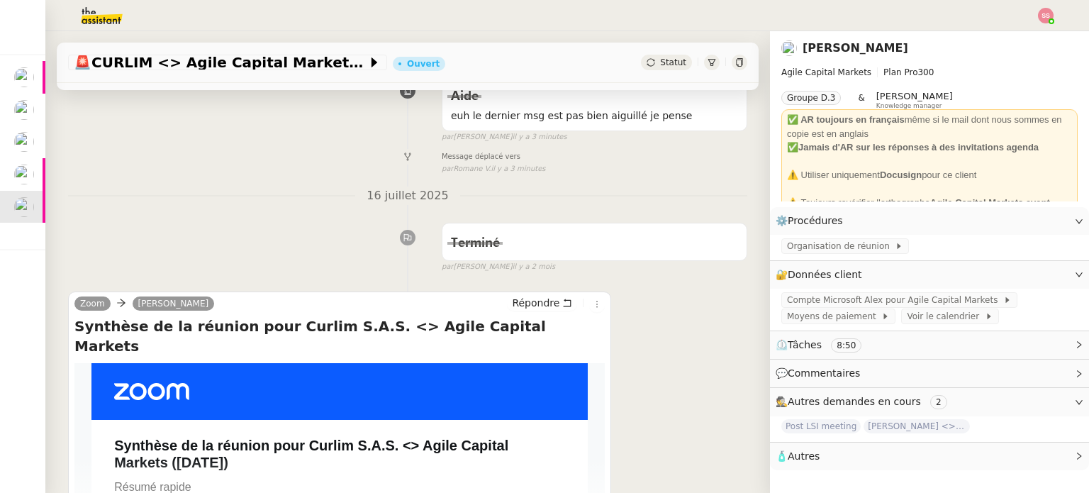
scroll to position [284, 0]
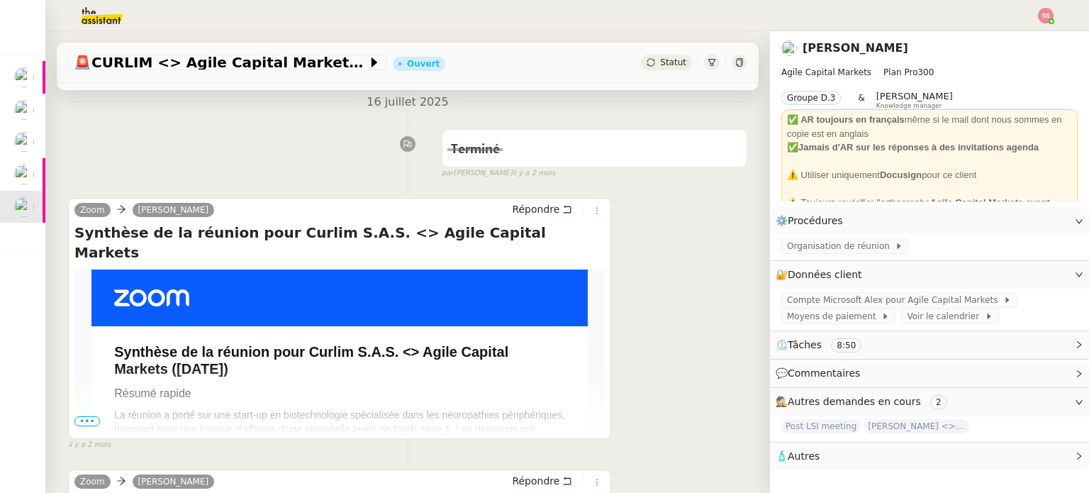
click at [660, 62] on span "Statut" at bounding box center [673, 62] width 26 height 10
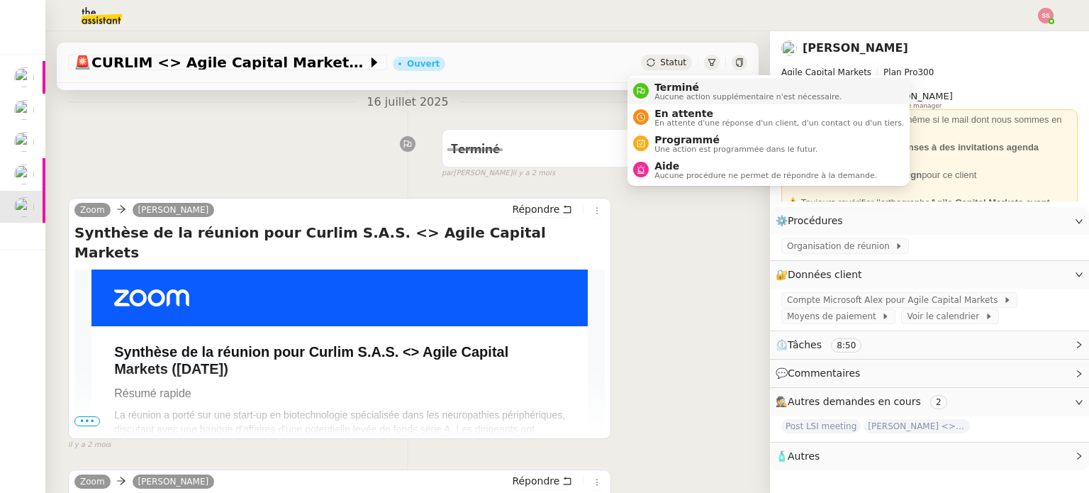
click at [663, 93] on span "Aucune action supplémentaire n'est nécessaire." at bounding box center [748, 97] width 187 height 8
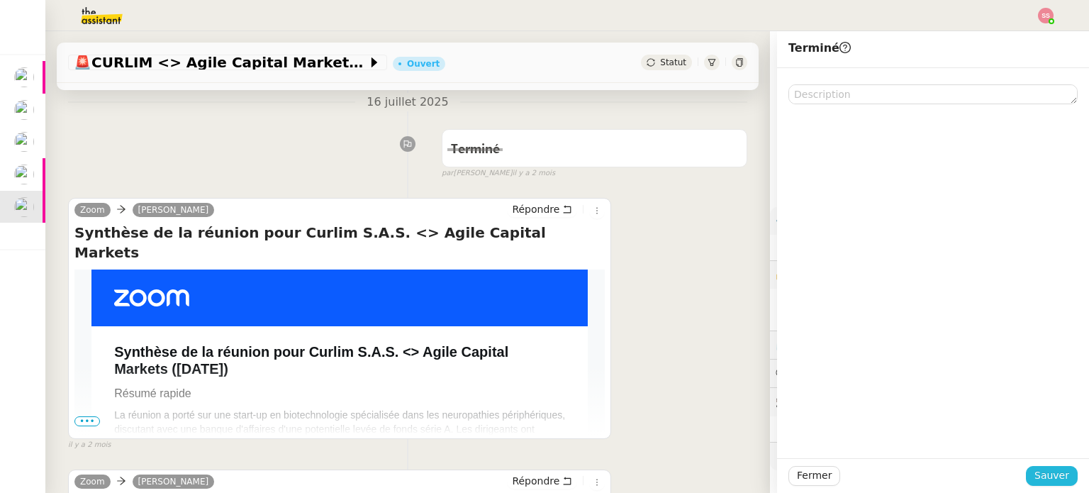
click at [1057, 479] on span "Sauver" at bounding box center [1052, 475] width 35 height 16
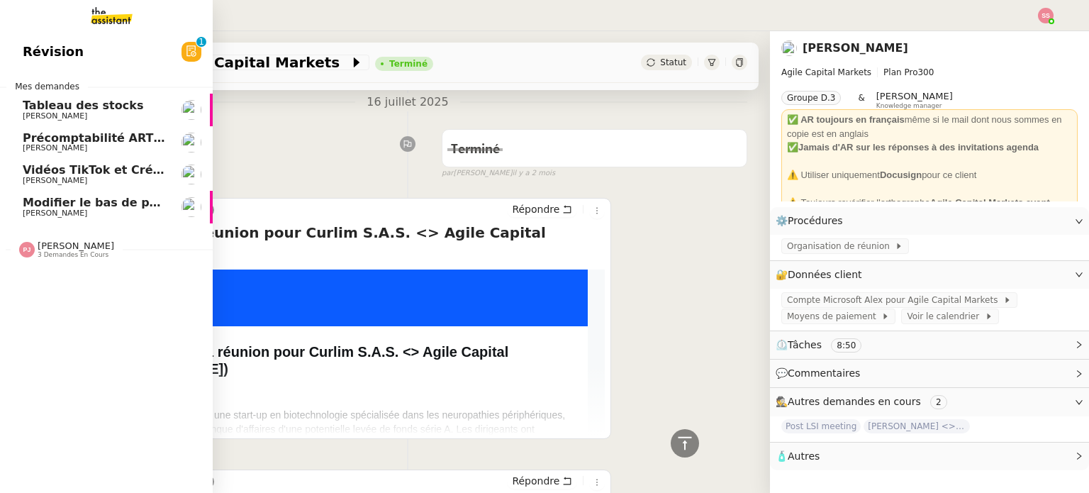
click at [101, 207] on span "Modifier le bas de page des documents" at bounding box center [148, 202] width 251 height 13
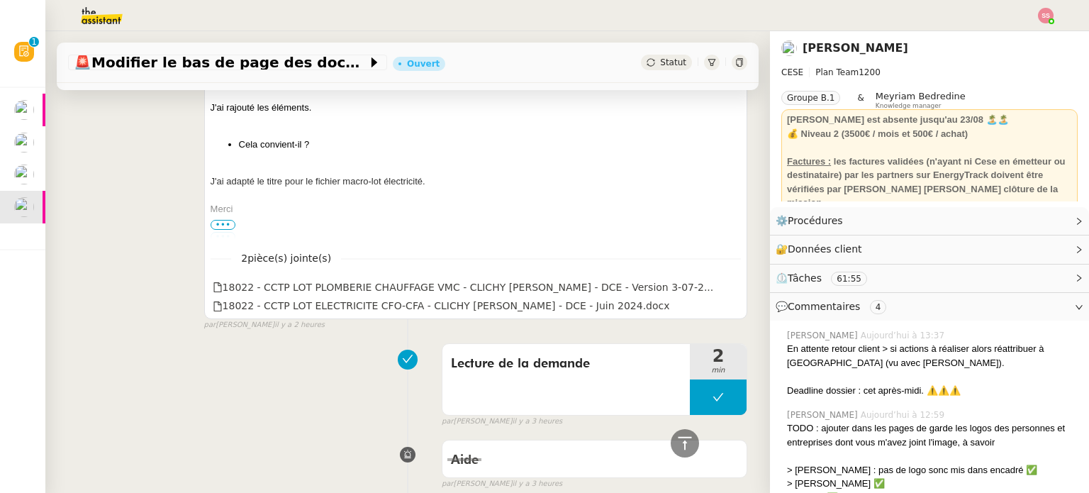
click at [647, 65] on icon at bounding box center [651, 62] width 8 height 8
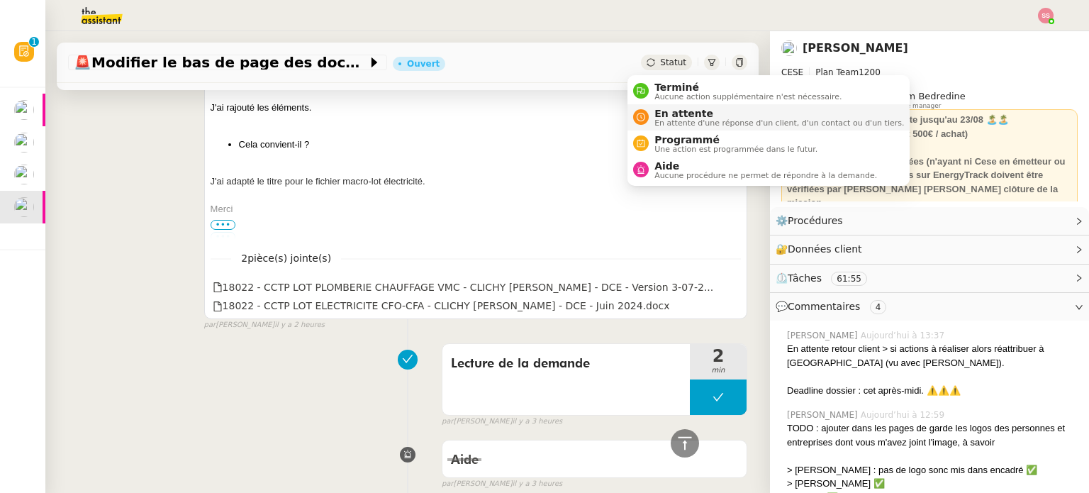
click at [655, 121] on span "En attente d'une réponse d'un client, d'un contact ou d'un tiers." at bounding box center [780, 123] width 250 height 8
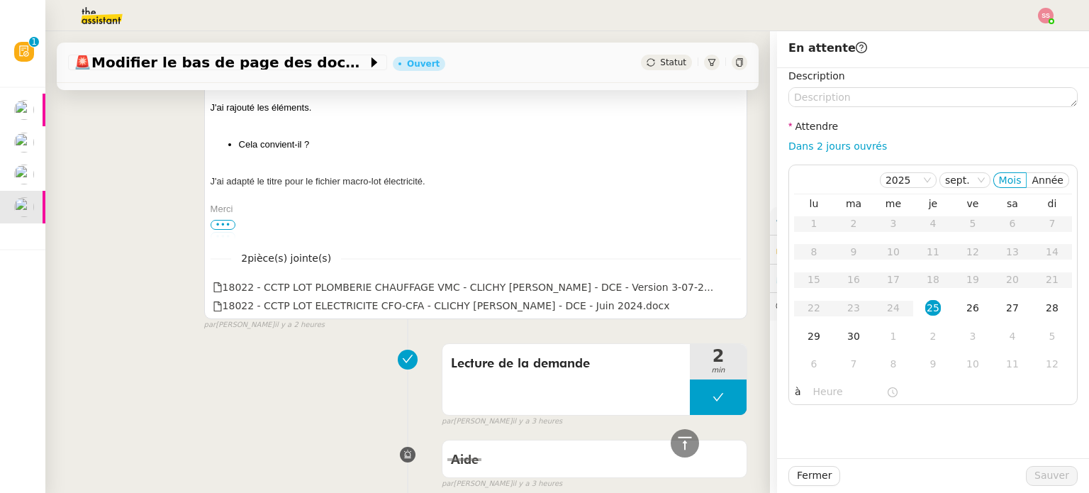
click at [133, 182] on div "[PERSON_NAME] Assistante [PERSON_NAME] Répondre RE: Clichy-Sous-[GEOGRAPHIC_DAT…" at bounding box center [407, 160] width 679 height 343
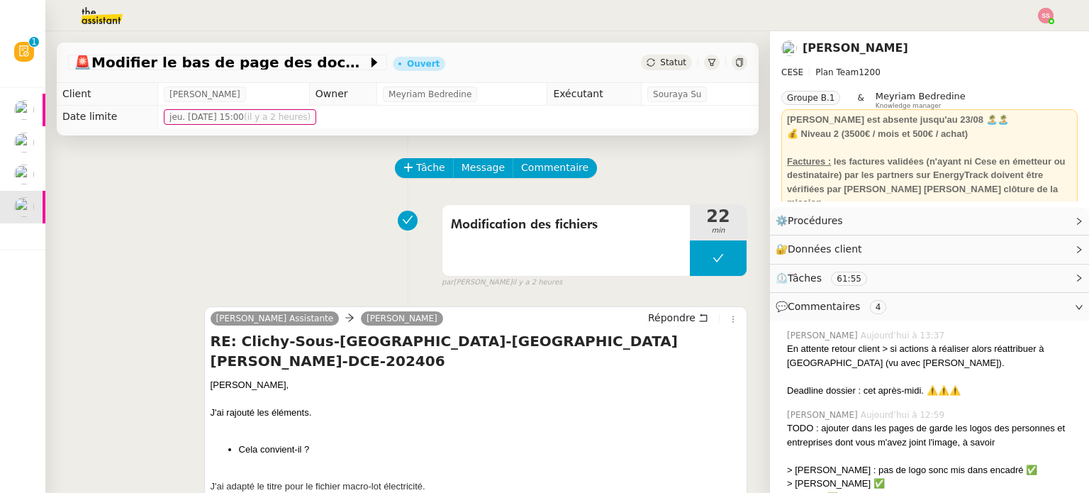
click at [289, 206] on div "Modification des fichiers 22 min false par [PERSON_NAME] il y a 2 heures" at bounding box center [407, 243] width 679 height 91
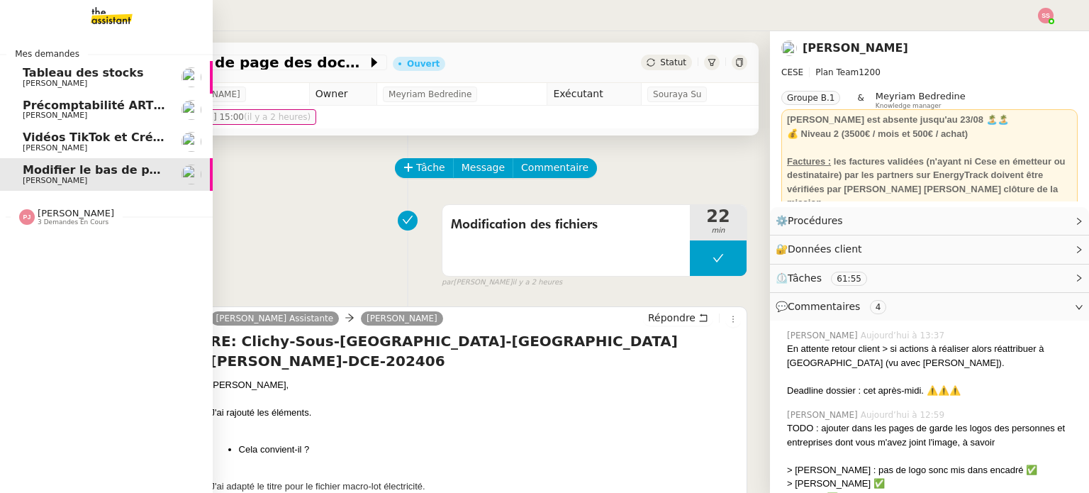
click at [88, 149] on span "[PERSON_NAME]" at bounding box center [94, 148] width 143 height 9
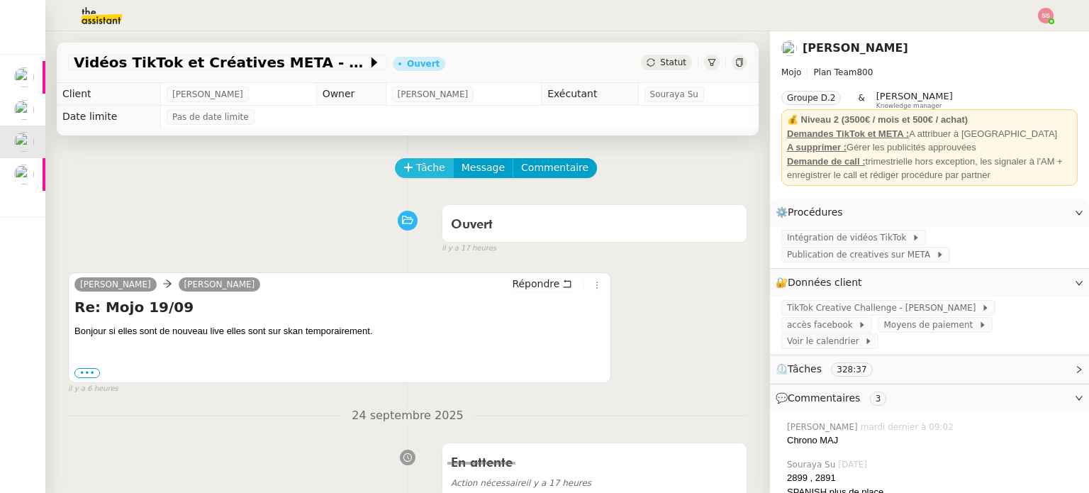
click at [416, 169] on span "Tâche" at bounding box center [430, 168] width 29 height 16
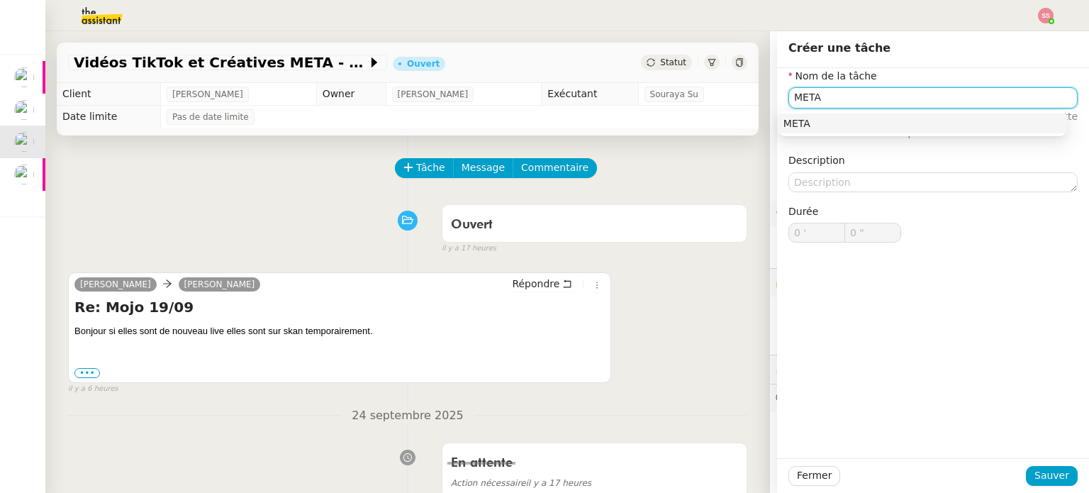
click at [822, 121] on div "META" at bounding box center [923, 123] width 278 height 13
type input "META"
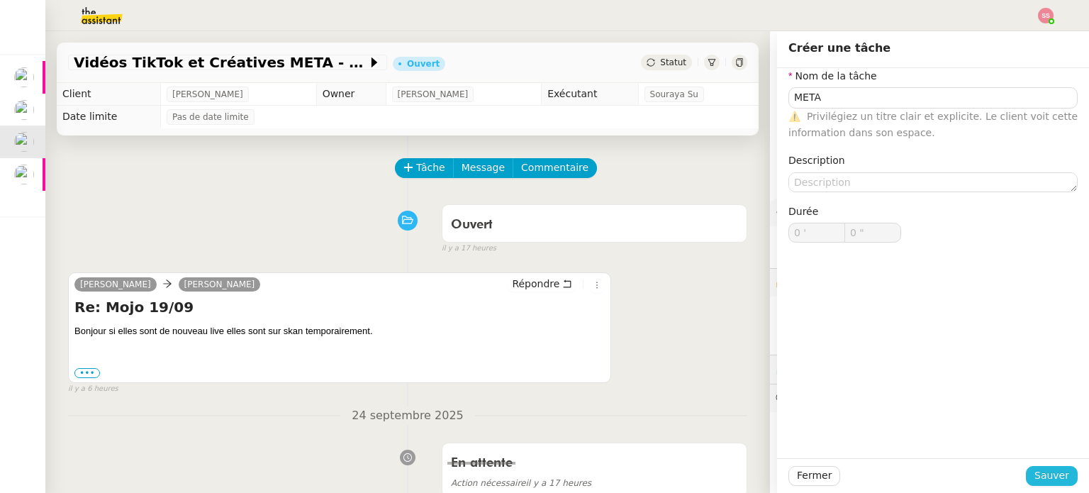
click at [1035, 471] on span "Sauver" at bounding box center [1052, 475] width 35 height 16
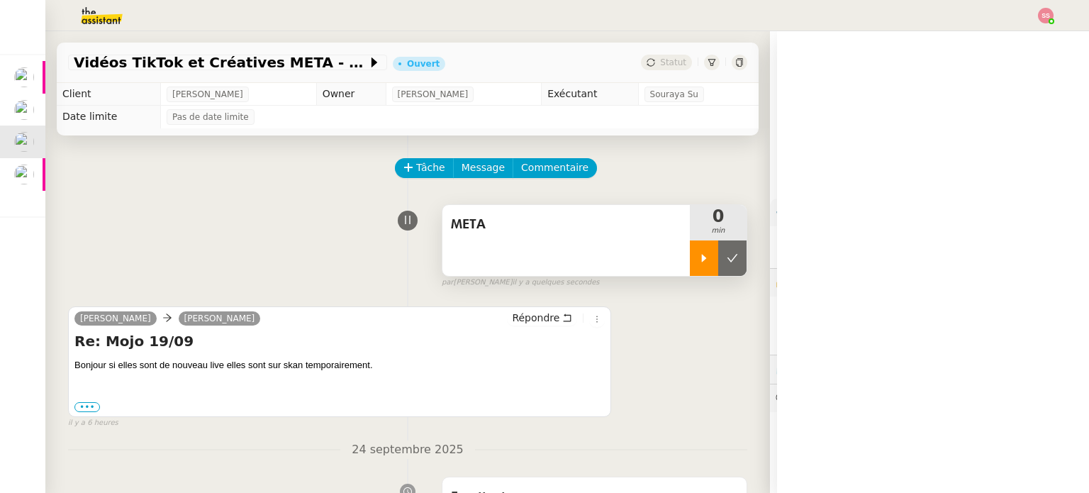
click at [698, 257] on icon at bounding box center [703, 257] width 11 height 11
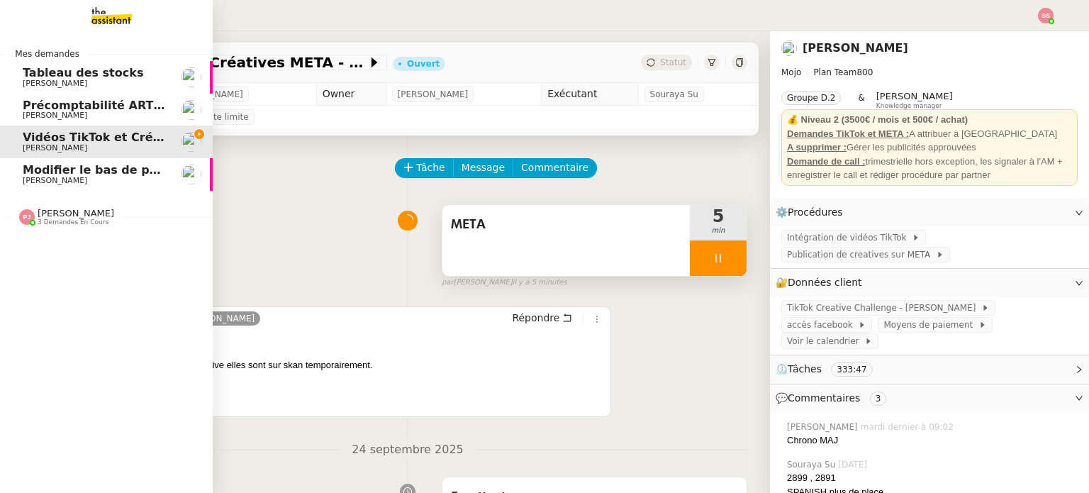
click at [67, 169] on span "Modifier le bas de page des documents" at bounding box center [148, 169] width 251 height 13
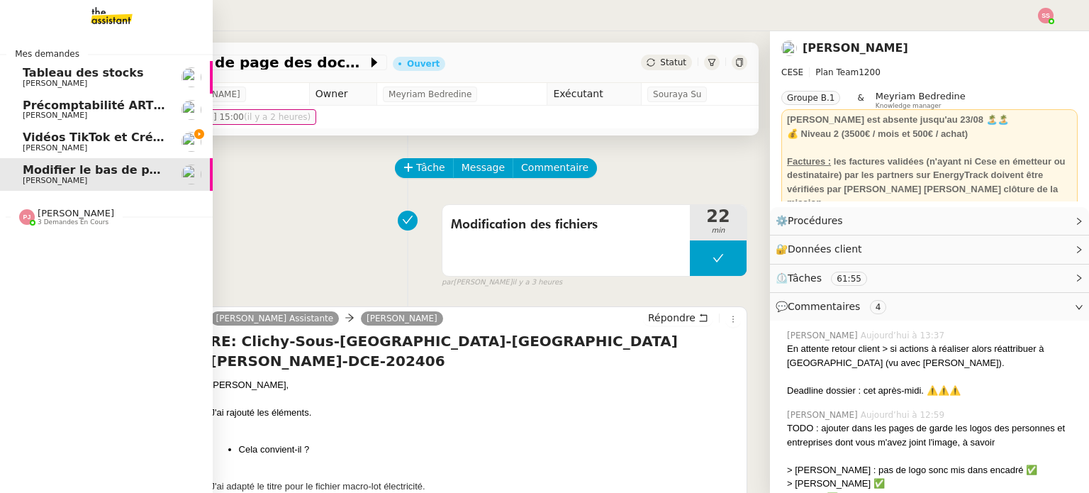
drag, startPoint x: 74, startPoint y: 146, endPoint x: 318, endPoint y: 196, distance: 248.9
click at [74, 146] on span "[PERSON_NAME]" at bounding box center [55, 147] width 65 height 9
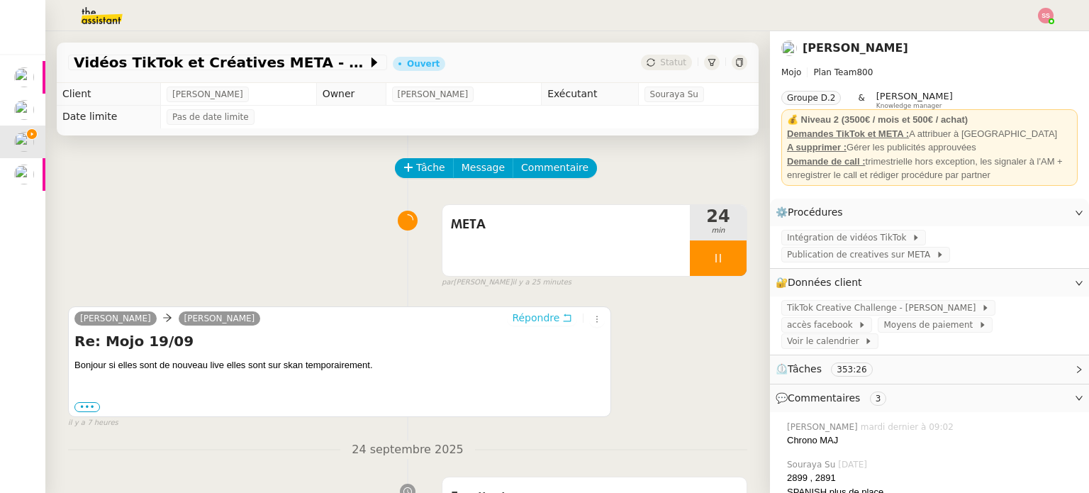
click at [523, 325] on span "Répondre" at bounding box center [536, 318] width 48 height 14
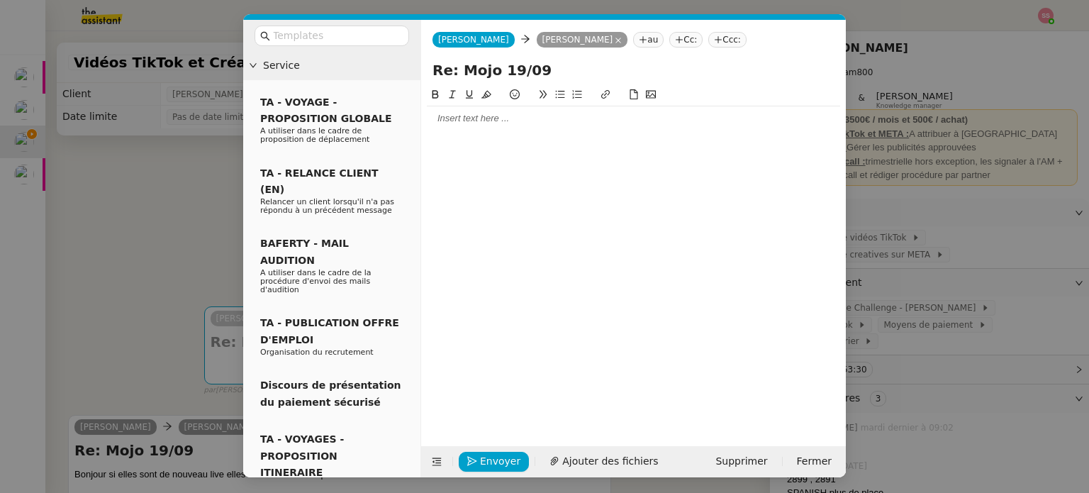
drag, startPoint x: 515, startPoint y: 69, endPoint x: 499, endPoint y: 73, distance: 16.7
click at [499, 73] on input "Re: Mojo 19/09" at bounding box center [634, 70] width 402 height 21
type input "Re: Mojo 25/09"
click at [633, 43] on nz-tag "au" at bounding box center [648, 40] width 30 height 16
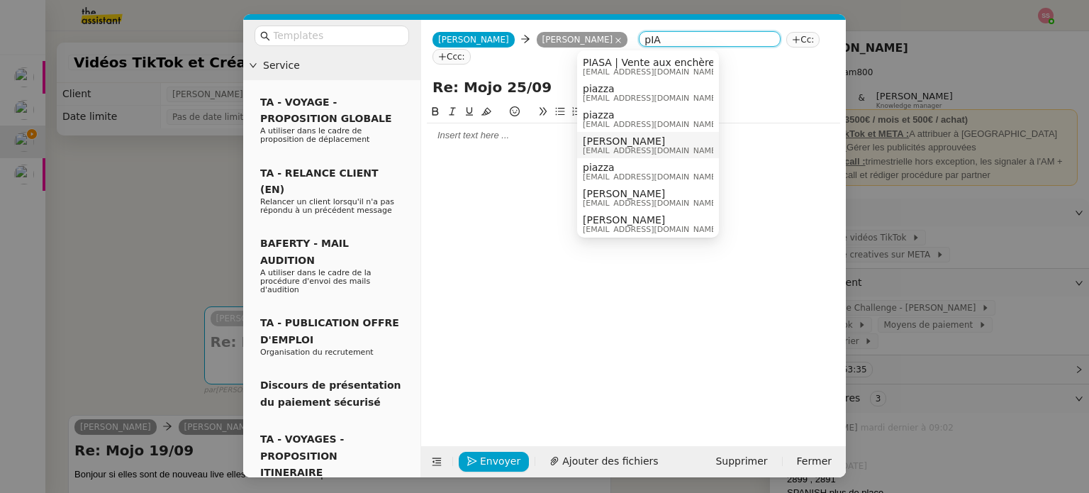
type input "pIA"
click at [627, 142] on span "[PERSON_NAME]" at bounding box center [651, 140] width 136 height 11
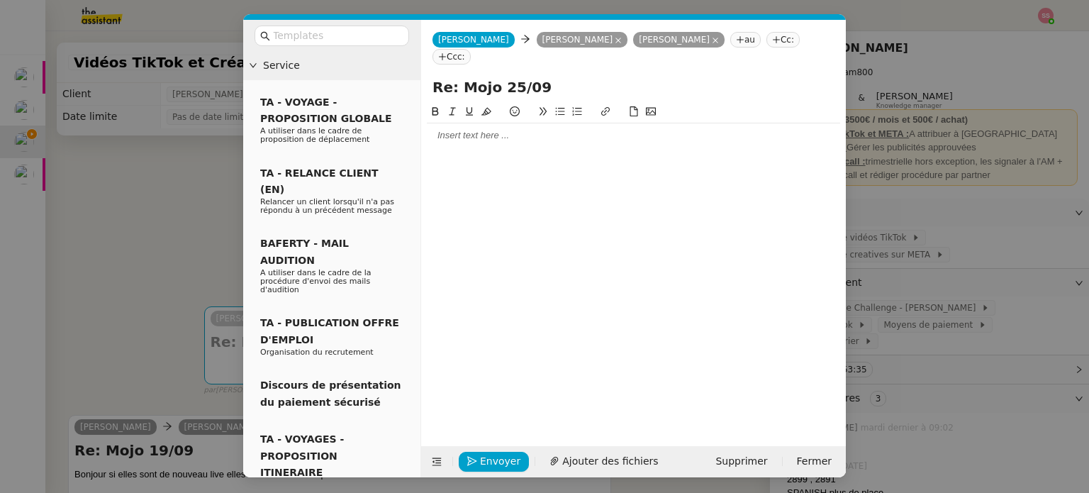
click at [489, 129] on div at bounding box center [633, 135] width 413 height 13
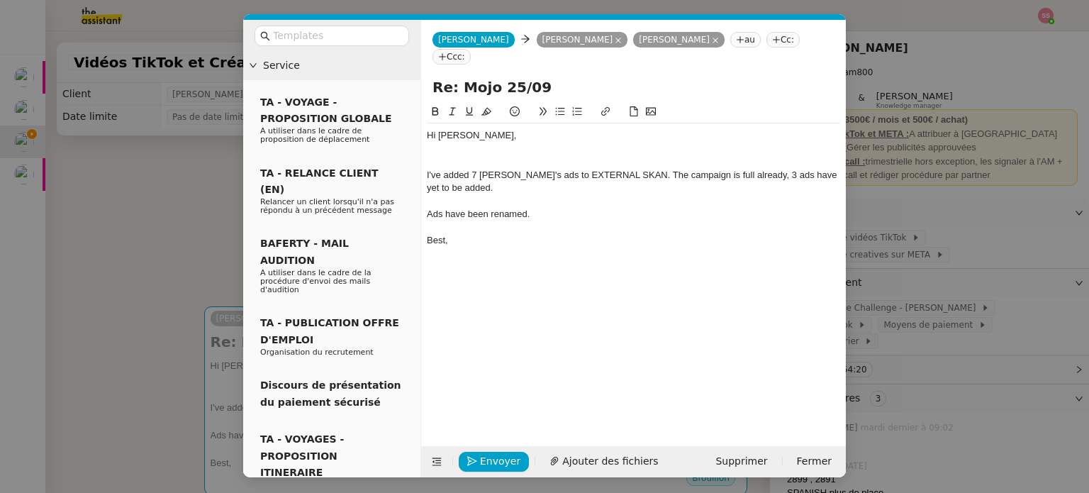
click at [564, 208] on div "Ads have been renamed." at bounding box center [633, 214] width 413 height 13
click at [561, 143] on div at bounding box center [633, 149] width 413 height 13
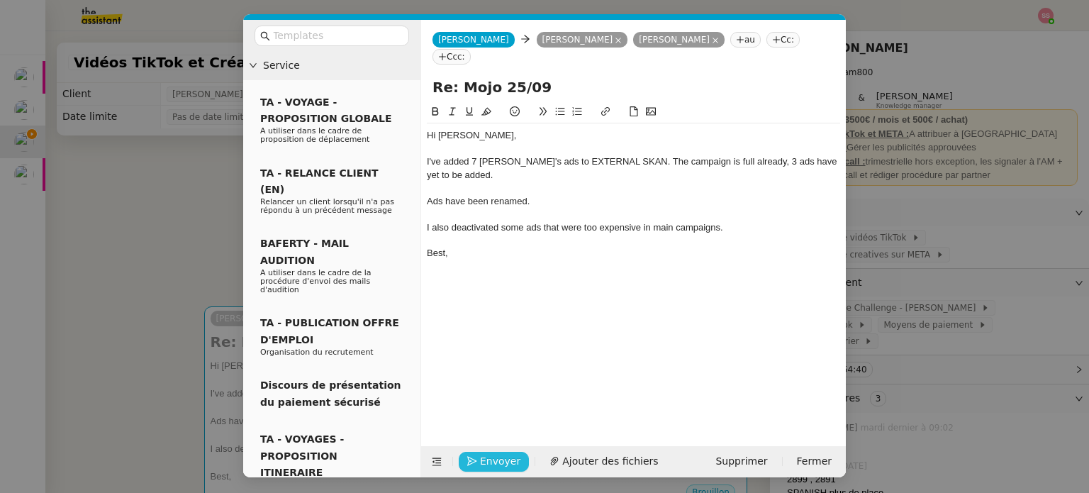
click at [494, 460] on span "Envoyer" at bounding box center [500, 461] width 40 height 16
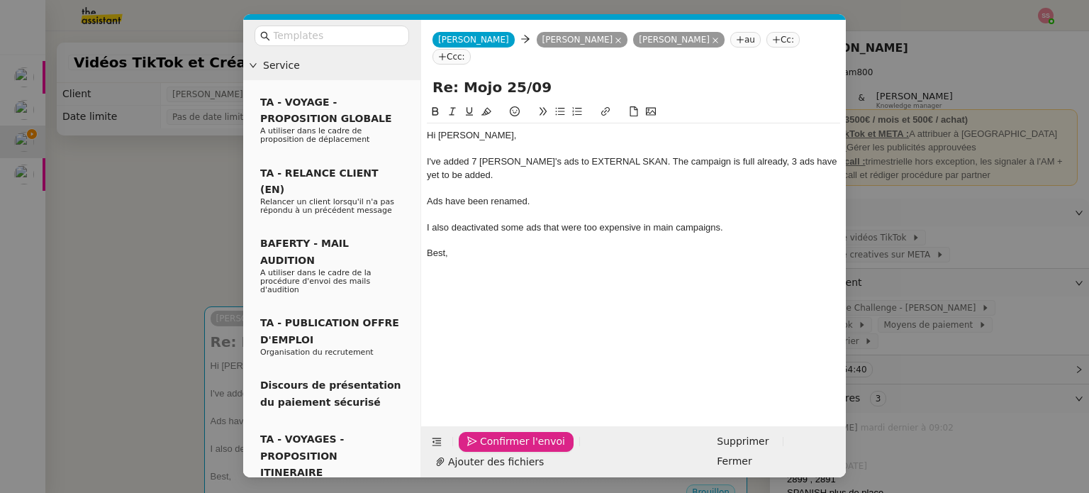
click at [494, 450] on span "Confirmer l'envoi" at bounding box center [522, 441] width 85 height 16
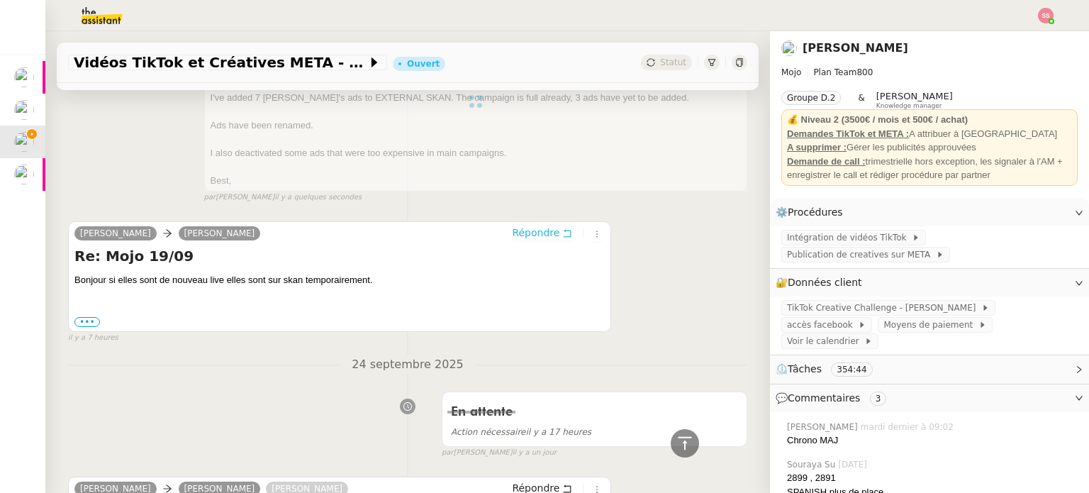
scroll to position [11, 0]
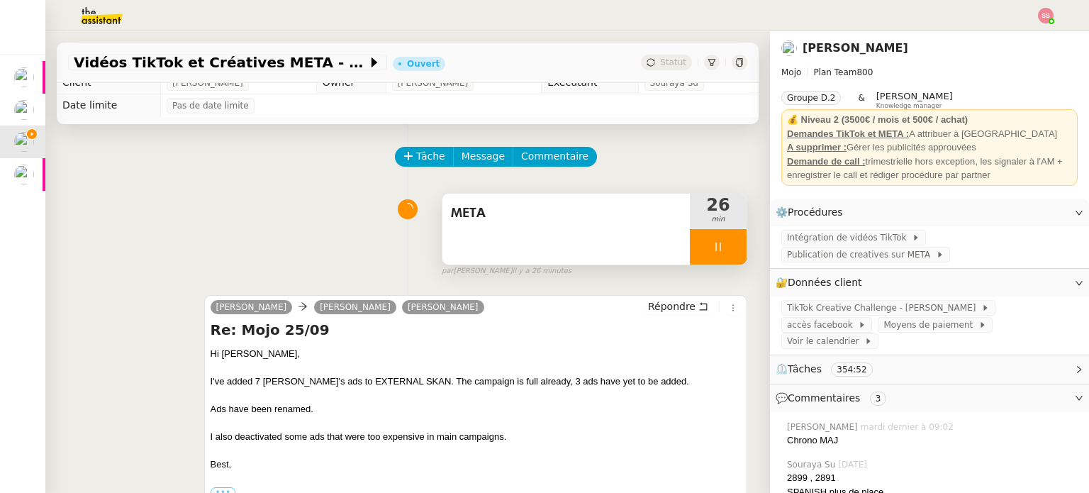
click at [720, 248] on div at bounding box center [718, 246] width 57 height 35
click at [720, 248] on button at bounding box center [732, 246] width 28 height 35
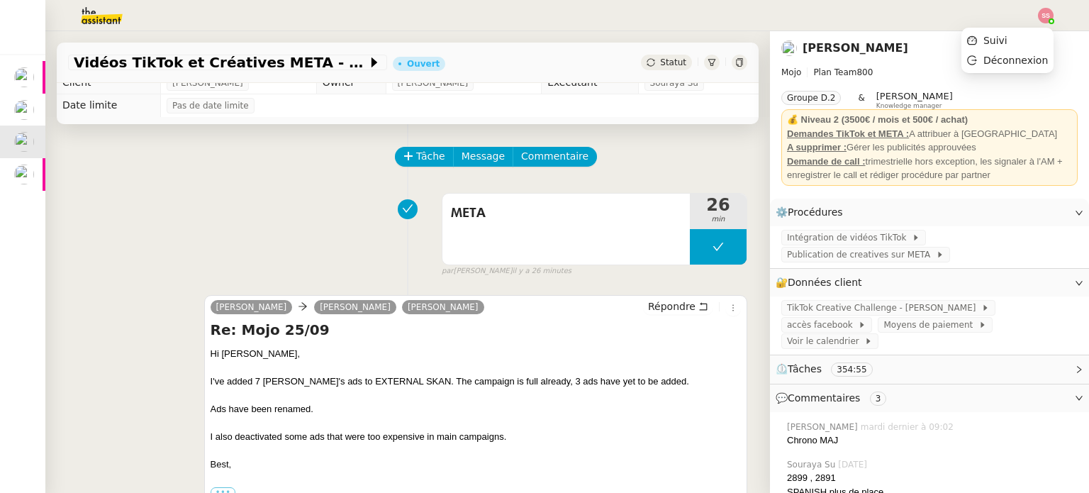
click at [1042, 18] on img at bounding box center [1046, 16] width 16 height 16
click at [1015, 45] on li "Suivi" at bounding box center [1008, 40] width 92 height 20
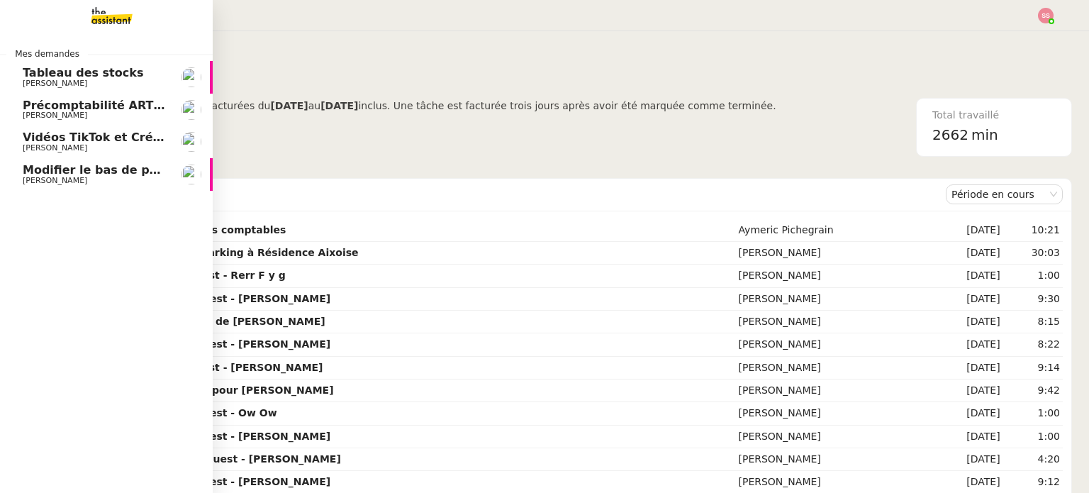
click at [77, 145] on span "[PERSON_NAME]" at bounding box center [55, 147] width 65 height 9
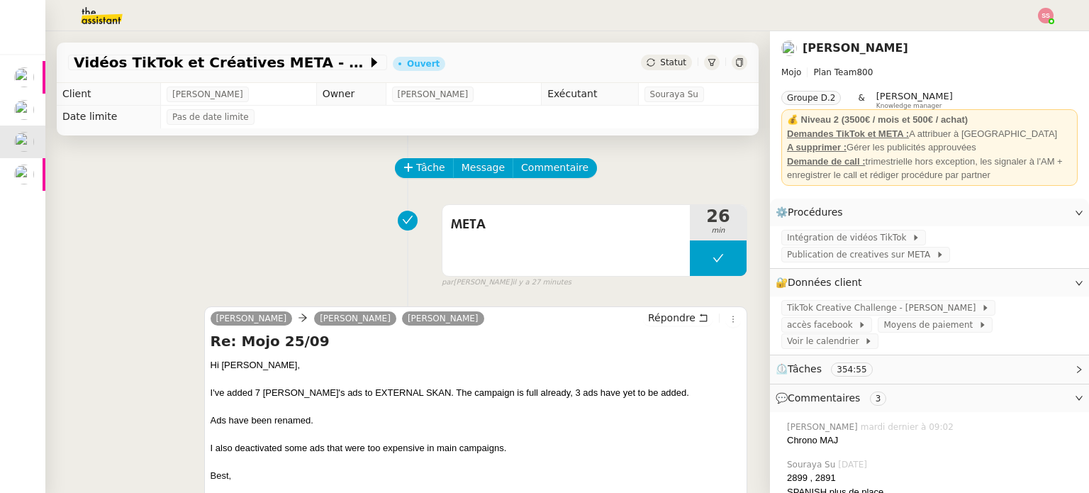
click at [1050, 12] on img at bounding box center [1046, 16] width 16 height 16
click at [1003, 35] on span "Suivi" at bounding box center [996, 40] width 24 height 11
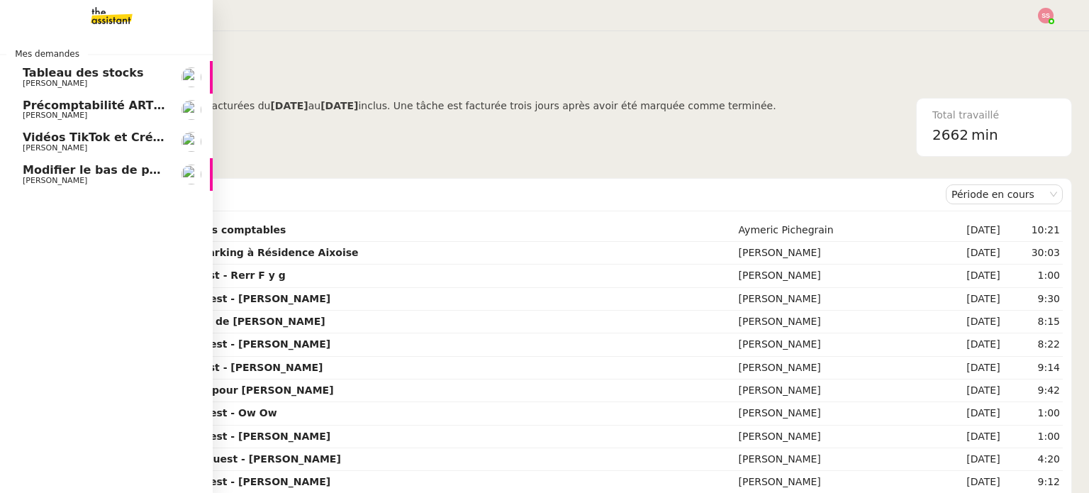
click at [50, 143] on span "Vidéos TikTok et Créatives META - septembre 2025" at bounding box center [185, 136] width 325 height 13
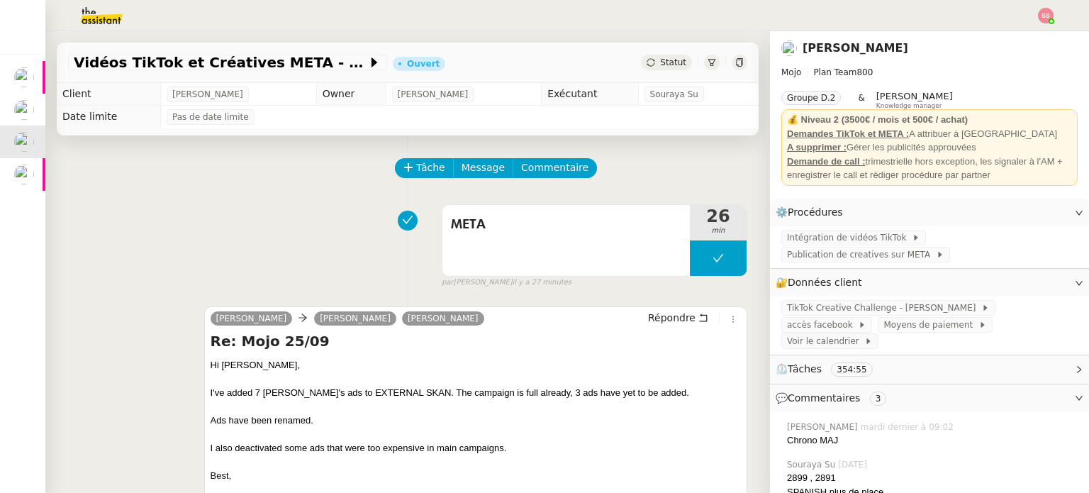
click at [659, 69] on div "Statut" at bounding box center [666, 63] width 51 height 16
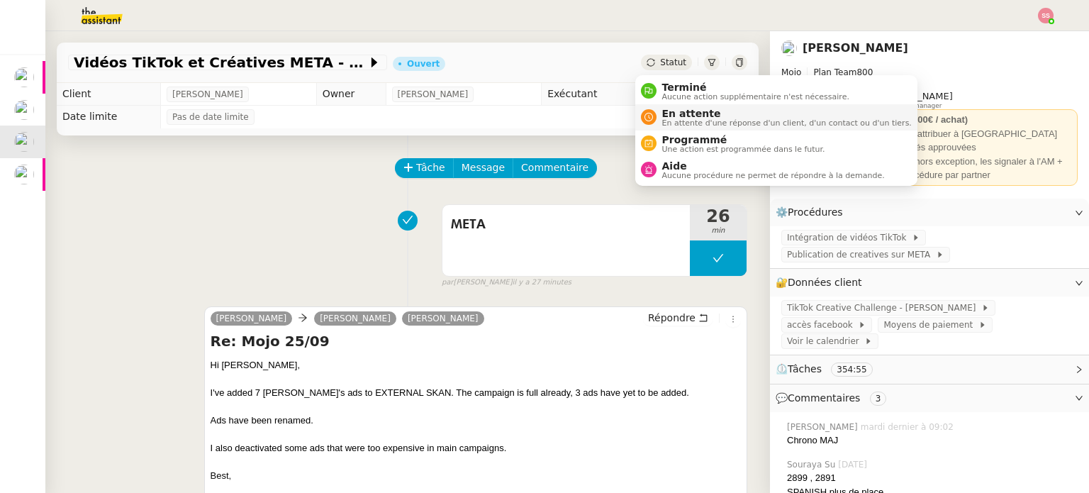
click at [673, 112] on span "En attente" at bounding box center [787, 113] width 250 height 11
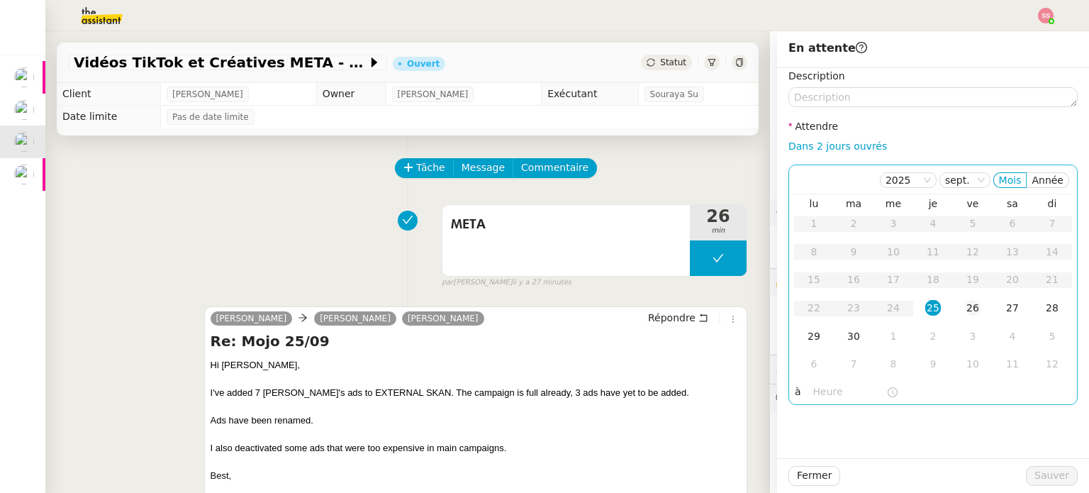
click at [964, 299] on td "26" at bounding box center [973, 308] width 40 height 28
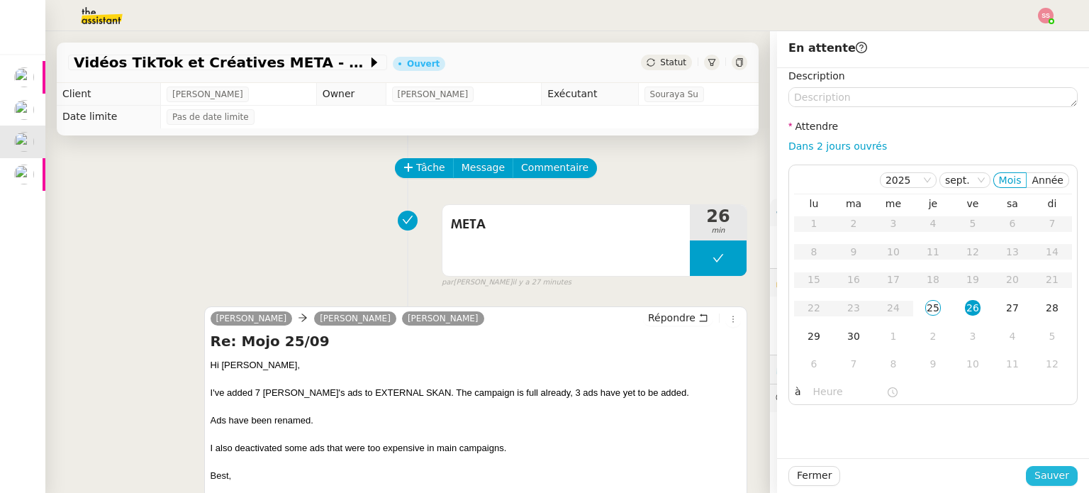
click at [1057, 474] on span "Sauver" at bounding box center [1052, 475] width 35 height 16
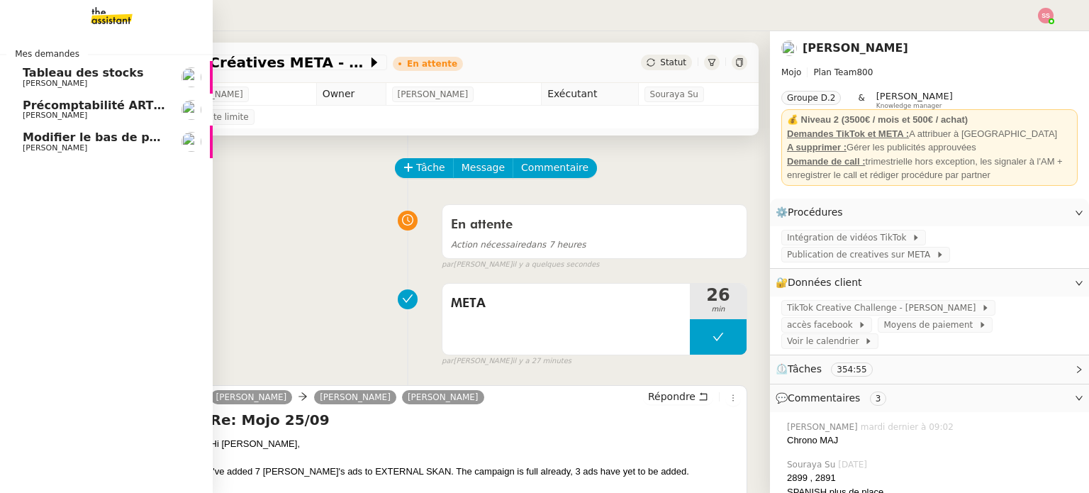
click at [98, 112] on span "[PERSON_NAME]" at bounding box center [94, 115] width 143 height 9
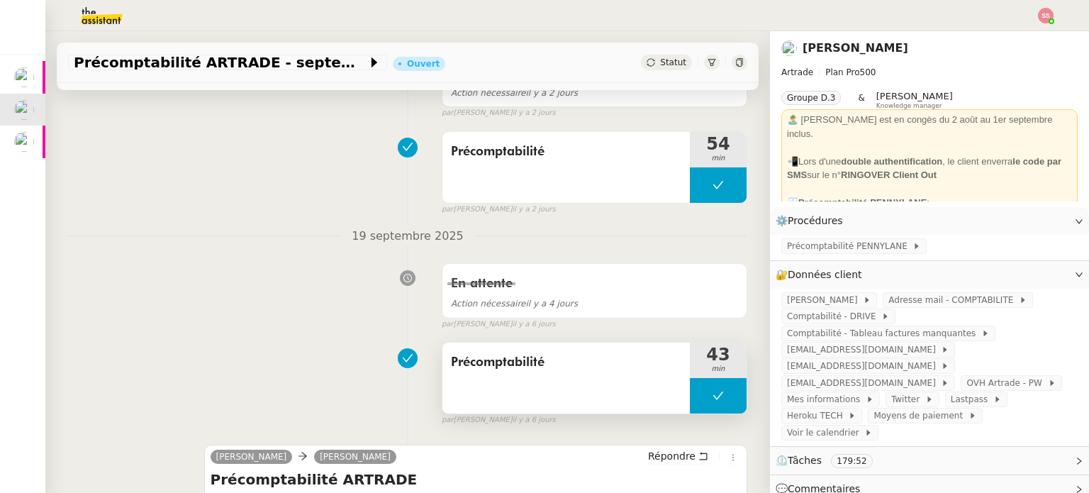
scroll to position [355, 0]
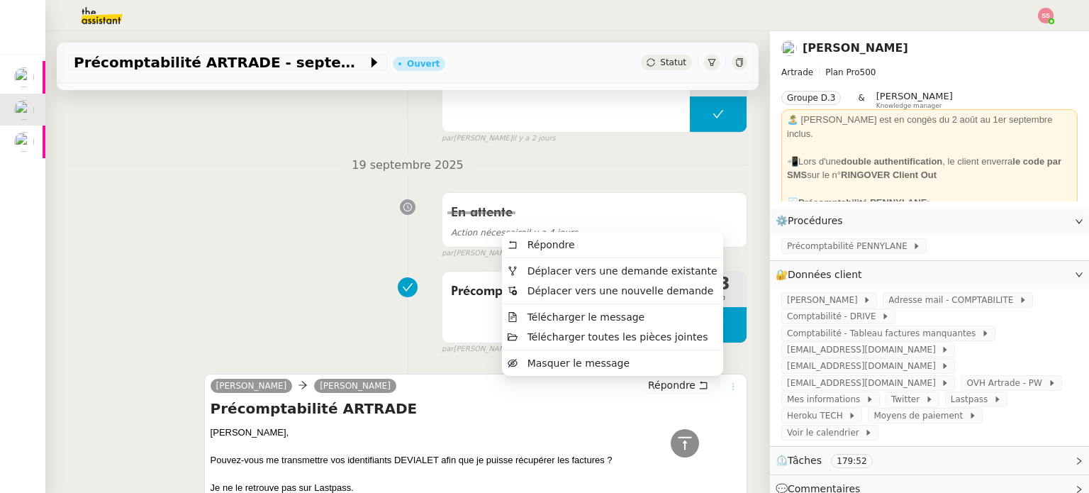
click at [725, 383] on icon at bounding box center [733, 386] width 16 height 9
click at [677, 271] on span "Déplacer vers une demande existante" at bounding box center [623, 270] width 190 height 11
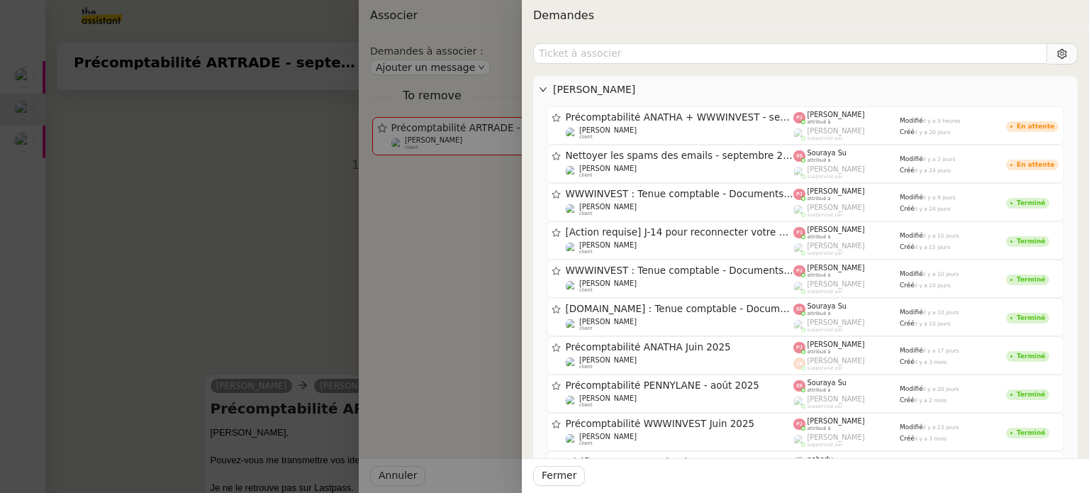
click at [320, 221] on div at bounding box center [544, 246] width 1089 height 493
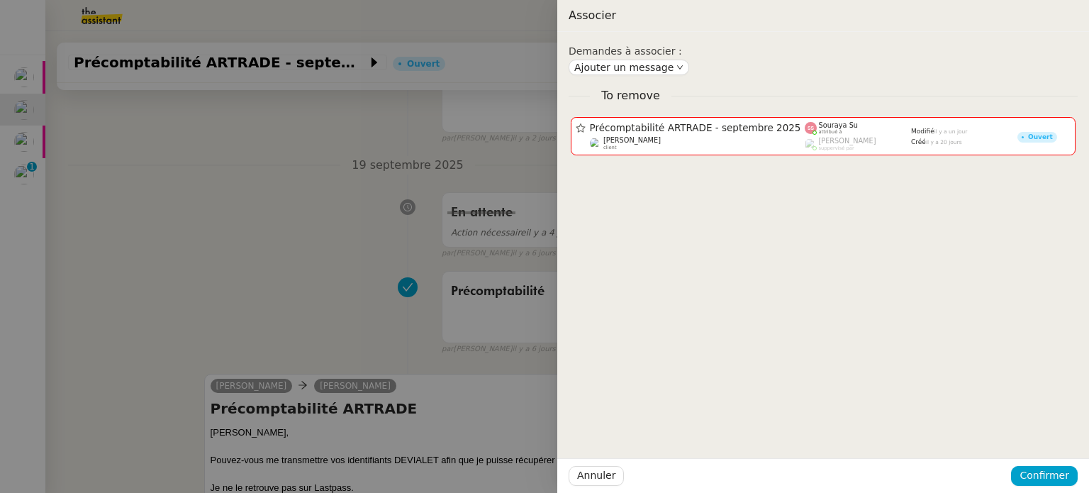
click at [390, 293] on div at bounding box center [544, 246] width 1089 height 493
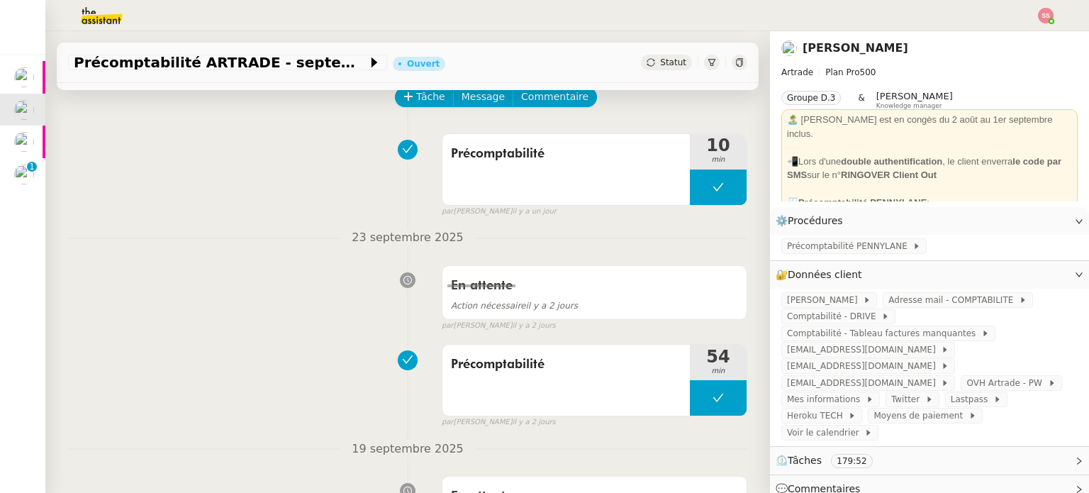
scroll to position [0, 0]
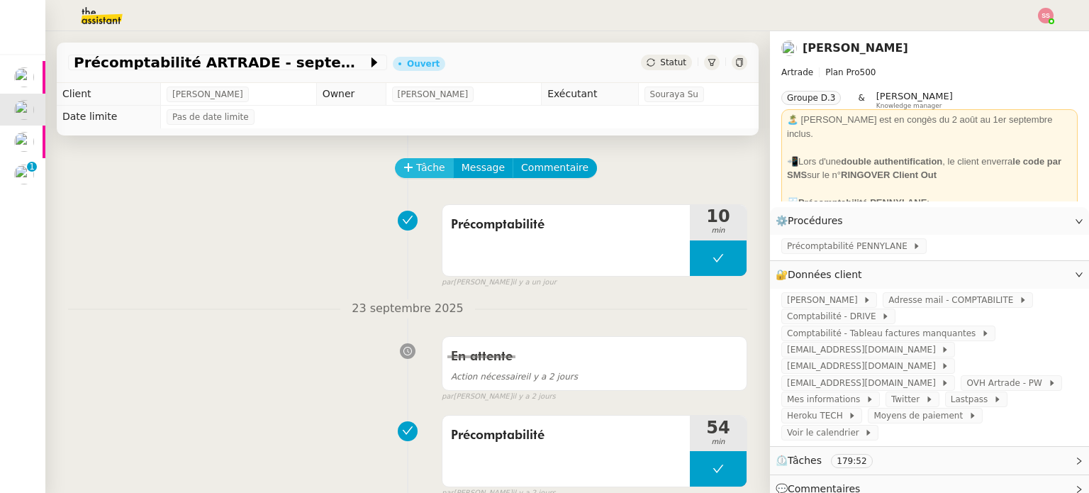
click at [421, 170] on span "Tâche" at bounding box center [430, 168] width 29 height 16
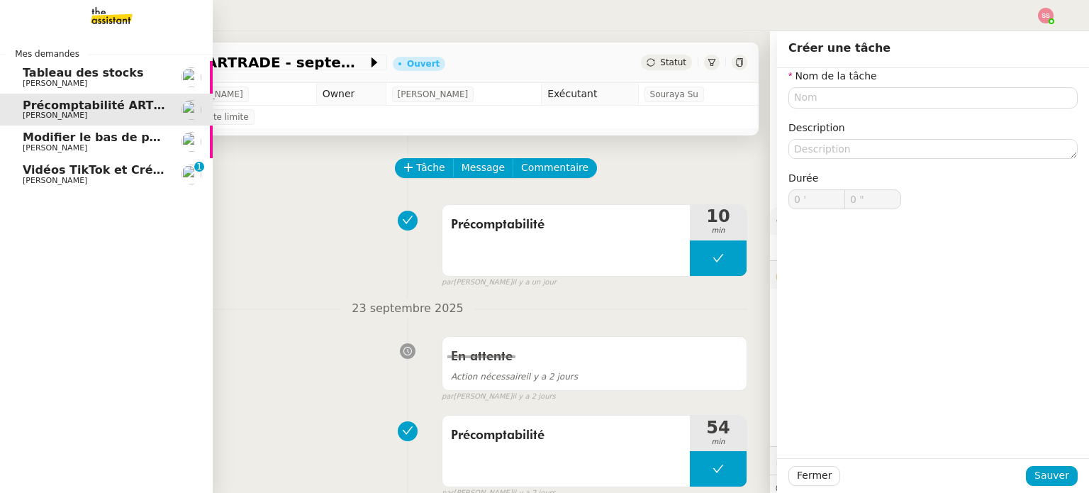
click at [79, 171] on span "Vidéos TikTok et Créatives META - septembre 2025" at bounding box center [185, 169] width 325 height 13
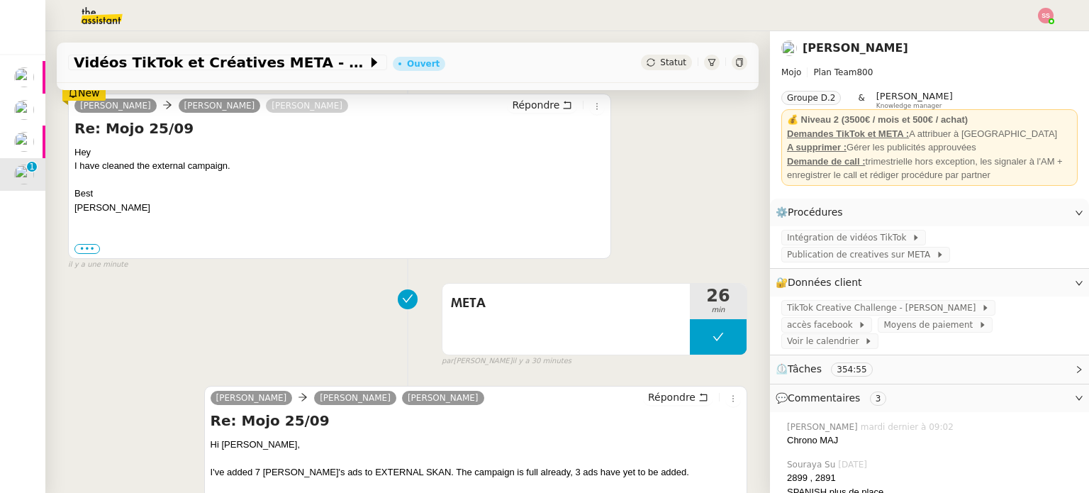
scroll to position [425, 0]
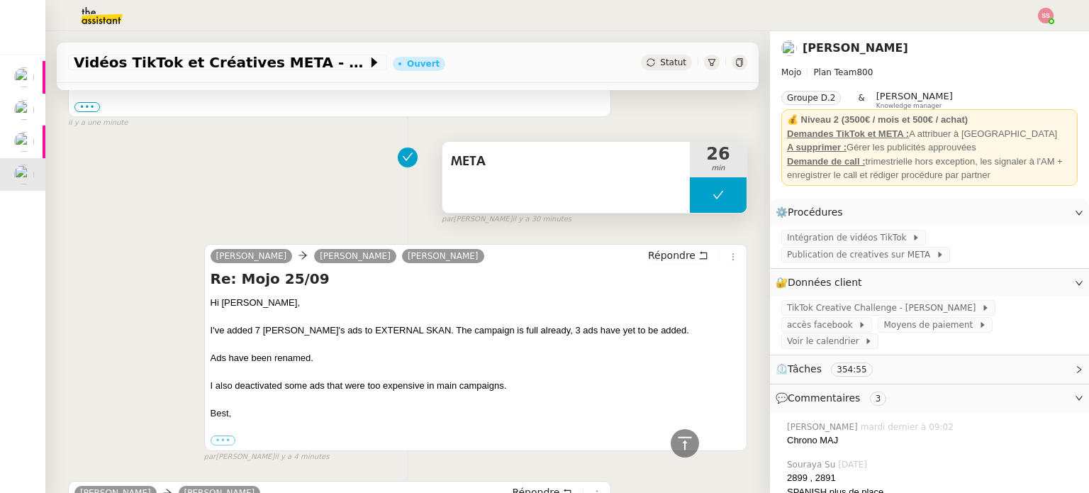
click at [693, 198] on button at bounding box center [718, 194] width 57 height 35
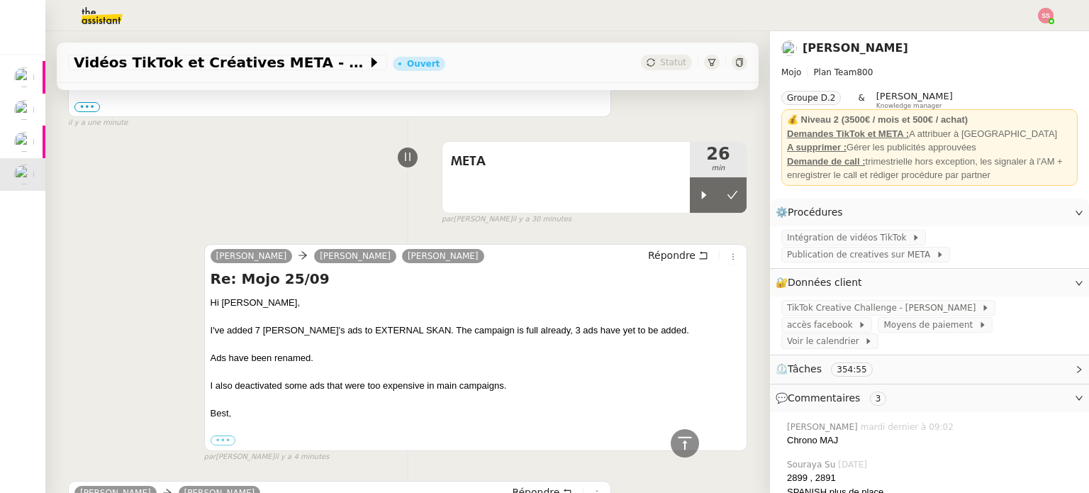
drag, startPoint x: 687, startPoint y: 198, endPoint x: 697, endPoint y: 105, distance: 93.4
click at [698, 199] on icon at bounding box center [703, 194] width 11 height 11
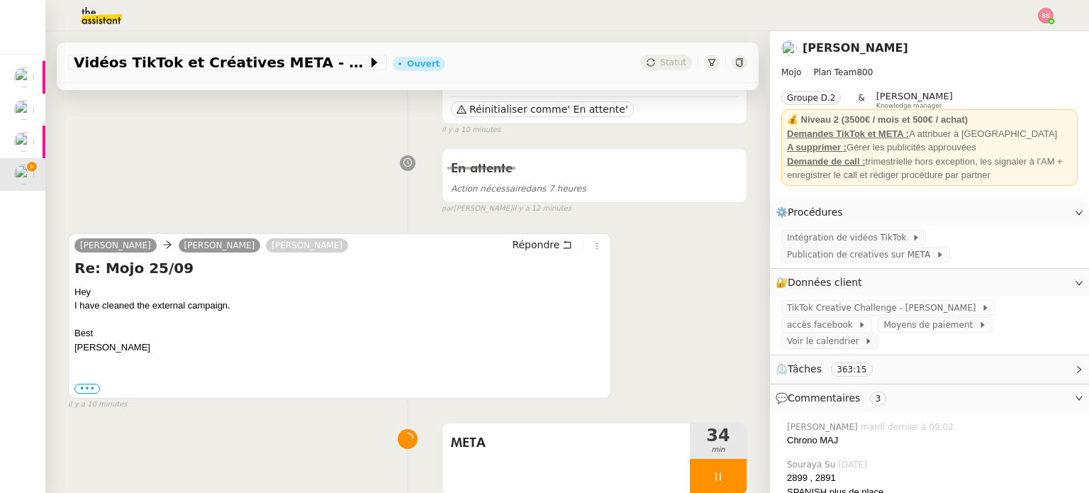
scroll to position [142, 0]
click at [513, 246] on span "Répondre" at bounding box center [536, 247] width 48 height 14
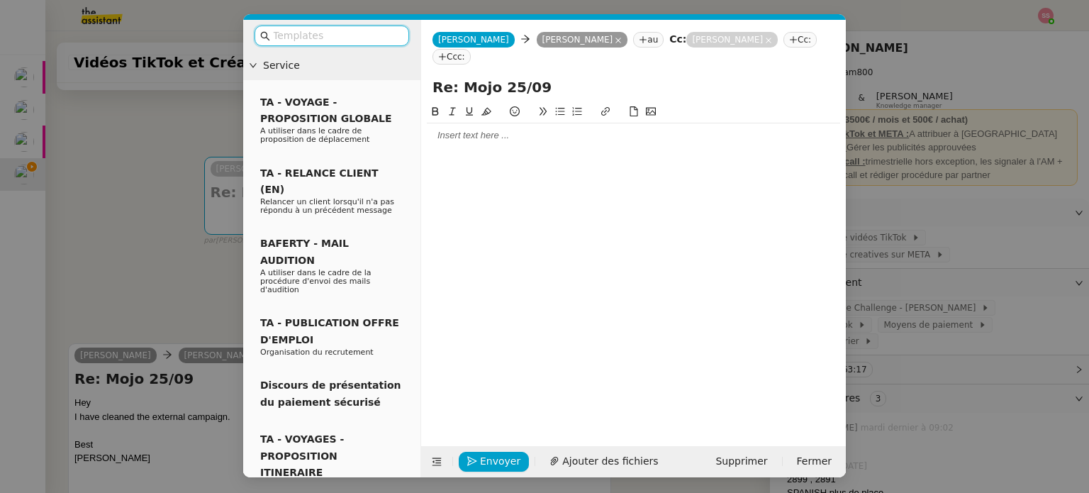
click at [467, 129] on div at bounding box center [633, 135] width 413 height 13
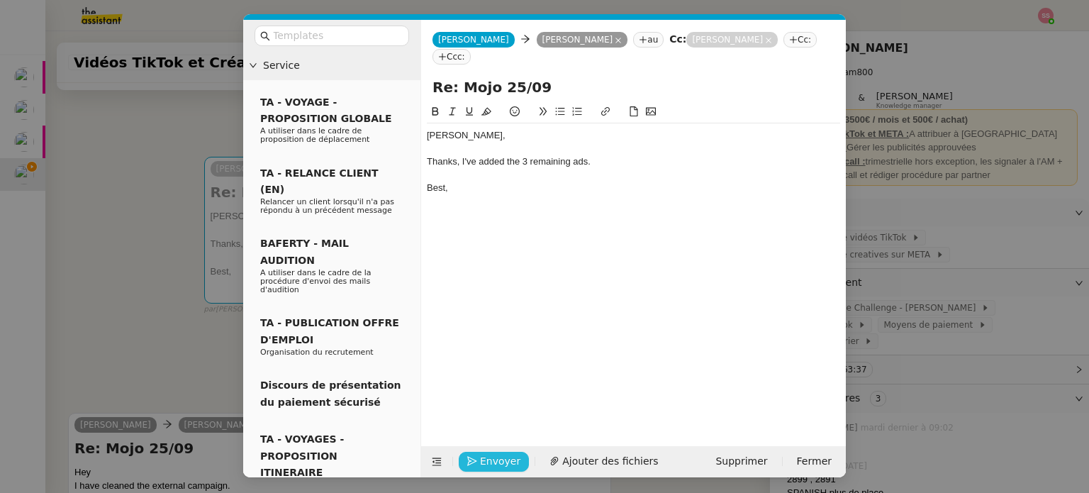
click at [486, 462] on span "Envoyer" at bounding box center [500, 461] width 40 height 16
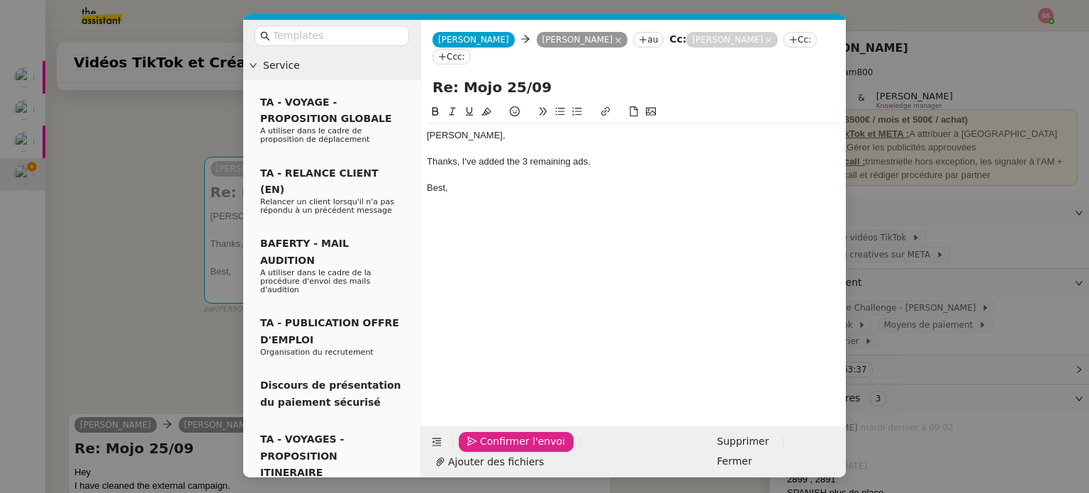
click at [486, 450] on span "Confirmer l'envoi" at bounding box center [522, 441] width 85 height 16
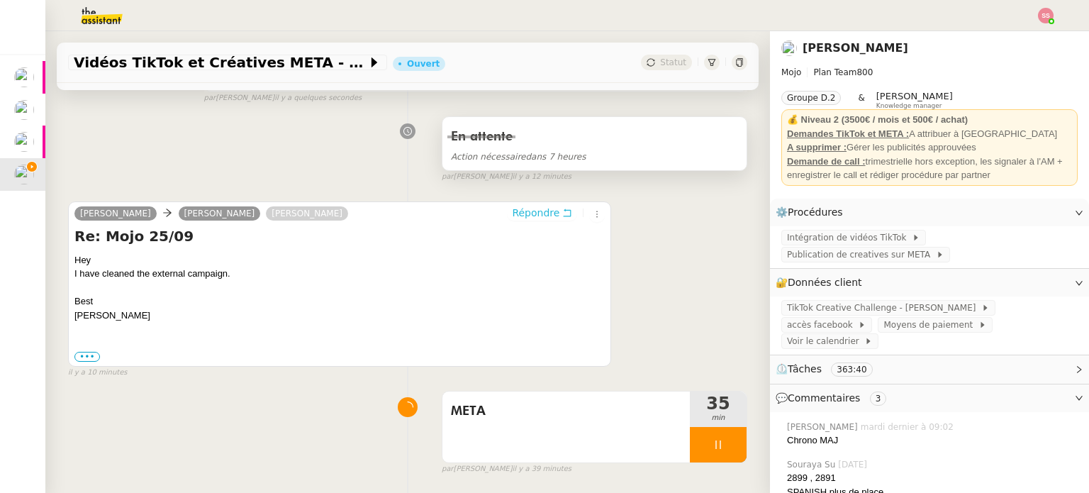
scroll to position [567, 0]
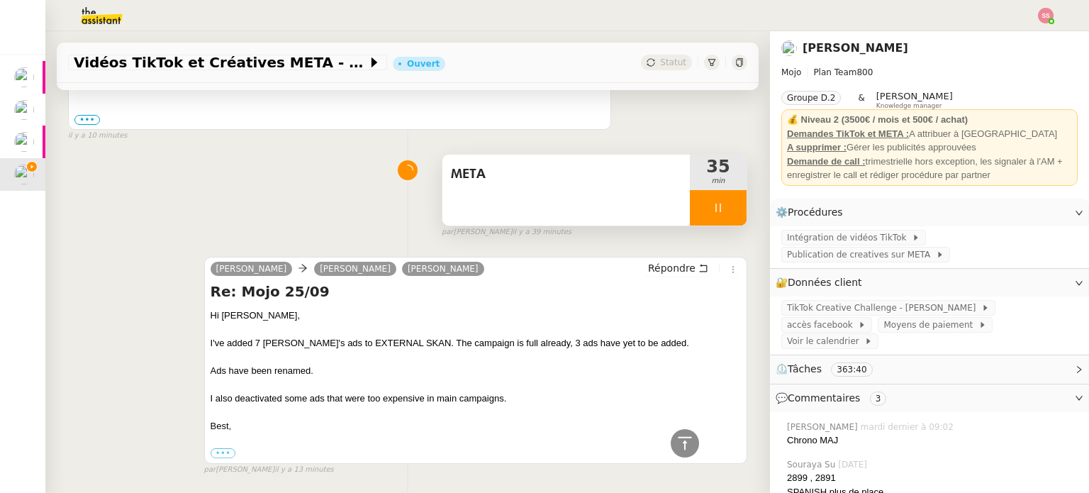
click at [721, 201] on div at bounding box center [718, 207] width 57 height 35
click at [721, 201] on button at bounding box center [732, 207] width 28 height 35
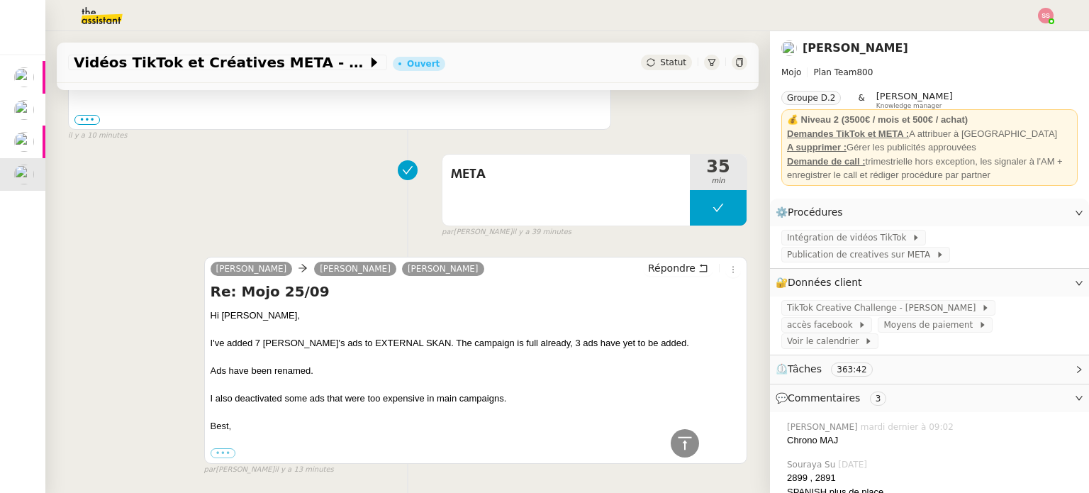
click at [660, 60] on span "Statut" at bounding box center [673, 62] width 26 height 10
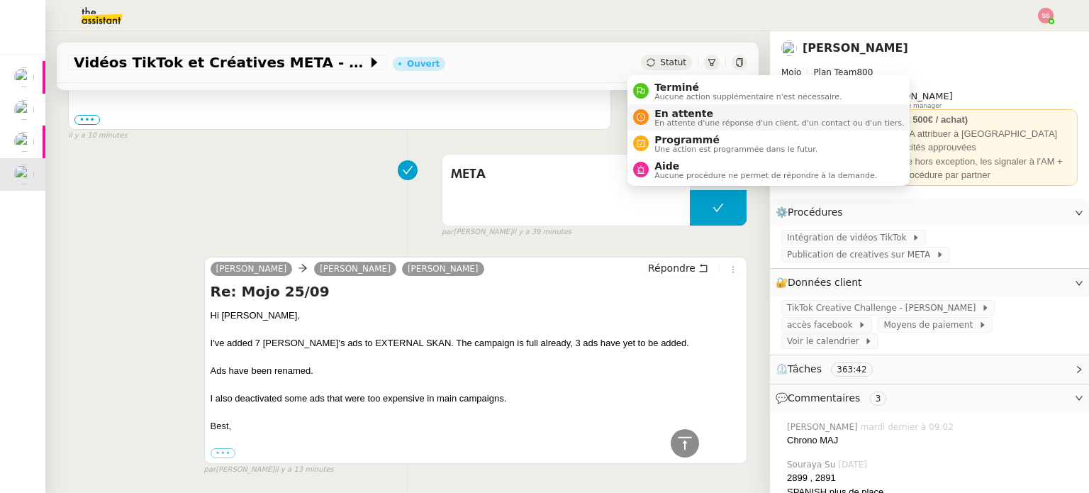
click at [689, 108] on span "En attente" at bounding box center [780, 113] width 250 height 11
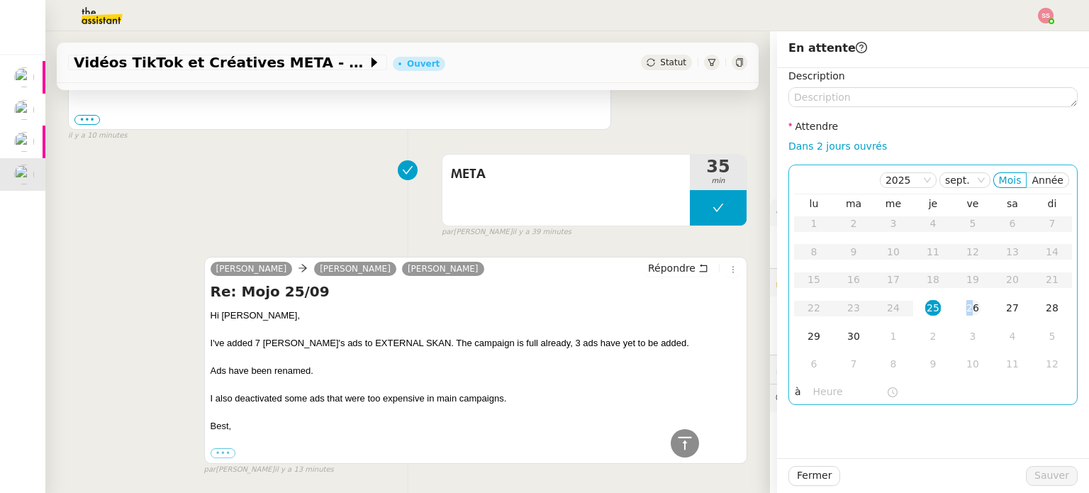
click at [965, 305] on div "26" at bounding box center [973, 308] width 16 height 16
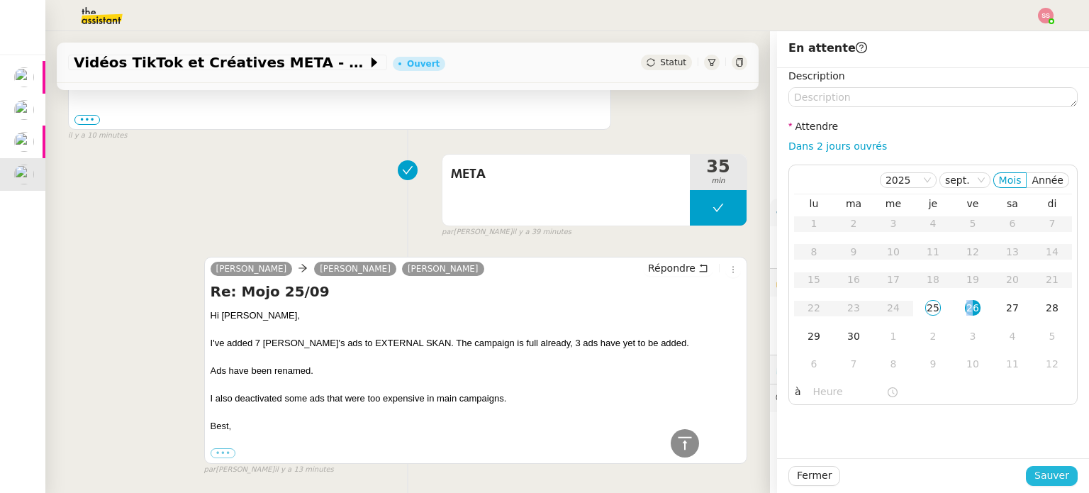
click at [1040, 472] on span "Sauver" at bounding box center [1052, 475] width 35 height 16
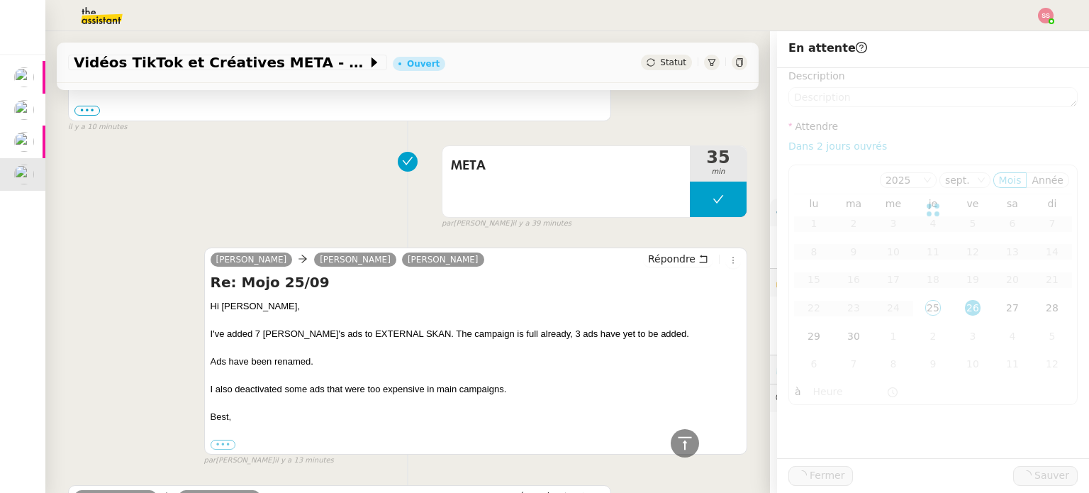
scroll to position [674, 0]
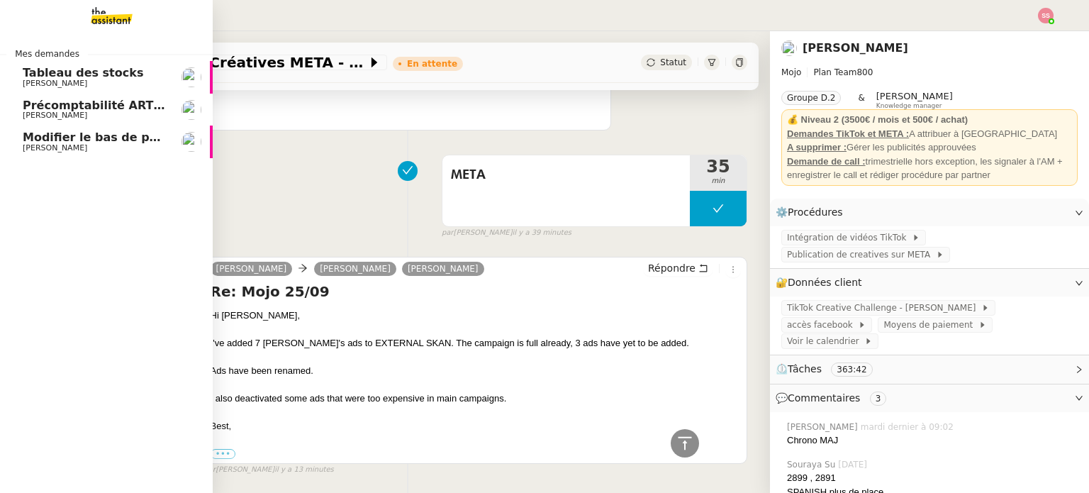
click at [79, 112] on span "[PERSON_NAME]" at bounding box center [94, 115] width 143 height 9
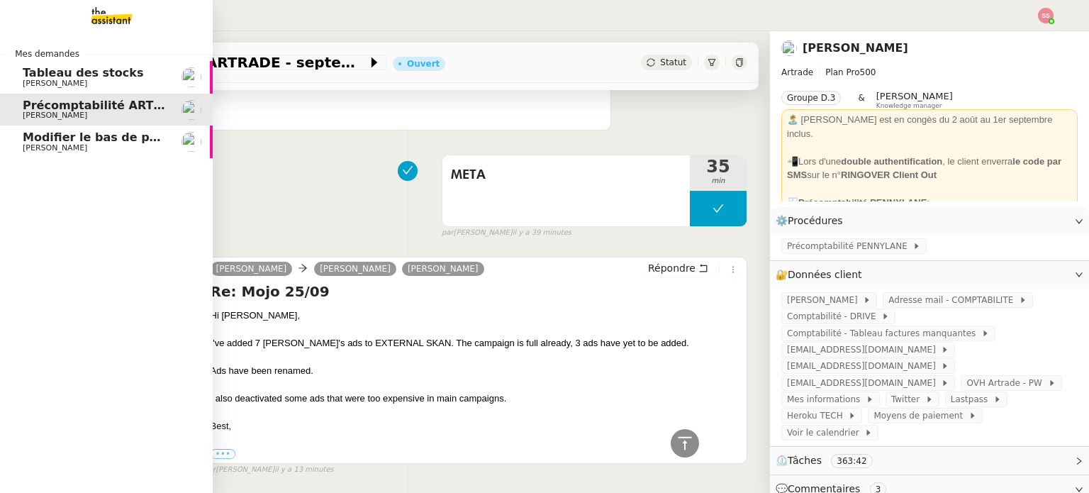
scroll to position [403, 0]
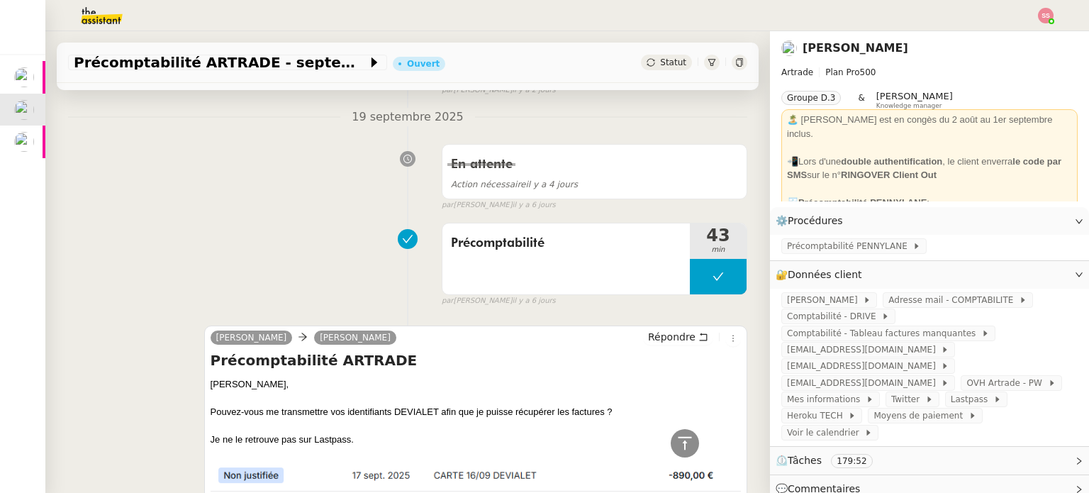
click at [1045, 19] on img at bounding box center [1046, 16] width 16 height 16
click at [1015, 35] on li "Suivi" at bounding box center [1008, 40] width 92 height 20
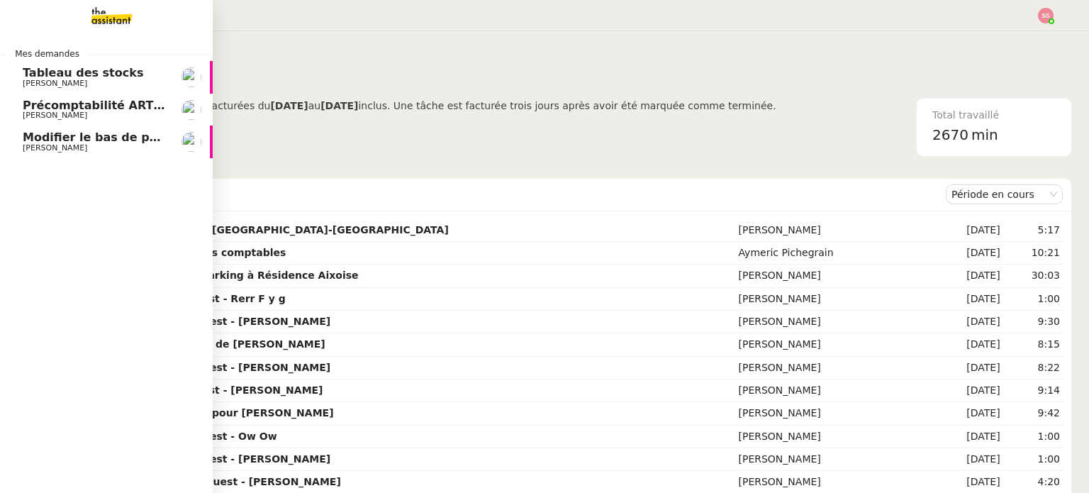
drag, startPoint x: 106, startPoint y: 111, endPoint x: 114, endPoint y: 111, distance: 7.8
click at [106, 111] on span "[PERSON_NAME]" at bounding box center [94, 115] width 143 height 9
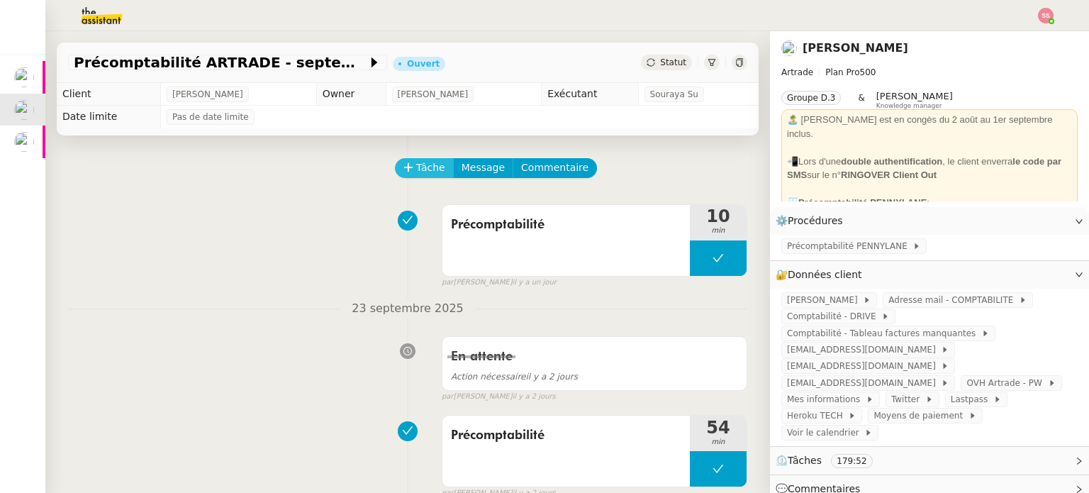
click at [423, 172] on span "Tâche" at bounding box center [430, 168] width 29 height 16
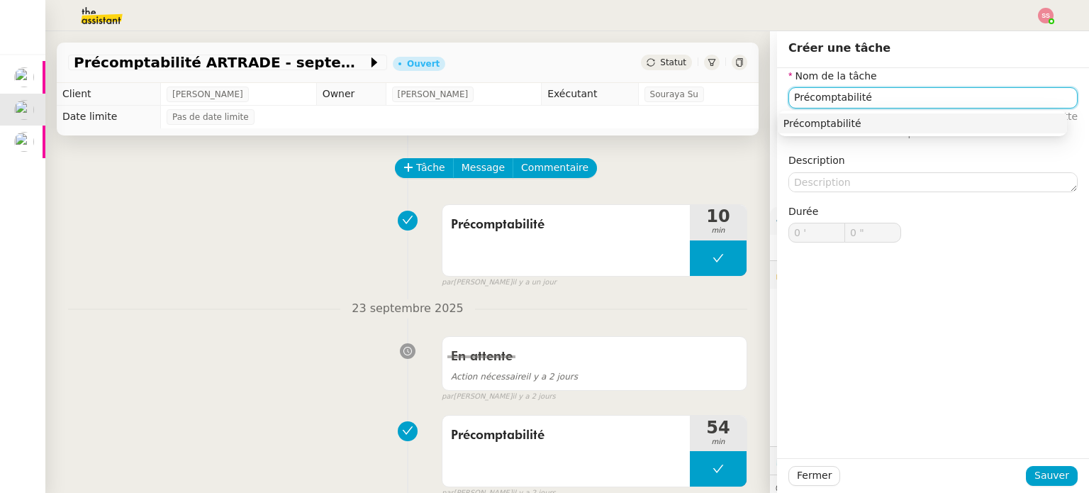
click at [806, 123] on div "Précomptabilité" at bounding box center [923, 123] width 278 height 13
type input "Précomptabilité"
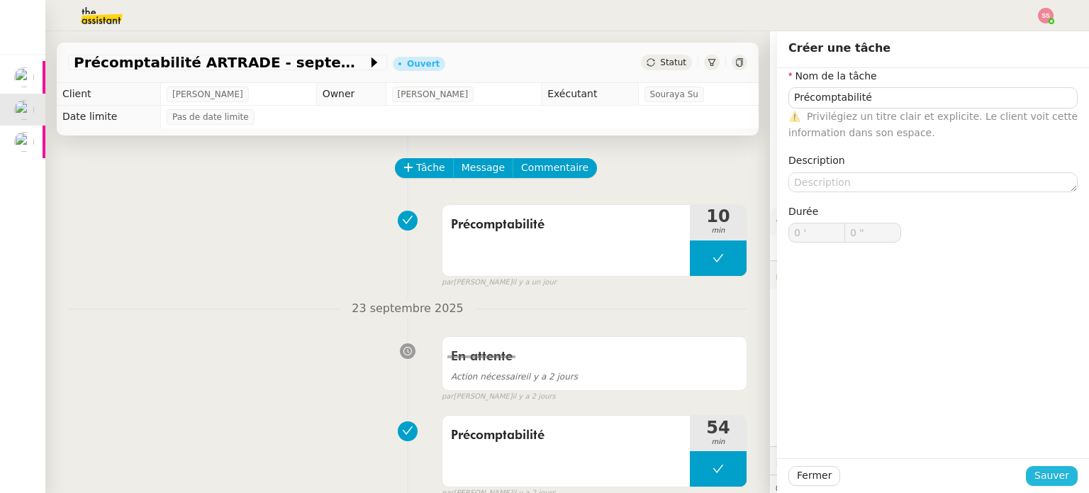
click at [1051, 472] on span "Sauver" at bounding box center [1052, 475] width 35 height 16
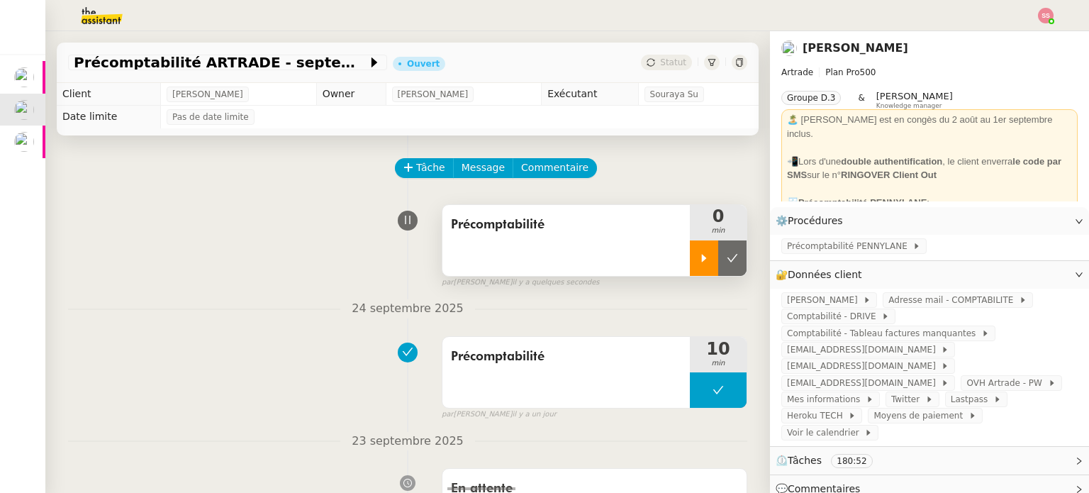
click at [694, 247] on div at bounding box center [704, 257] width 28 height 35
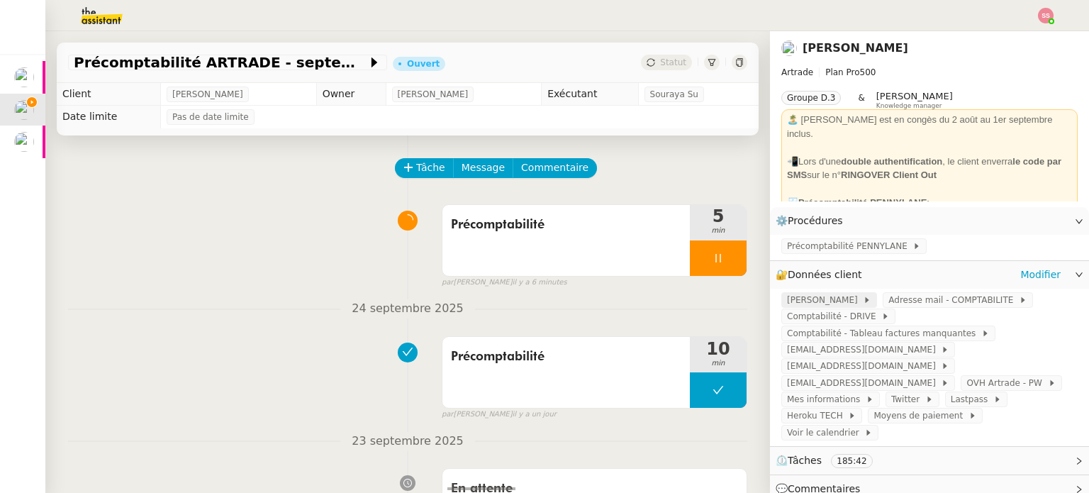
click at [848, 301] on span "[PERSON_NAME]" at bounding box center [825, 300] width 76 height 14
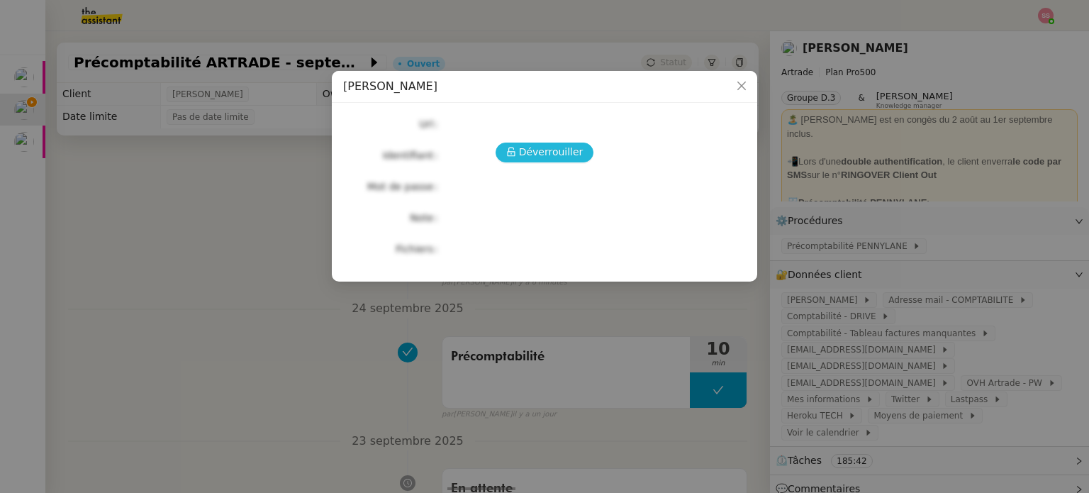
click at [533, 152] on span "Déverrouiller" at bounding box center [551, 152] width 65 height 16
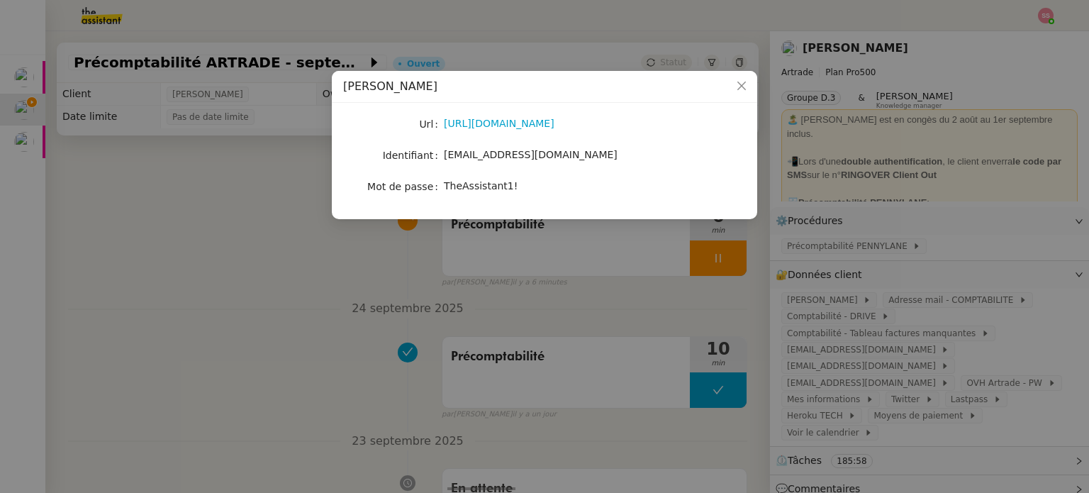
click at [462, 184] on span "TheAssistant1!" at bounding box center [481, 185] width 74 height 11
click at [741, 95] on span "Close" at bounding box center [741, 86] width 31 height 31
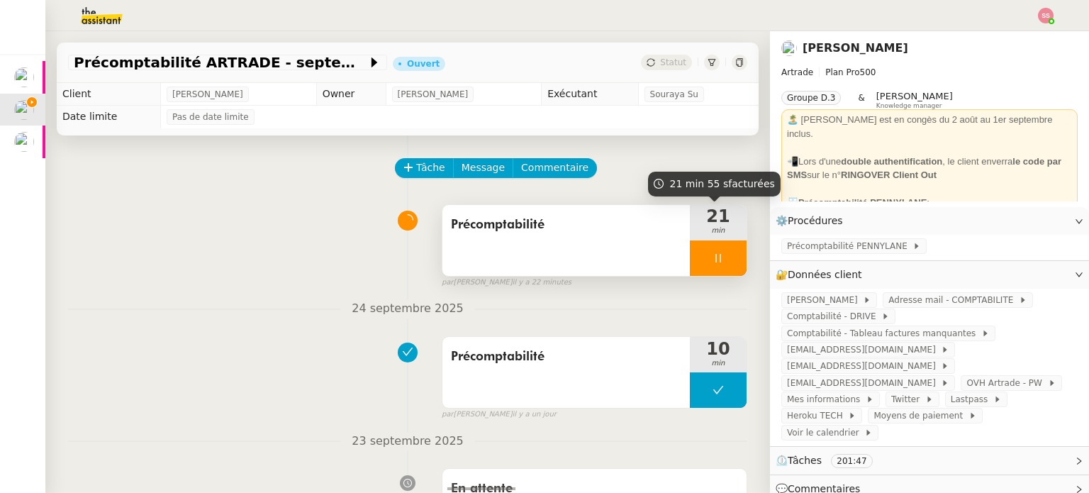
click at [723, 260] on div at bounding box center [718, 257] width 57 height 35
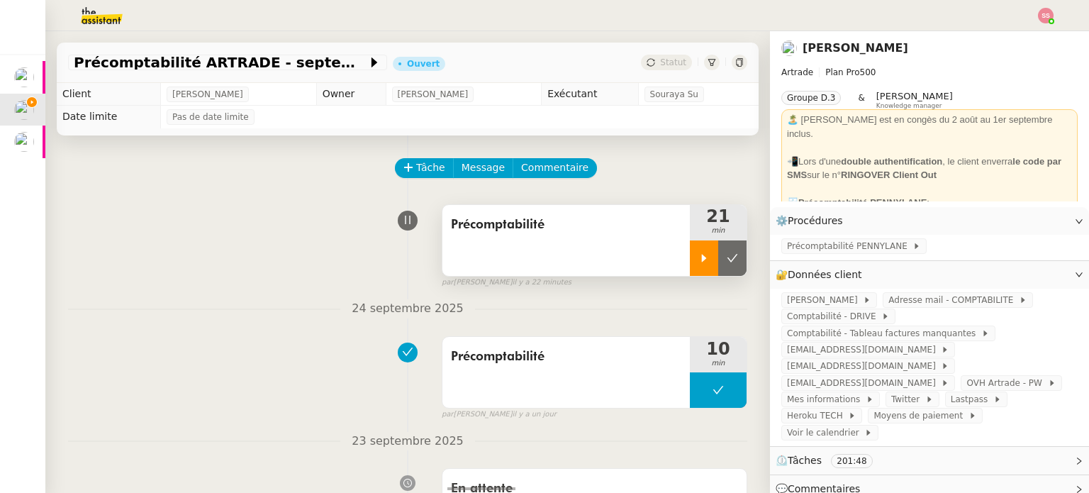
click at [727, 260] on icon at bounding box center [732, 257] width 11 height 11
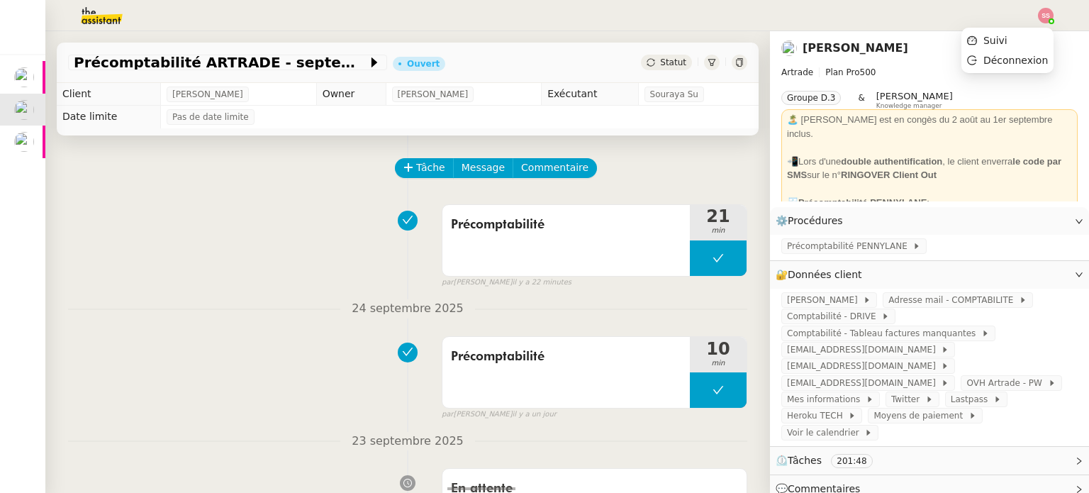
click at [1047, 19] on img at bounding box center [1046, 16] width 16 height 16
click at [1034, 36] on li "Suivi" at bounding box center [1008, 40] width 92 height 20
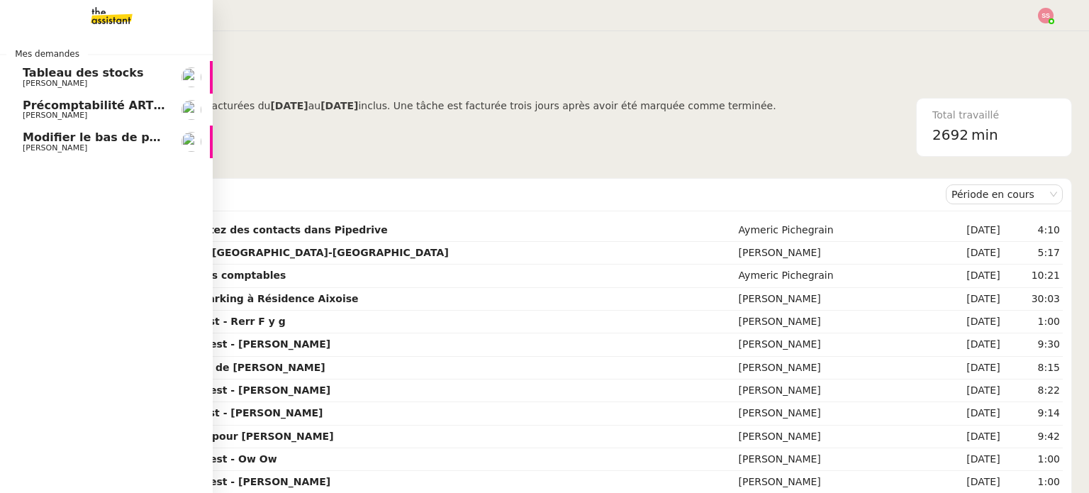
click at [117, 110] on span "Précomptabilité ARTRADE - septembre 2025" at bounding box center [164, 105] width 282 height 13
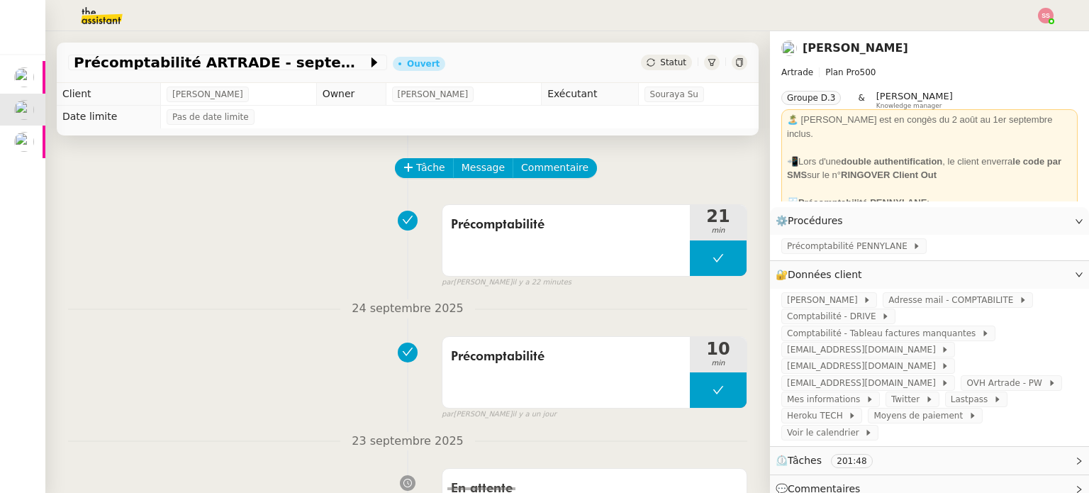
click at [660, 60] on span "Statut" at bounding box center [673, 62] width 26 height 10
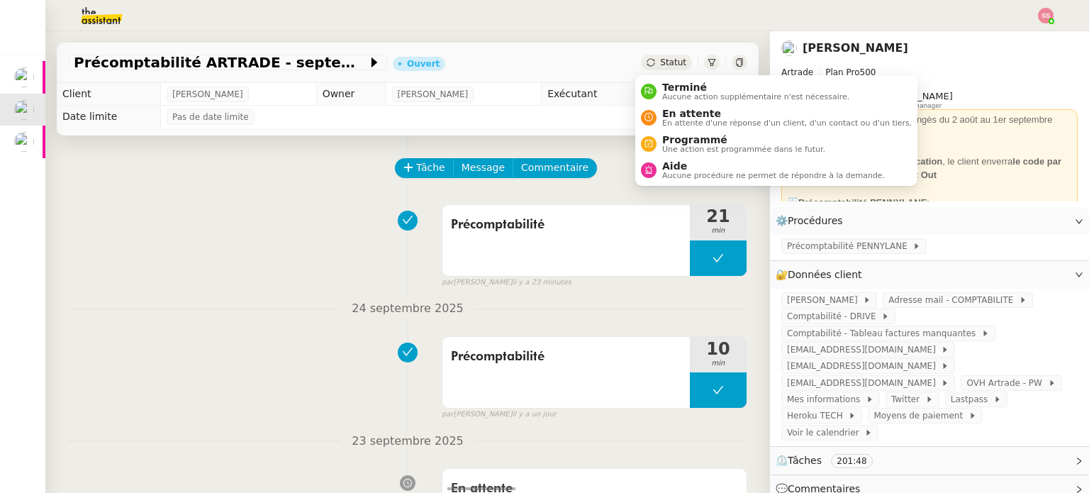
click at [665, 60] on span "Statut" at bounding box center [673, 62] width 26 height 10
click at [686, 124] on span "En attente d'une réponse d'un client, d'un contact ou d'un tiers." at bounding box center [787, 123] width 250 height 8
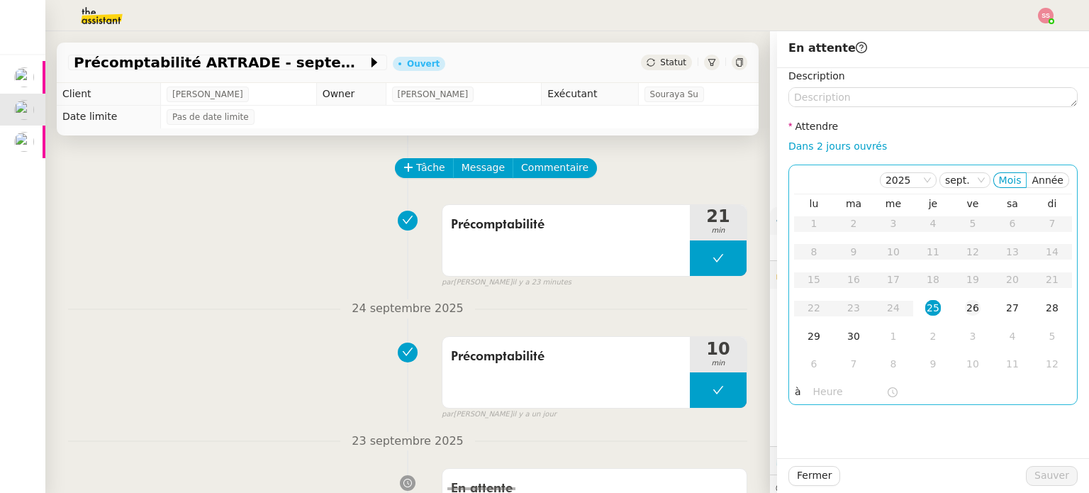
click at [965, 311] on div "26" at bounding box center [973, 308] width 16 height 16
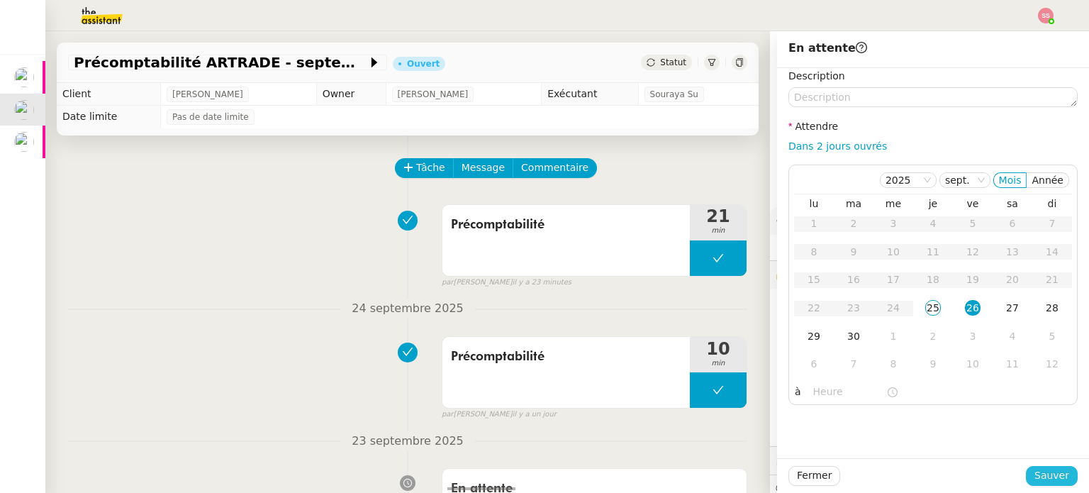
click at [1041, 478] on span "Sauver" at bounding box center [1052, 475] width 35 height 16
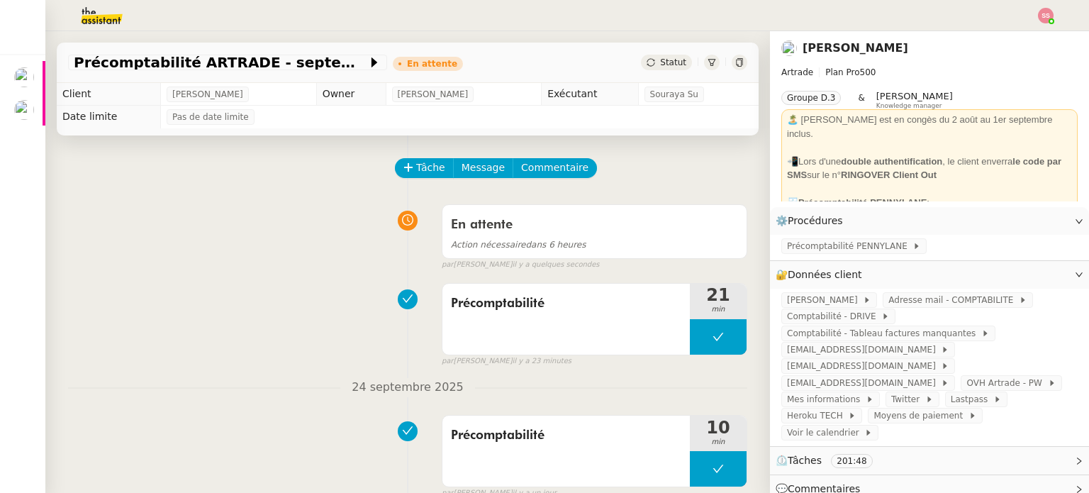
click at [1047, 16] on img at bounding box center [1046, 16] width 16 height 16
click at [1007, 35] on span "Suivi" at bounding box center [996, 40] width 24 height 11
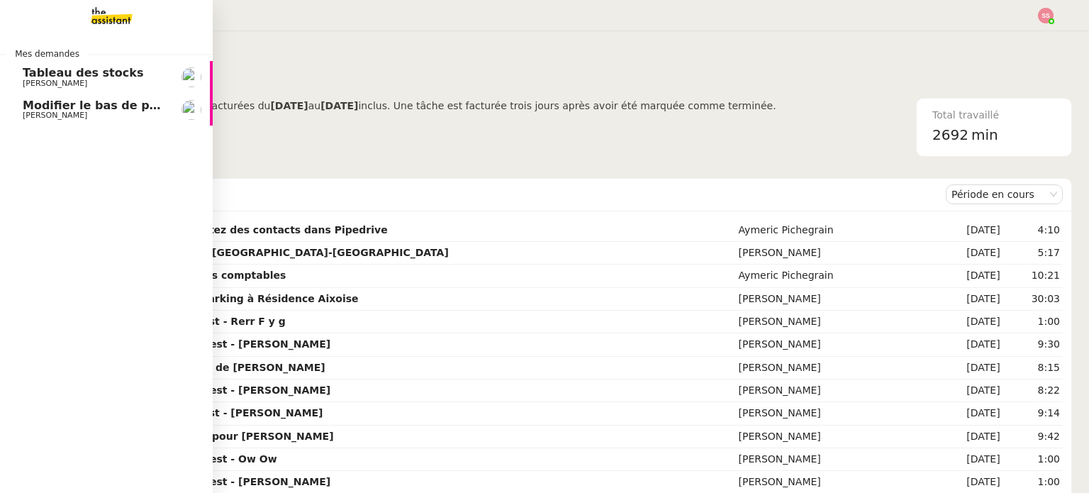
click at [80, 79] on span "[PERSON_NAME]" at bounding box center [94, 83] width 143 height 9
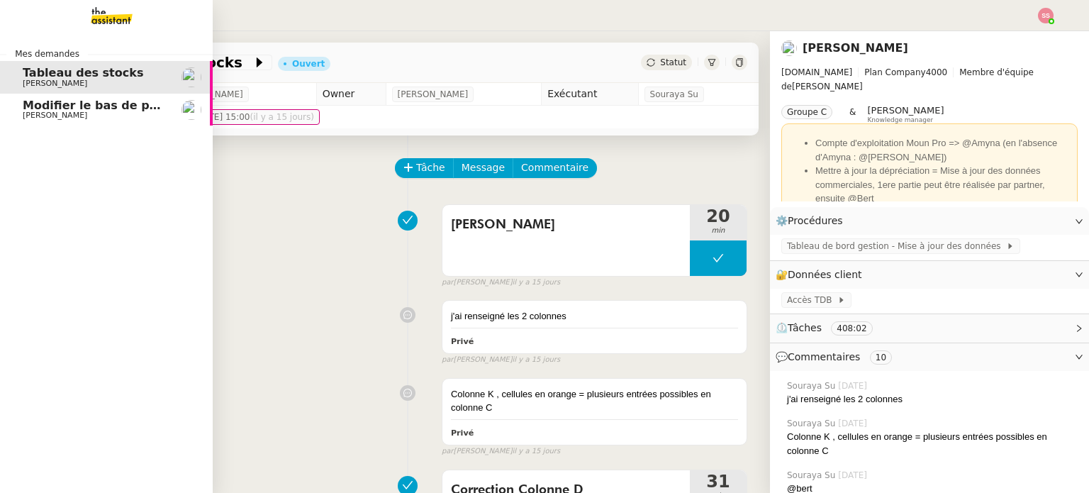
click at [123, 106] on span "Modifier le bas de page des documents" at bounding box center [148, 105] width 251 height 13
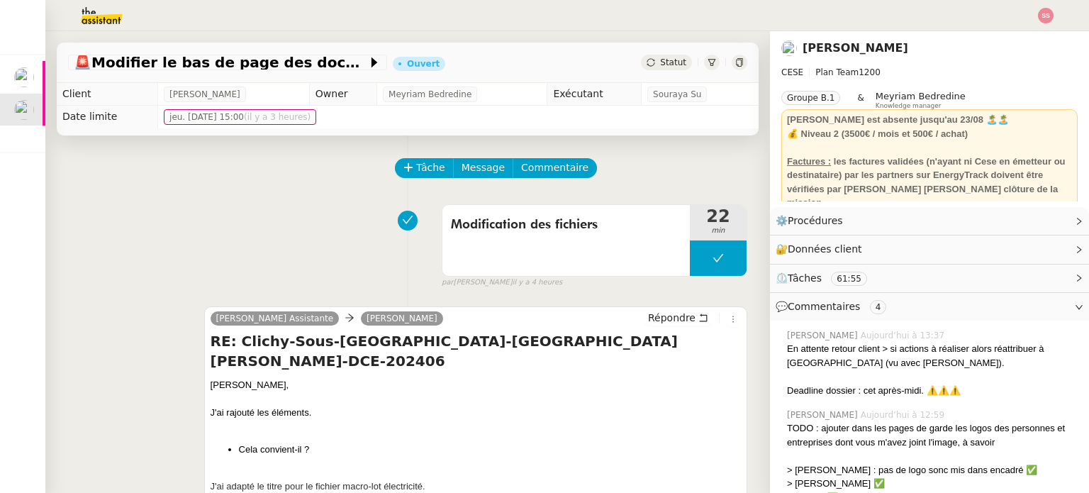
click at [640, 186] on div "Tâche Message Commentaire" at bounding box center [571, 175] width 351 height 34
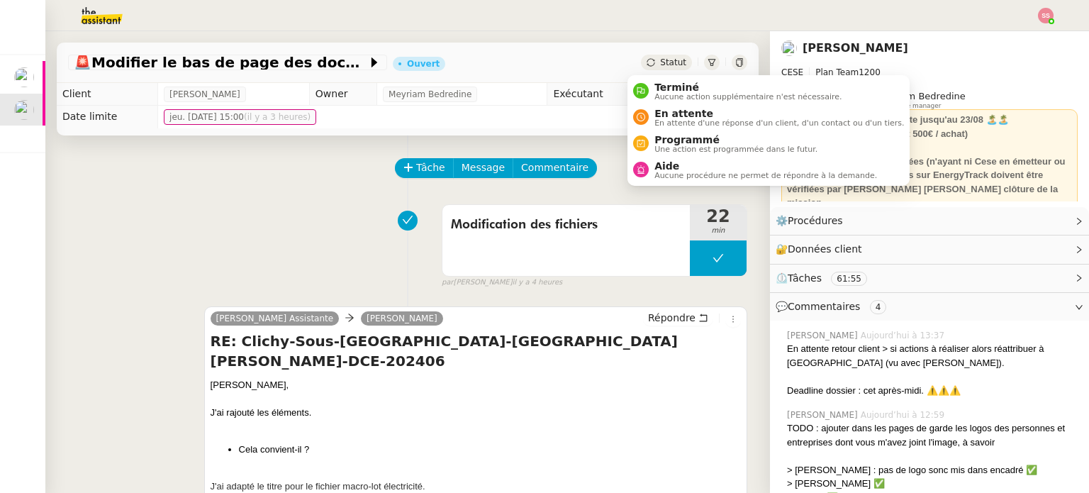
click at [660, 60] on span "Statut" at bounding box center [673, 62] width 26 height 10
click at [663, 113] on span "En attente" at bounding box center [780, 113] width 250 height 11
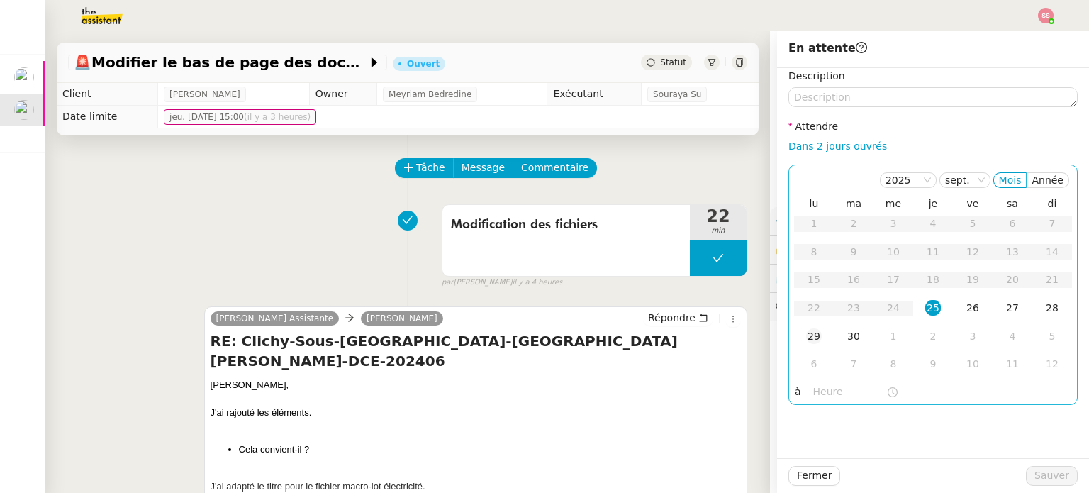
click at [811, 327] on td "29" at bounding box center [814, 337] width 40 height 28
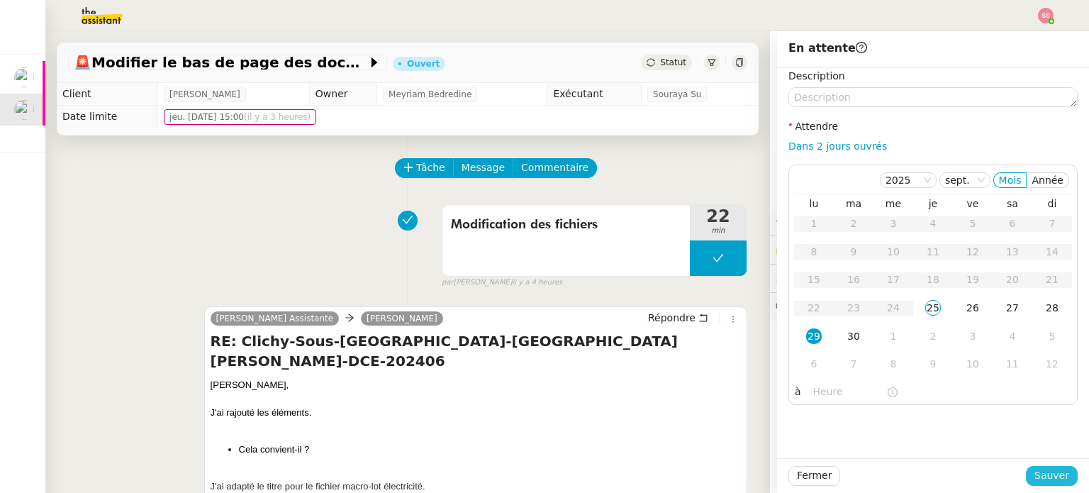
click at [1037, 468] on span "Sauver" at bounding box center [1052, 475] width 35 height 16
